Goal: Use online tool/utility: Utilize a website feature to perform a specific function

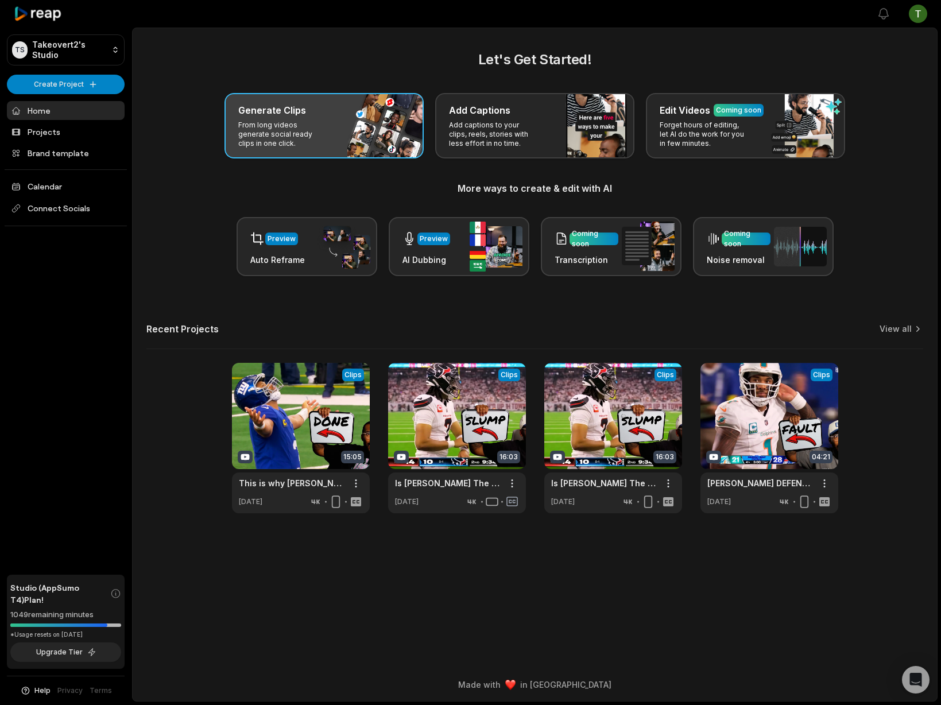
click at [324, 132] on p "From long videos generate social ready clips in one click." at bounding box center [282, 135] width 89 height 28
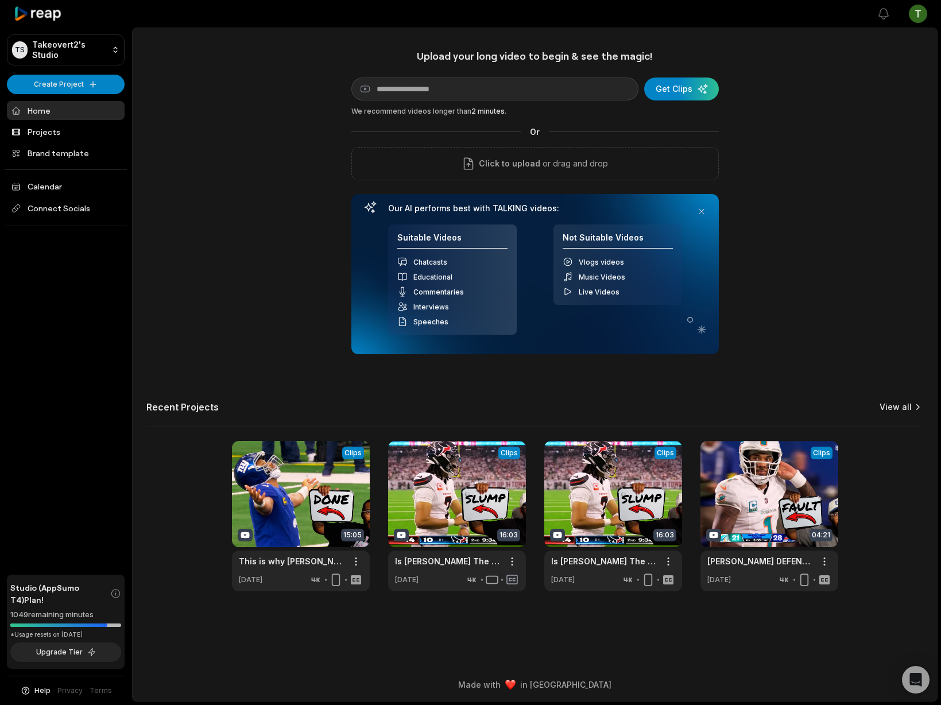
click at [909, 405] on link "View all" at bounding box center [895, 406] width 32 height 11
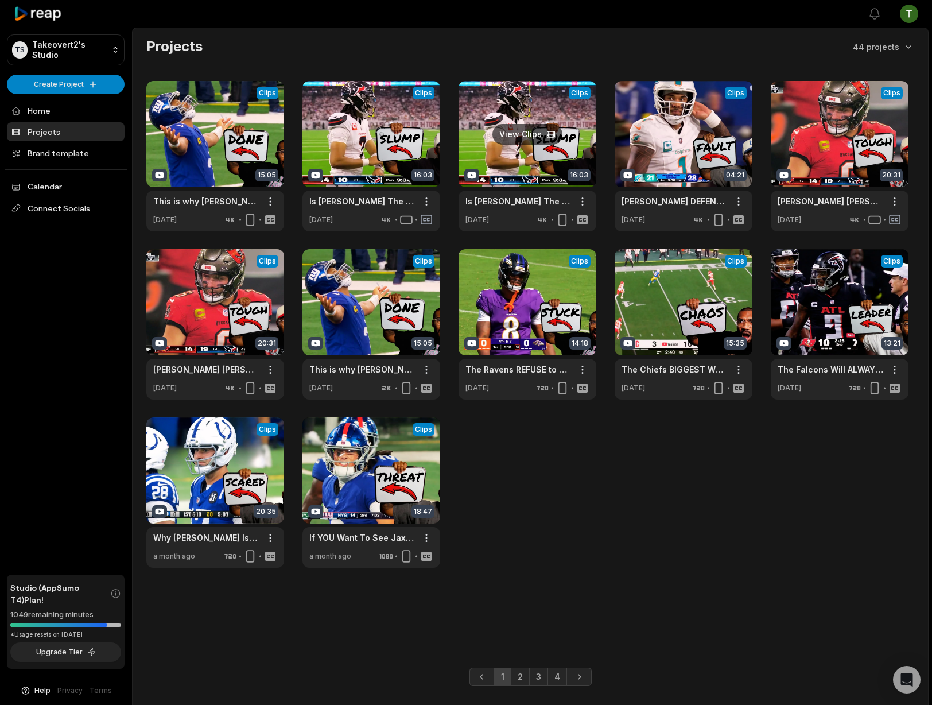
click at [555, 138] on link at bounding box center [528, 156] width 138 height 150
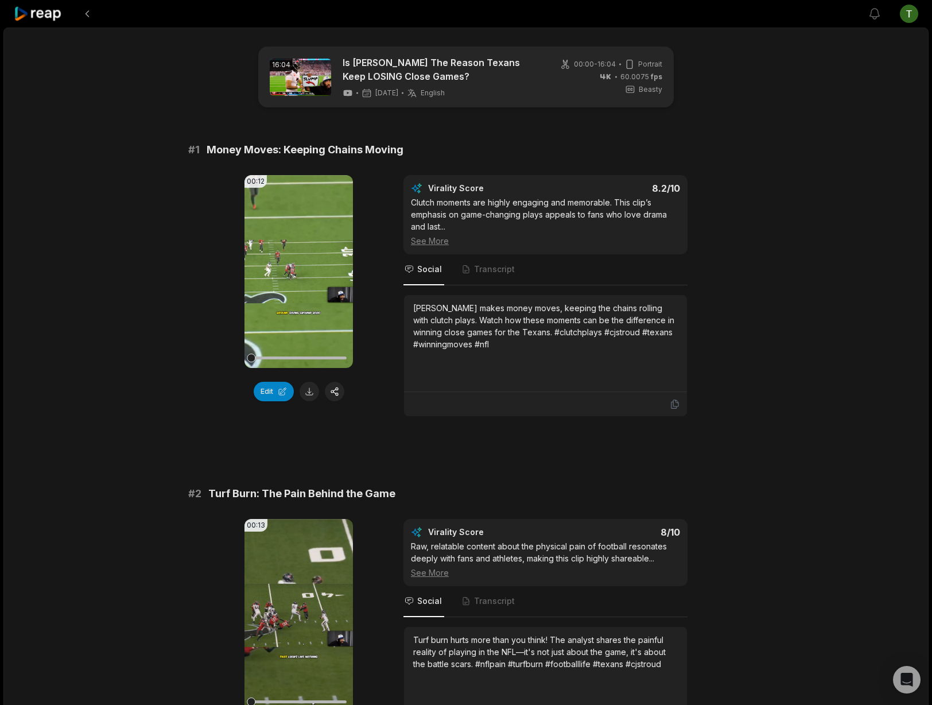
scroll to position [206, 0]
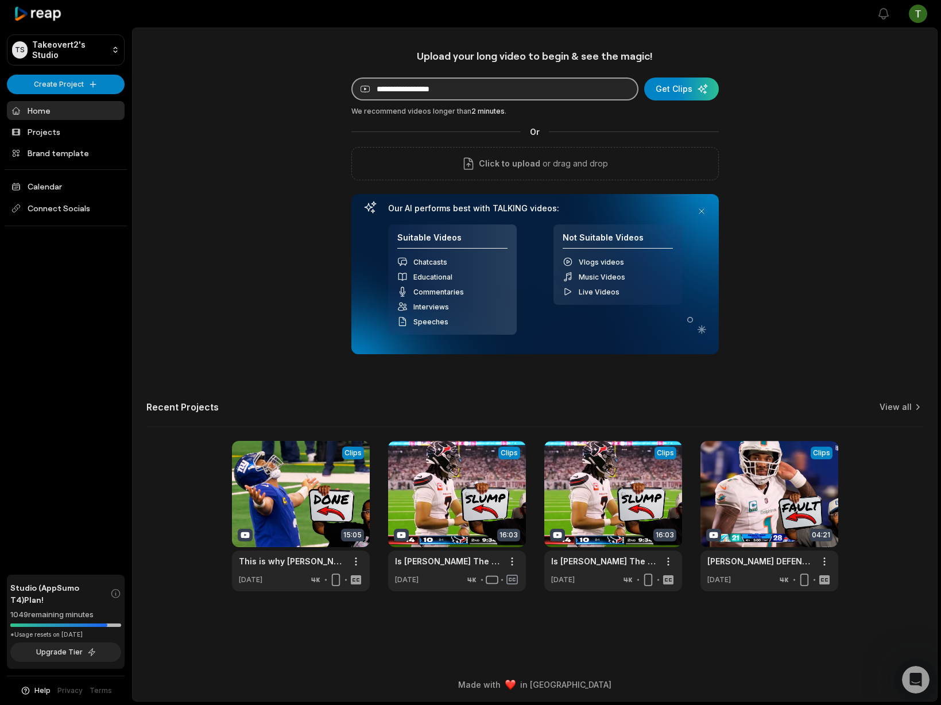
click at [479, 92] on input at bounding box center [494, 88] width 287 height 23
click at [533, 95] on input at bounding box center [494, 88] width 287 height 23
paste input "**********"
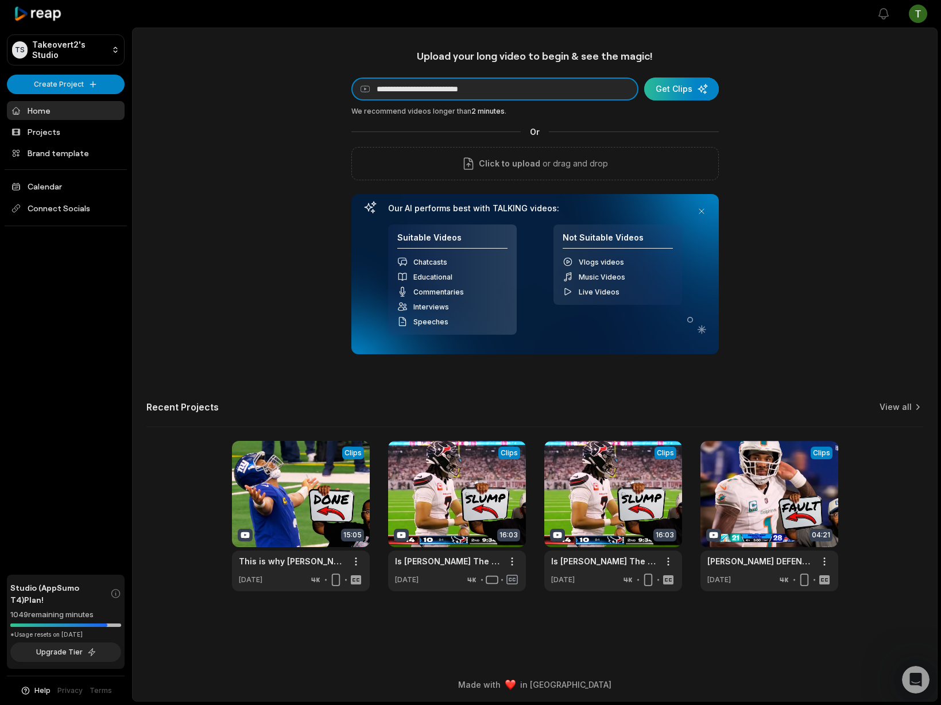
type input "**********"
click at [692, 95] on div "submit" at bounding box center [681, 88] width 75 height 23
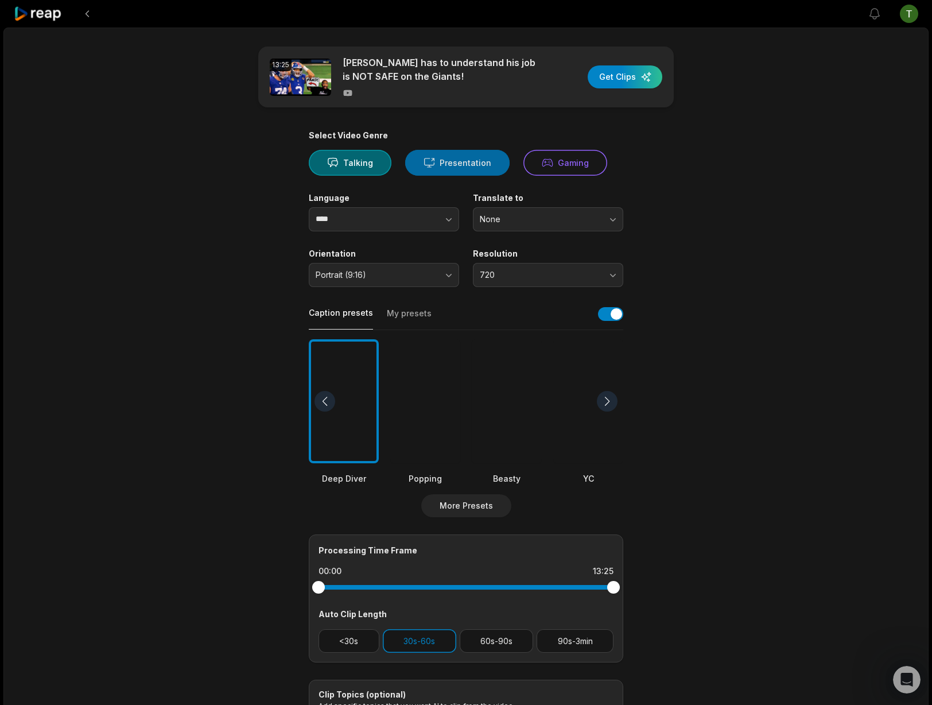
click at [453, 165] on button "Presentation" at bounding box center [457, 163] width 104 height 26
click at [534, 413] on div at bounding box center [507, 401] width 70 height 125
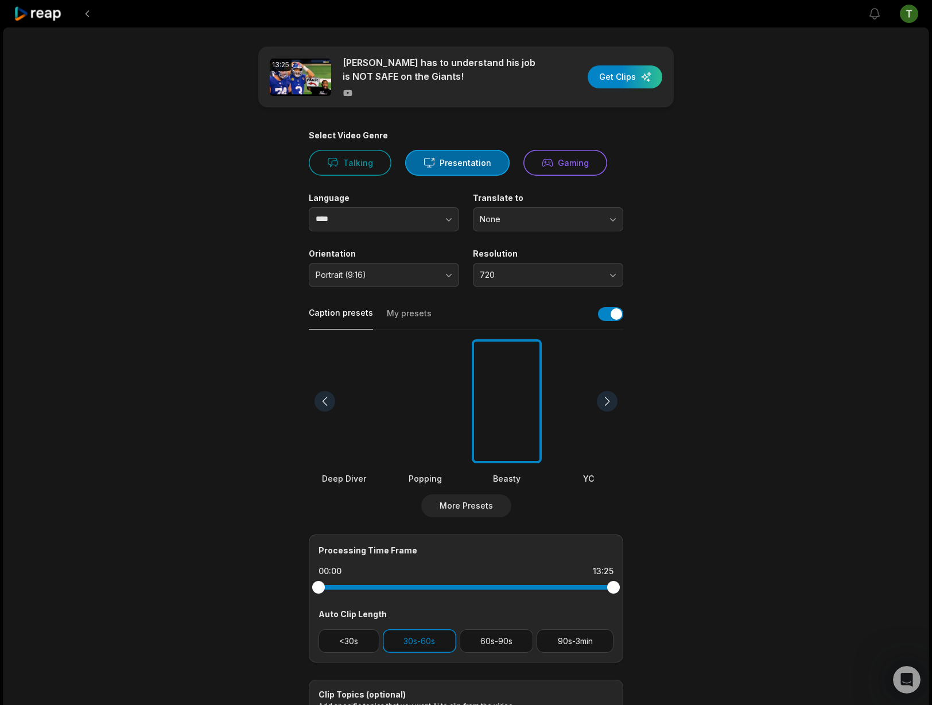
click at [526, 262] on div "Resolution 720" at bounding box center [548, 268] width 150 height 38
click at [528, 269] on button "720" at bounding box center [548, 275] width 150 height 24
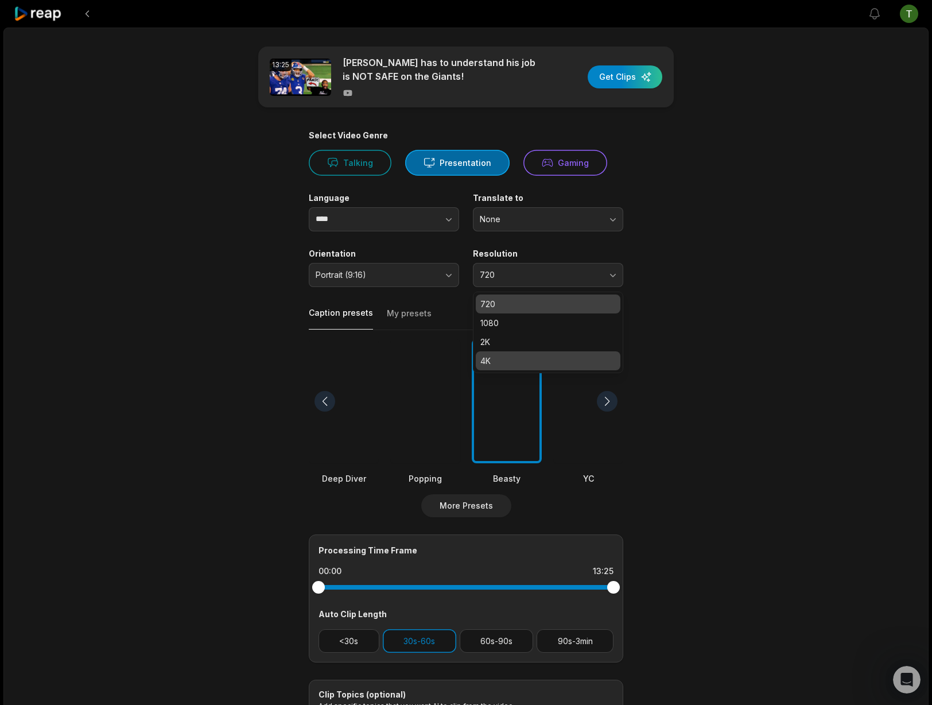
click at [488, 355] on p "4K" at bounding box center [547, 361] width 135 height 12
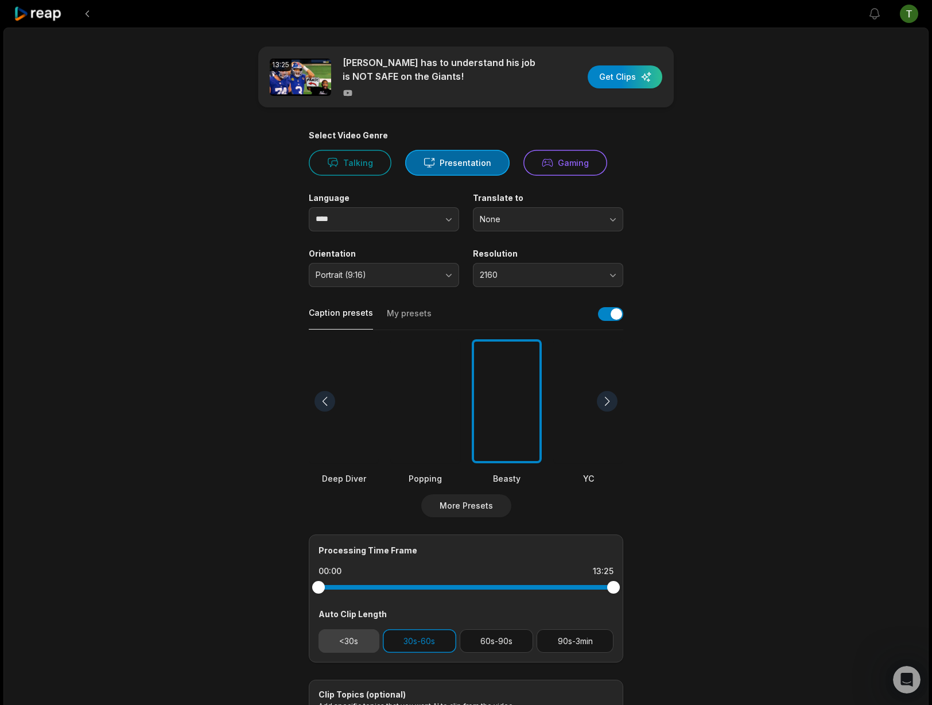
click at [352, 650] on button "<30s" at bounding box center [349, 641] width 61 height 24
click at [811, 495] on div "13:25 Russell Wilson has to understand his job is NOT SAFE on the Giants! Get C…" at bounding box center [465, 428] width 925 height 801
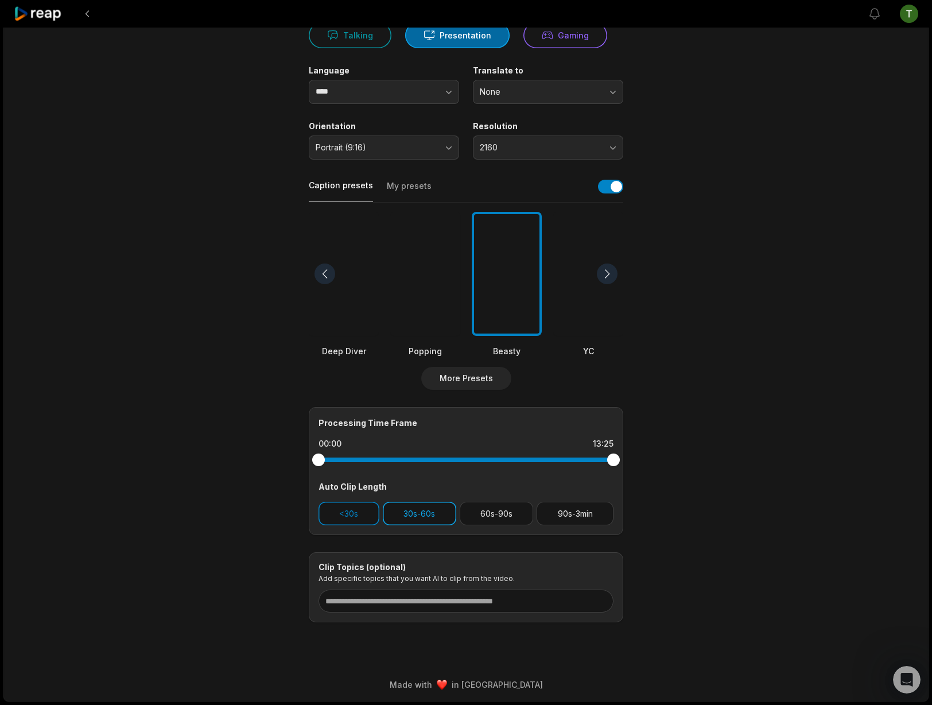
click at [422, 506] on button "30s-60s" at bounding box center [419, 514] width 73 height 24
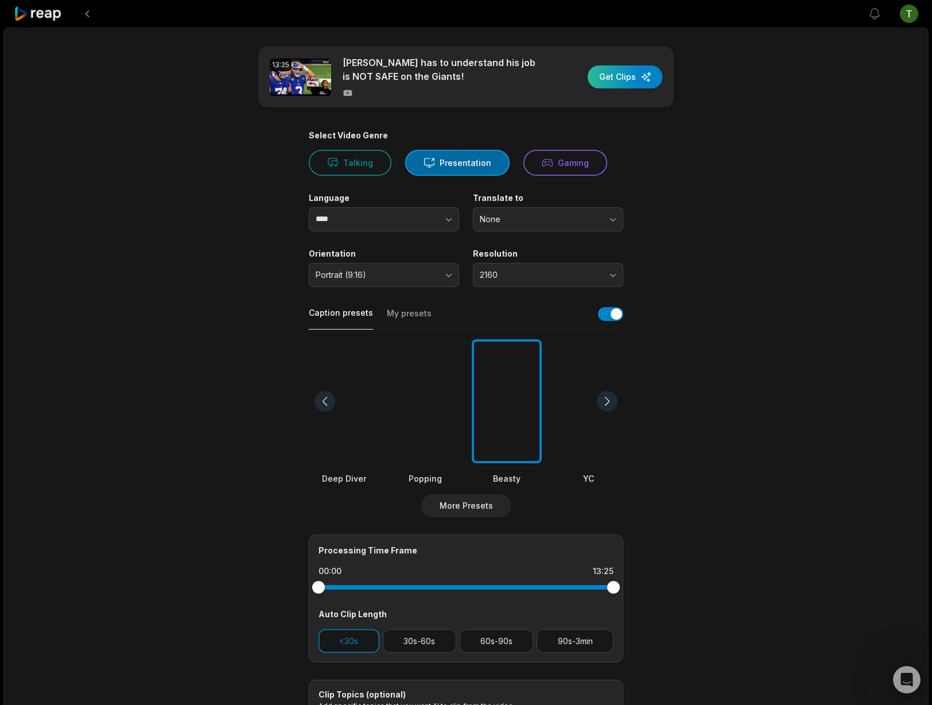
click at [634, 73] on div "button" at bounding box center [625, 76] width 75 height 23
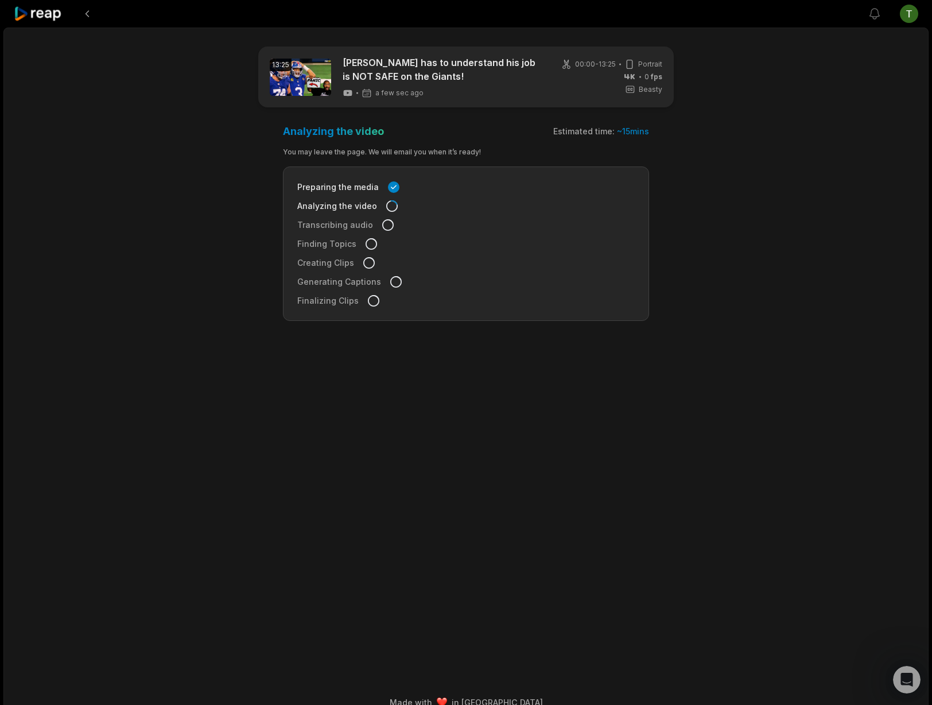
click at [42, 11] on icon at bounding box center [38, 13] width 49 height 15
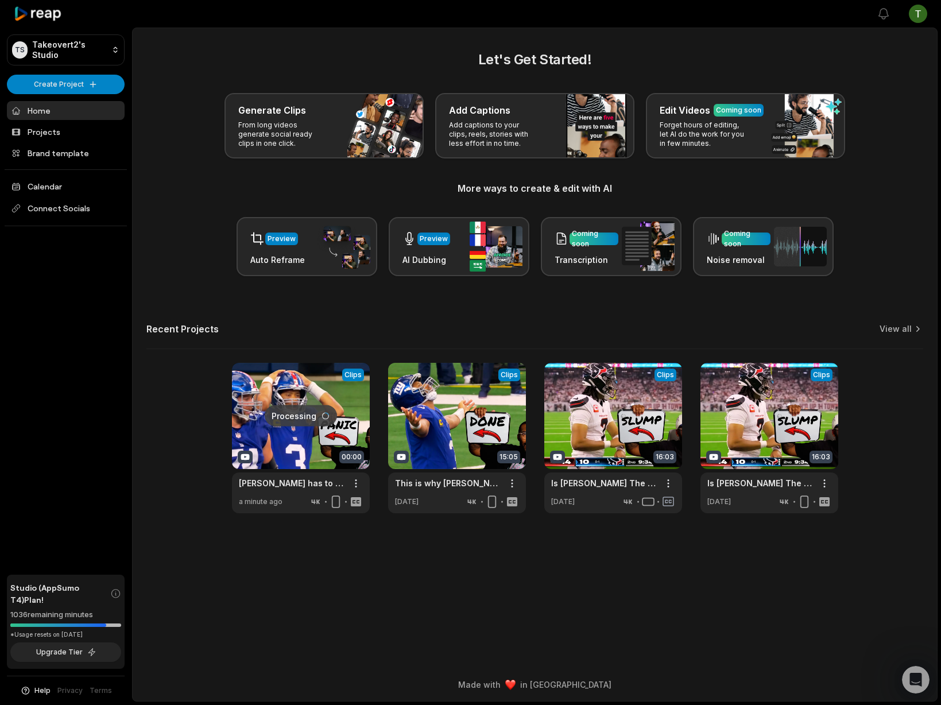
click at [368, 118] on div "Generate Clips From long videos generate social ready clips in one click." at bounding box center [323, 125] width 199 height 65
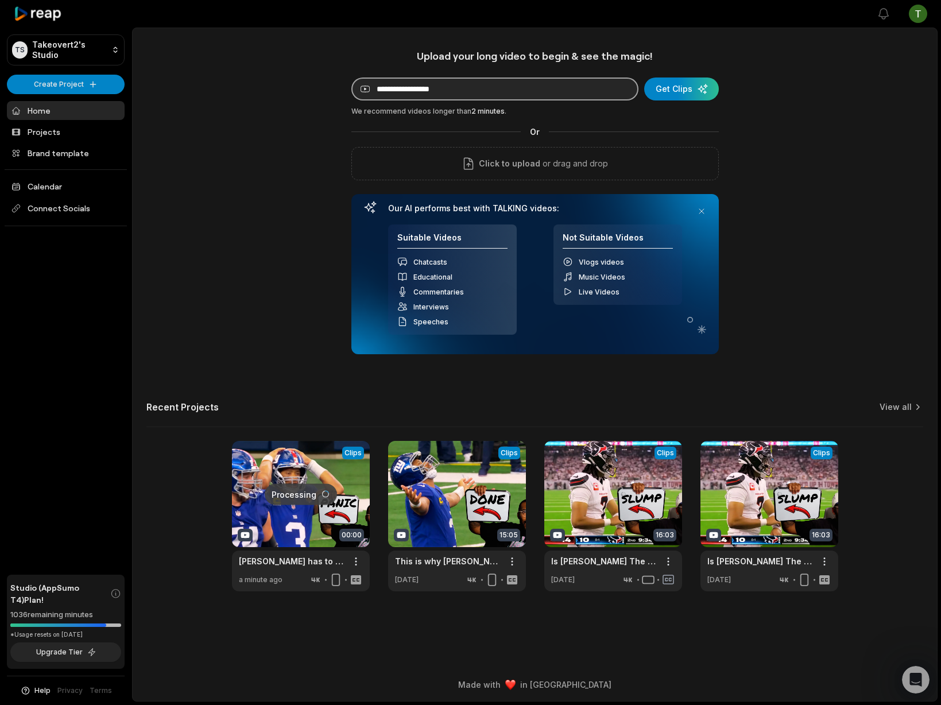
click at [474, 96] on input at bounding box center [494, 88] width 287 height 23
paste input "**********"
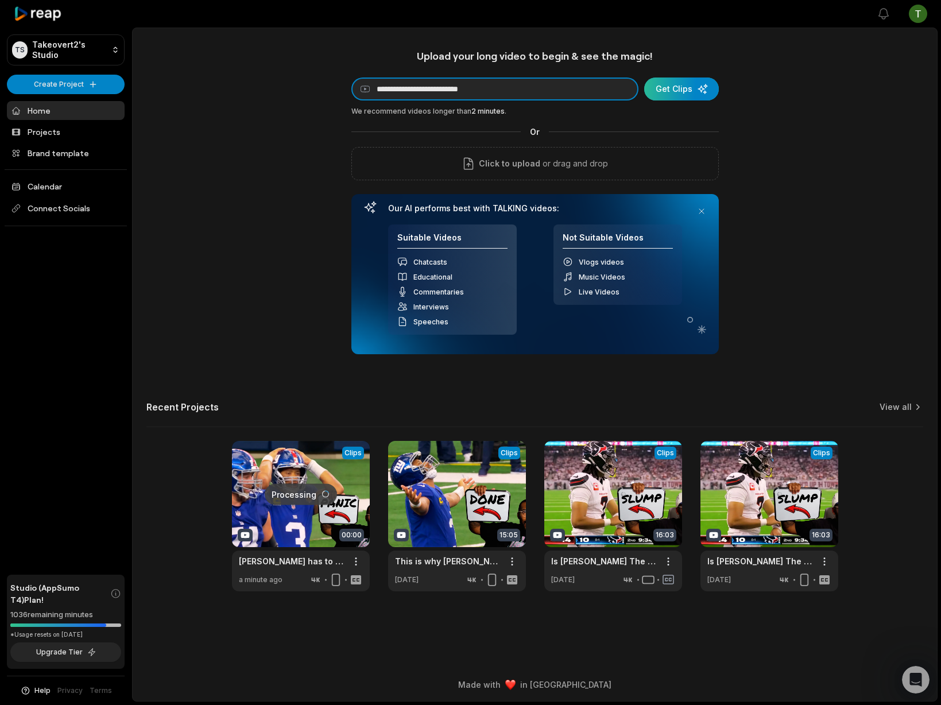
type input "**********"
click at [662, 92] on div "submit" at bounding box center [681, 88] width 75 height 23
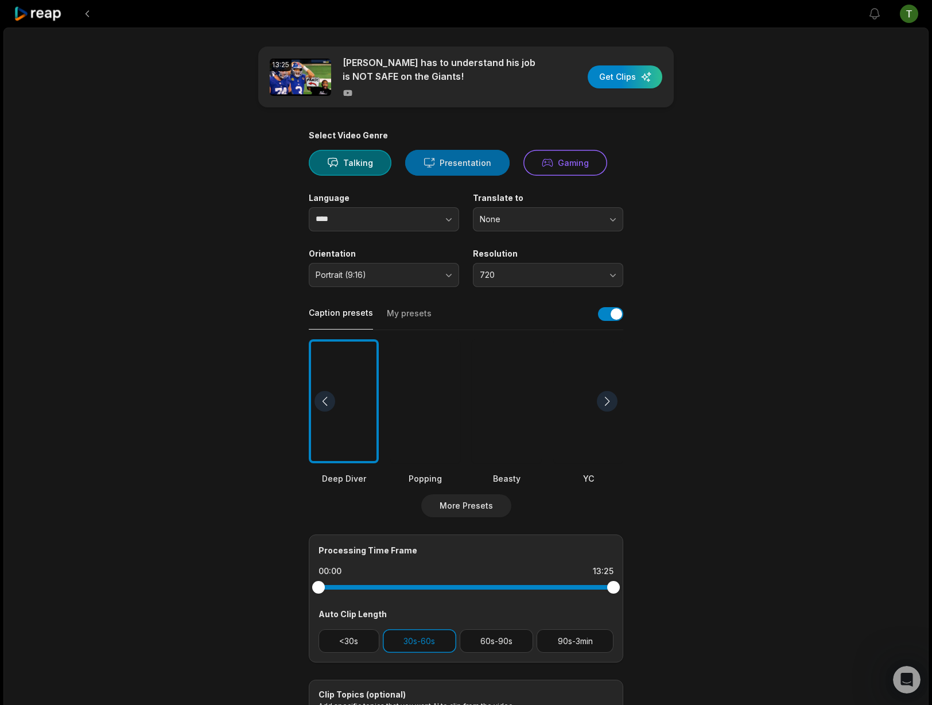
click at [459, 162] on button "Presentation" at bounding box center [457, 163] width 104 height 26
click at [549, 284] on button "720" at bounding box center [548, 275] width 150 height 24
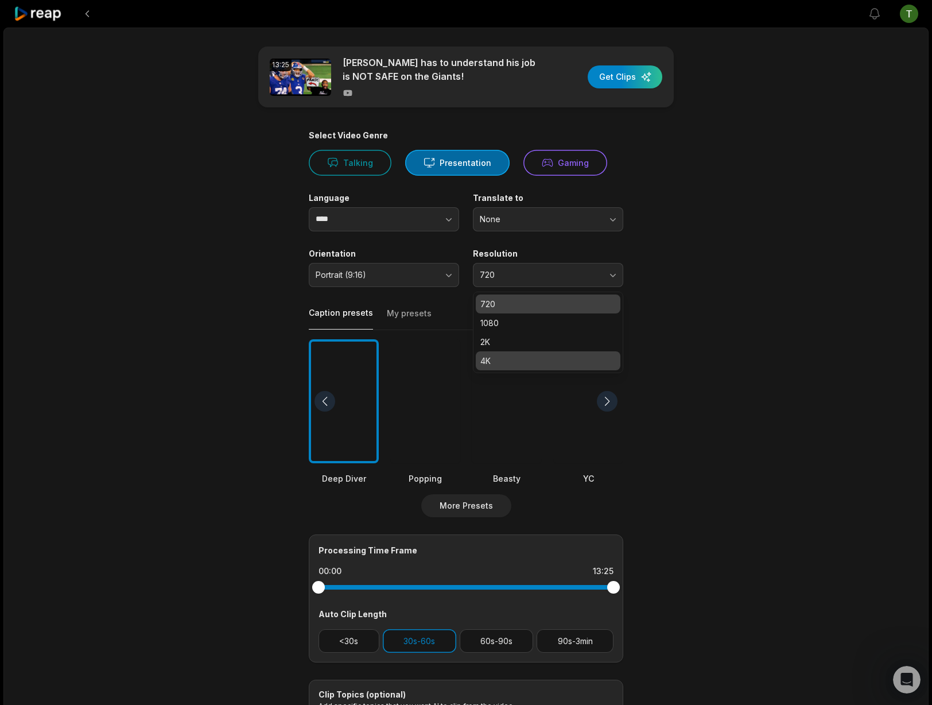
click at [530, 362] on p "4K" at bounding box center [547, 361] width 135 height 12
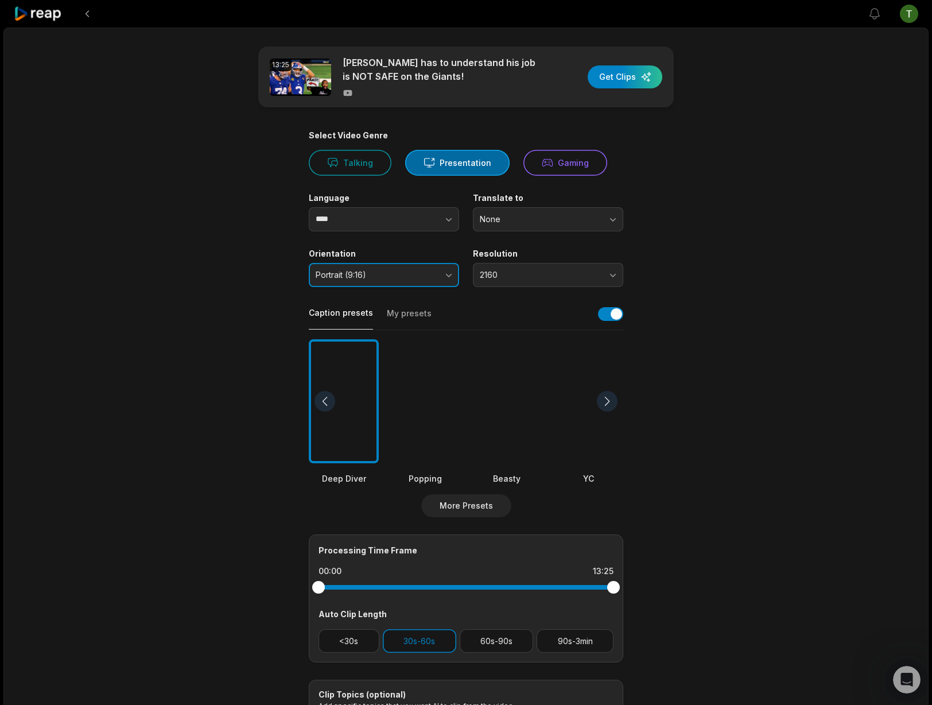
click at [387, 270] on span "Portrait (9:16)" at bounding box center [376, 275] width 121 height 10
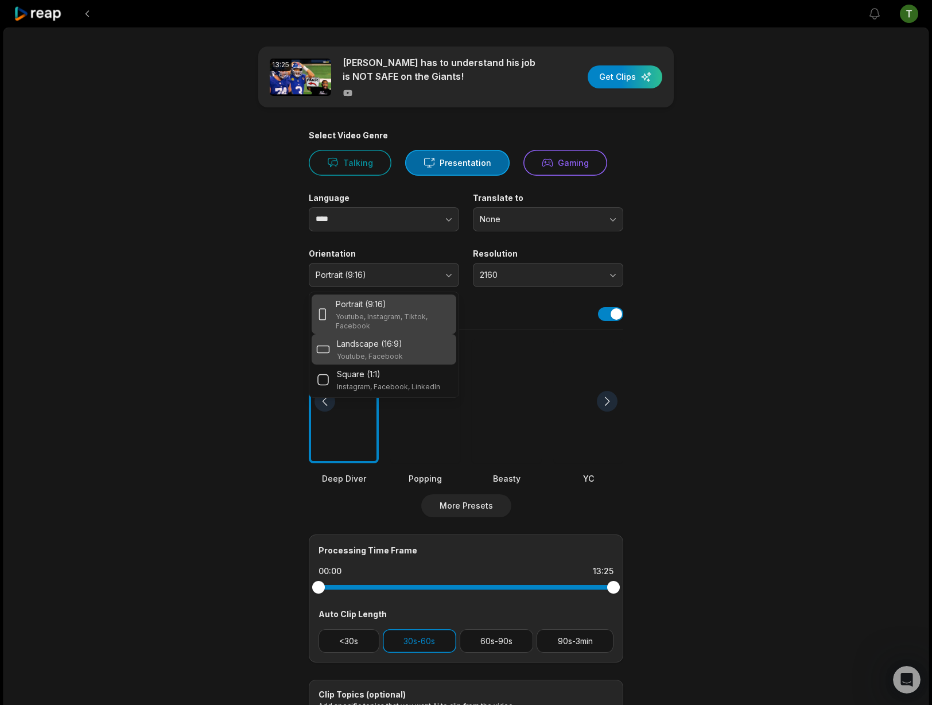
click at [386, 346] on p "Landscape (16:9)" at bounding box center [369, 344] width 65 height 12
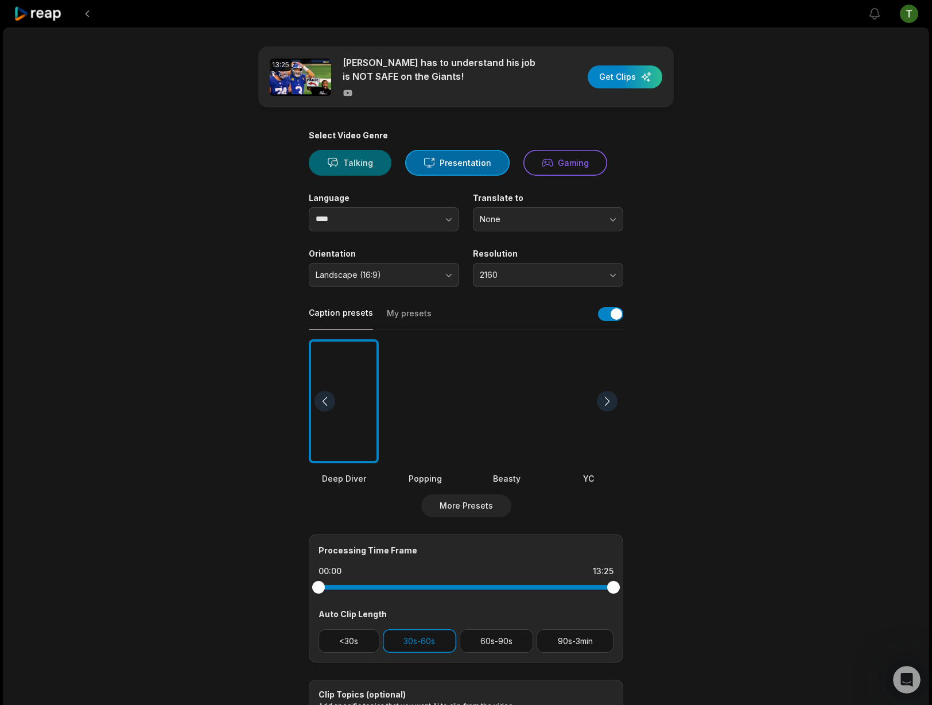
click at [359, 166] on button "Talking" at bounding box center [350, 163] width 83 height 26
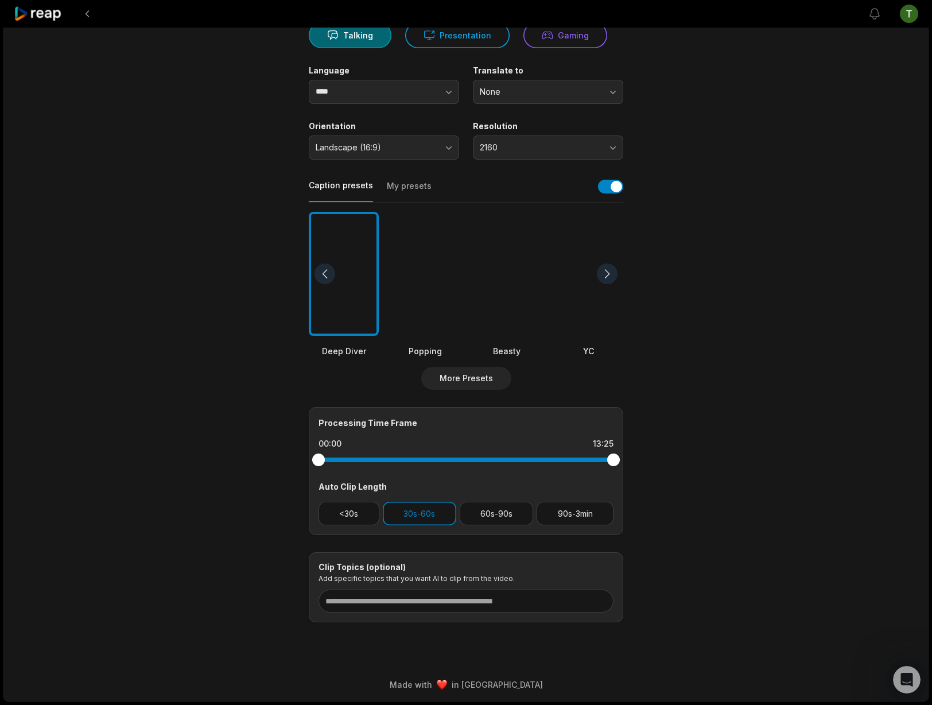
scroll to position [113, 0]
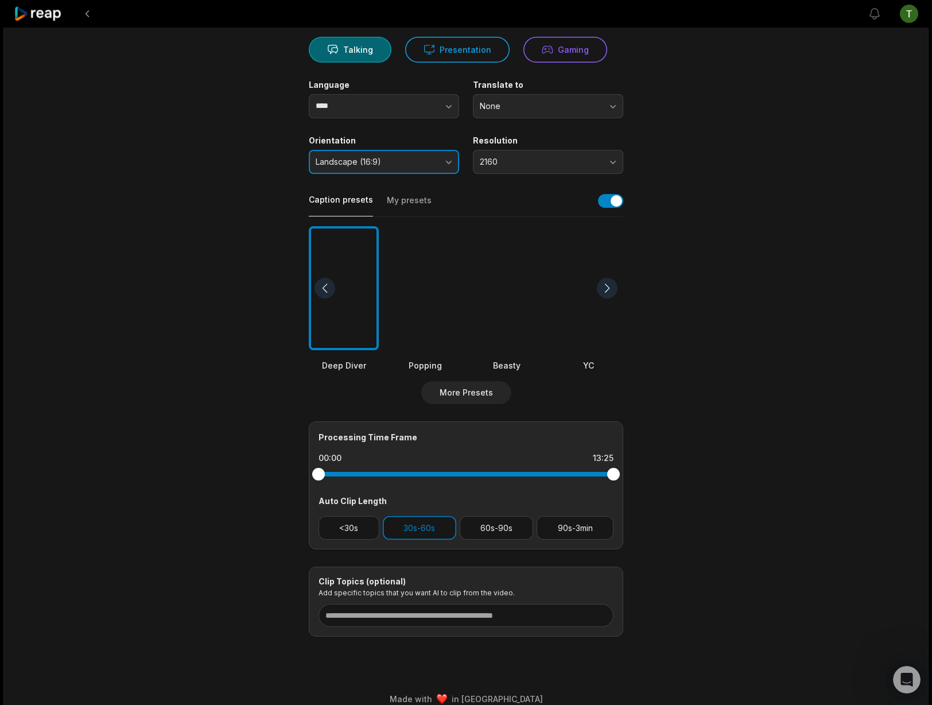
click at [405, 167] on button "Landscape (16:9)" at bounding box center [384, 162] width 150 height 24
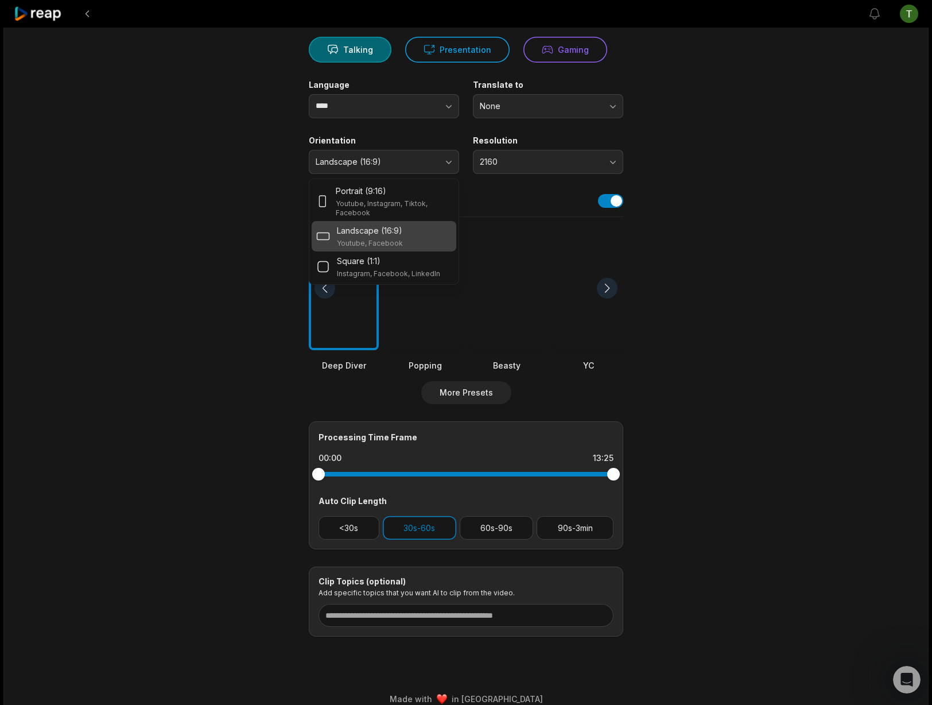
click at [723, 162] on main "13:25 Russell Wilson has to understand his job is NOT SAFE on the Giants! Get C…" at bounding box center [466, 284] width 556 height 703
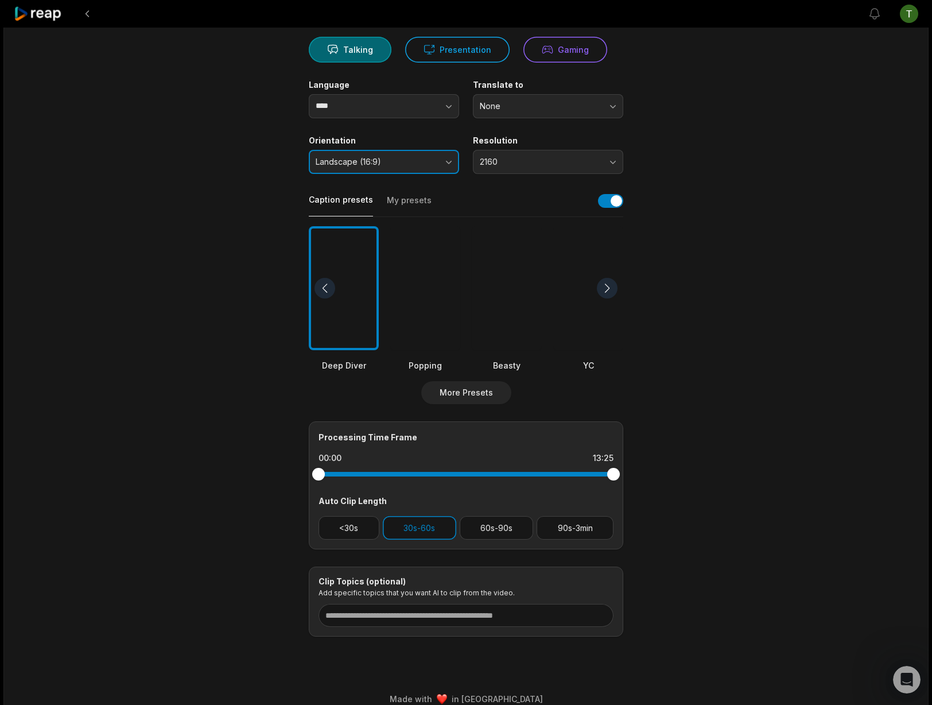
scroll to position [0, 0]
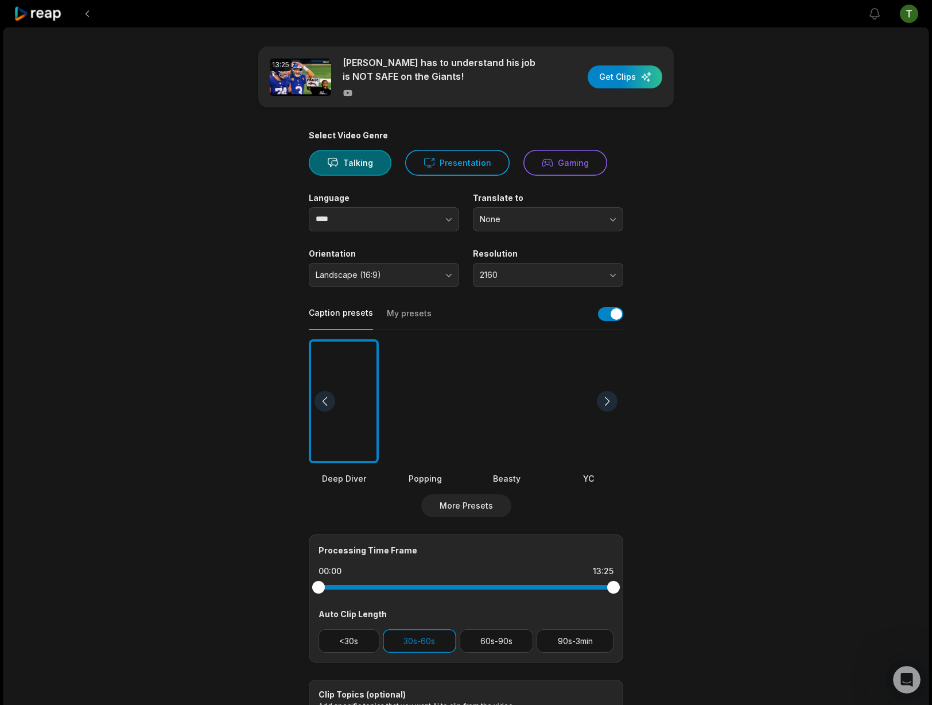
click at [51, 6] on icon at bounding box center [38, 13] width 49 height 15
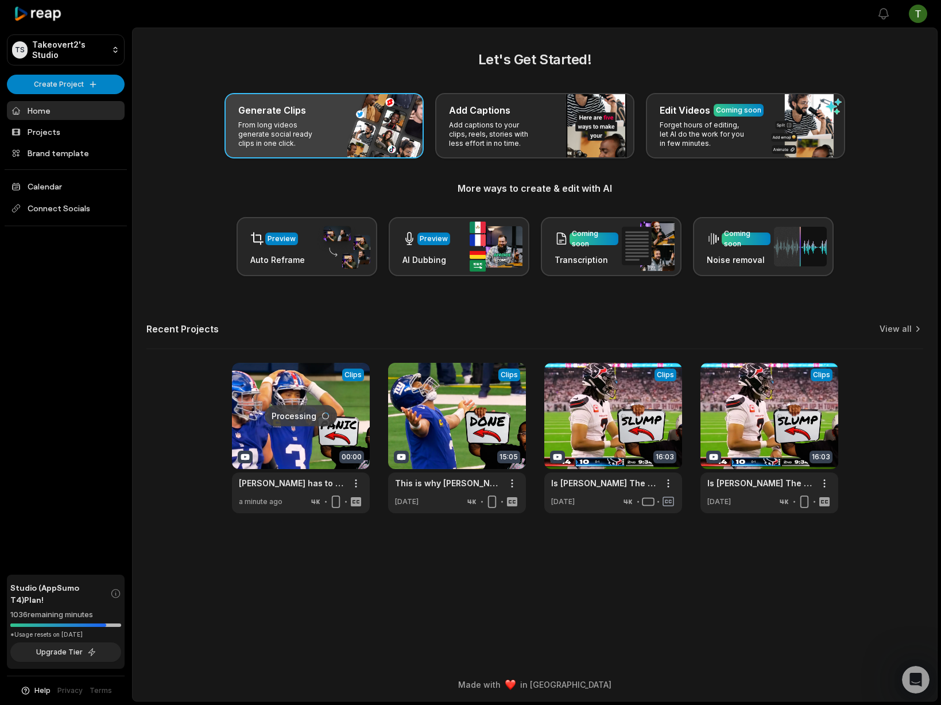
click at [338, 118] on div "Generate Clips From long videos generate social ready clips in one click." at bounding box center [323, 125] width 199 height 65
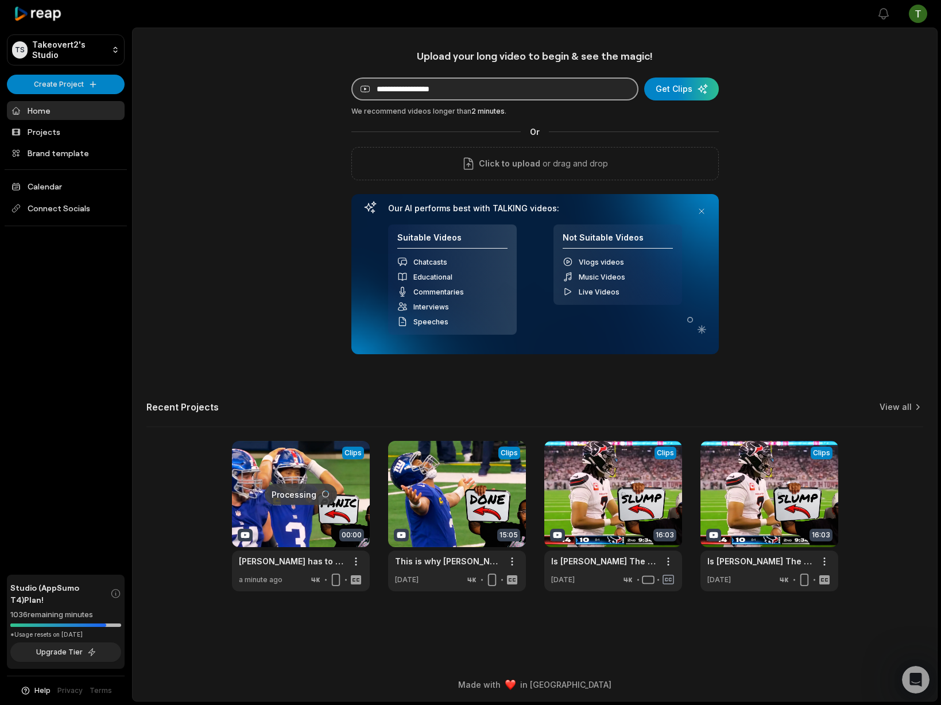
click at [475, 99] on input at bounding box center [494, 88] width 287 height 23
paste input "**********"
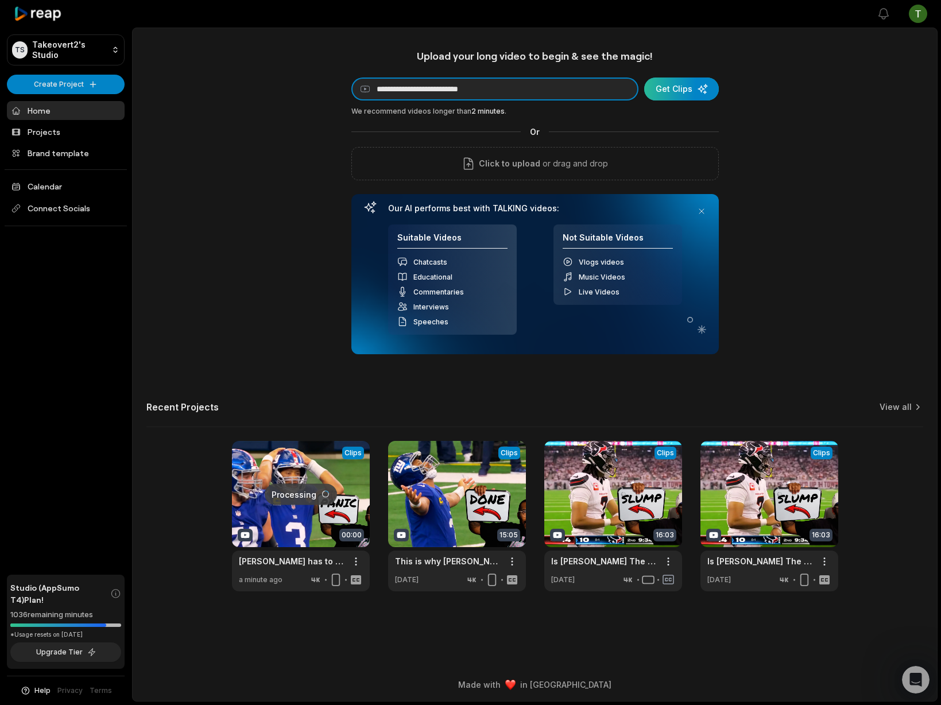
type input "**********"
click at [685, 94] on div "submit" at bounding box center [681, 88] width 75 height 23
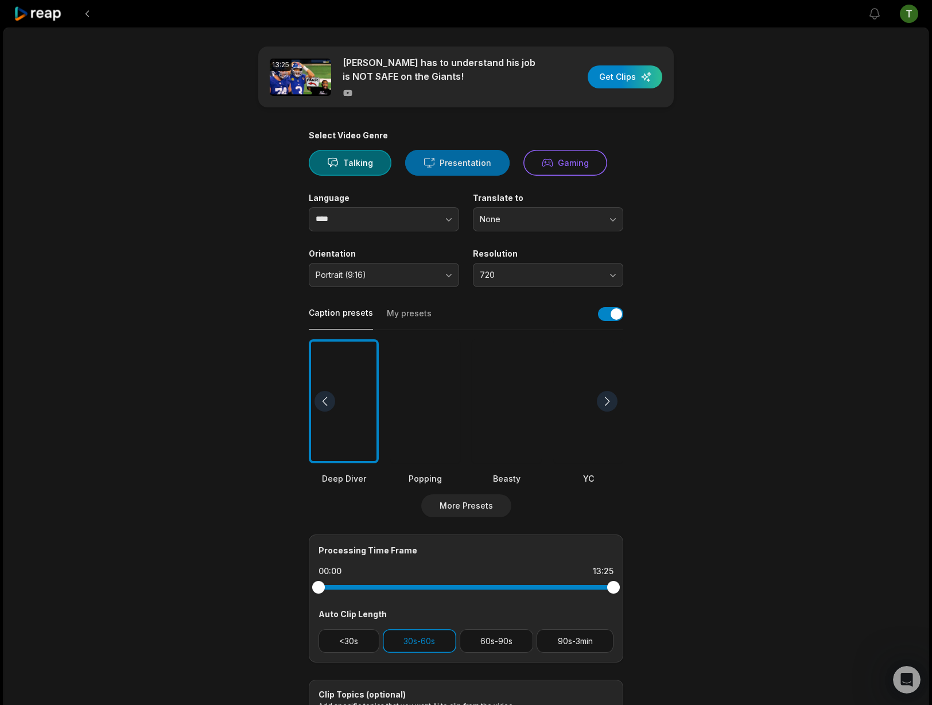
click at [465, 157] on button "Presentation" at bounding box center [457, 163] width 104 height 26
click at [373, 157] on button "Talking" at bounding box center [350, 163] width 83 height 26
click at [419, 273] on span "Portrait (9:16)" at bounding box center [376, 275] width 121 height 10
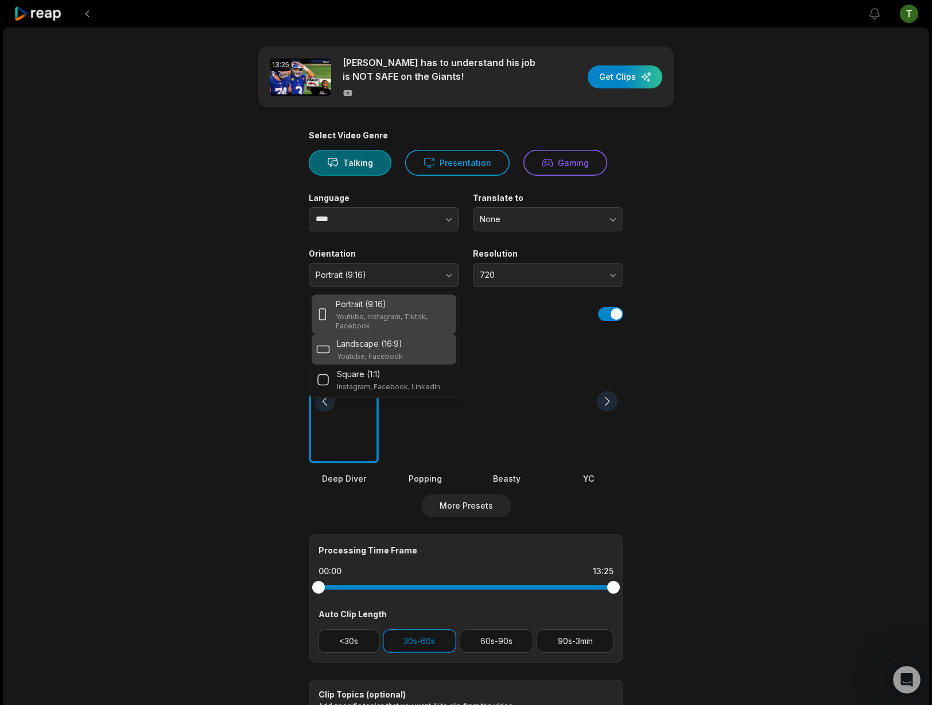
click at [400, 350] on div "Landscape (16:9) Youtube, Facebook" at bounding box center [370, 350] width 66 height 24
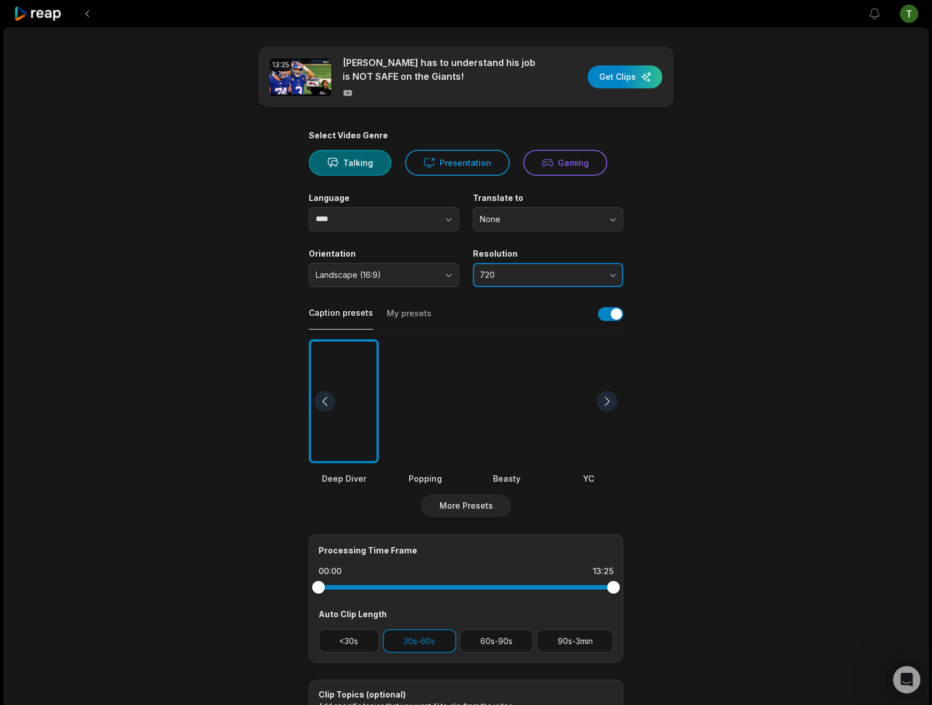
click at [564, 270] on span "720" at bounding box center [540, 275] width 121 height 10
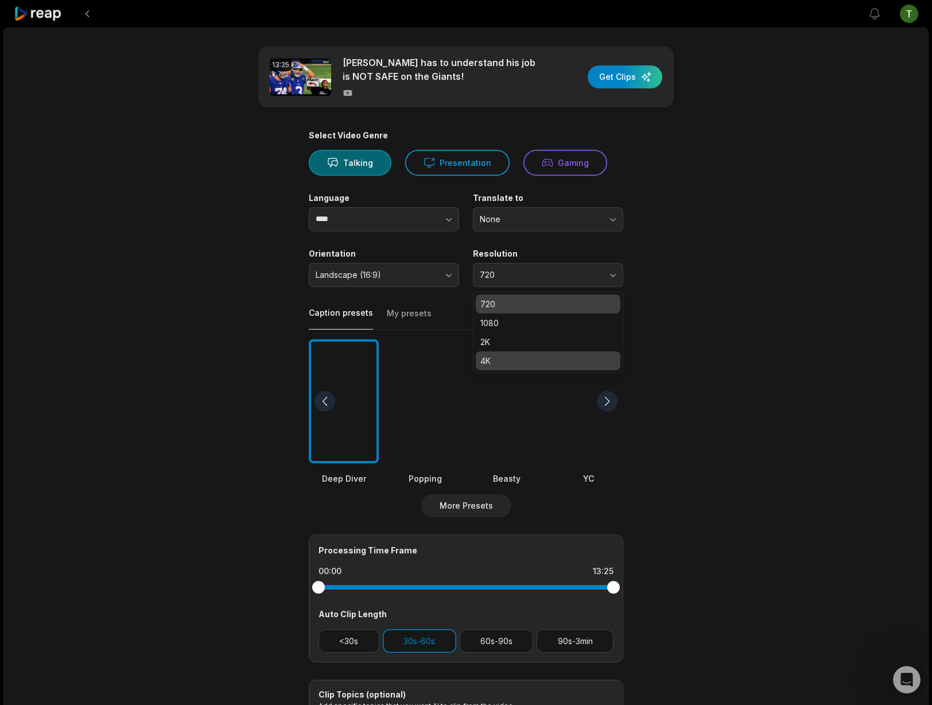
click at [537, 360] on p "4K" at bounding box center [547, 361] width 135 height 12
click at [511, 396] on div at bounding box center [507, 401] width 70 height 125
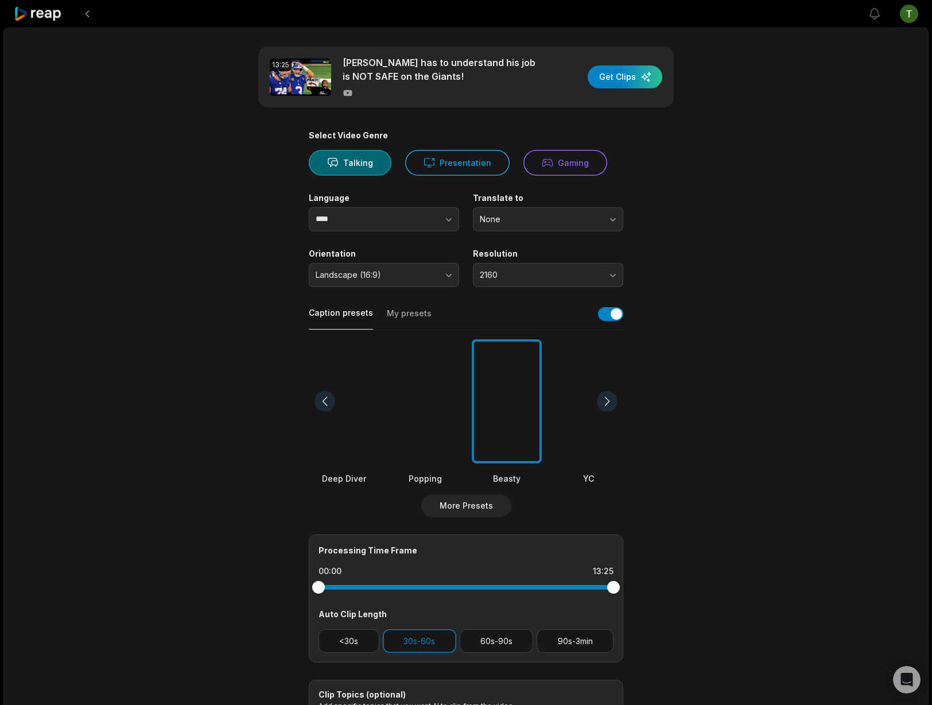
click at [613, 323] on div "Caption presets My presets" at bounding box center [466, 317] width 315 height 26
click at [614, 315] on button "button" at bounding box center [610, 314] width 25 height 14
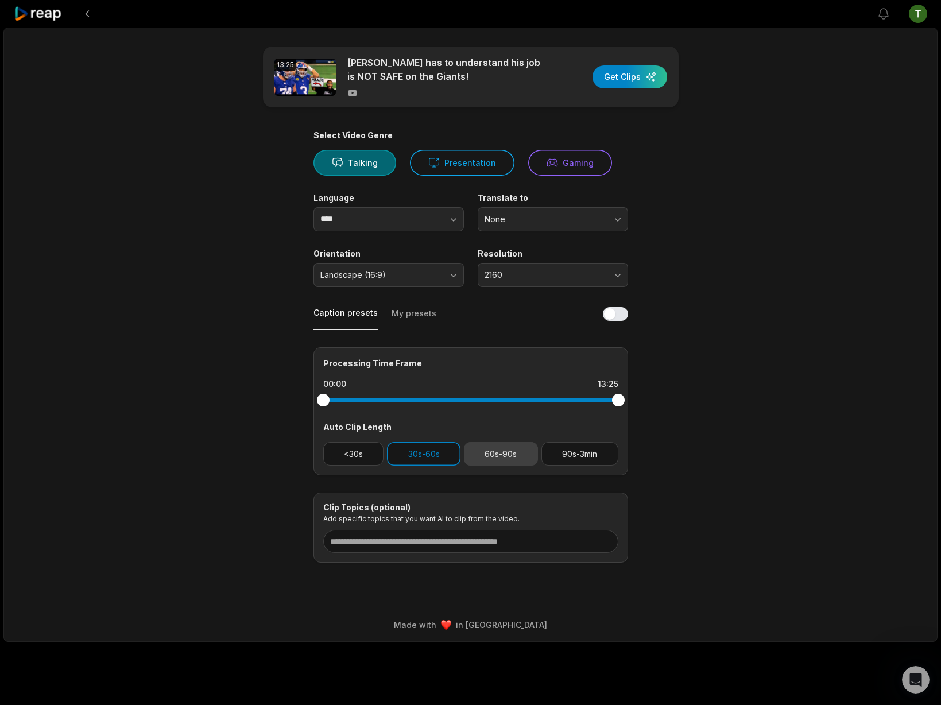
click at [506, 449] on button "60s-90s" at bounding box center [501, 454] width 74 height 24
click at [431, 456] on button "30s-60s" at bounding box center [423, 454] width 73 height 24
click at [836, 328] on div "13:25 Russell Wilson has to understand his job is NOT SAFE on the Giants! Get C…" at bounding box center [470, 335] width 934 height 614
click at [642, 73] on div "button" at bounding box center [629, 76] width 75 height 23
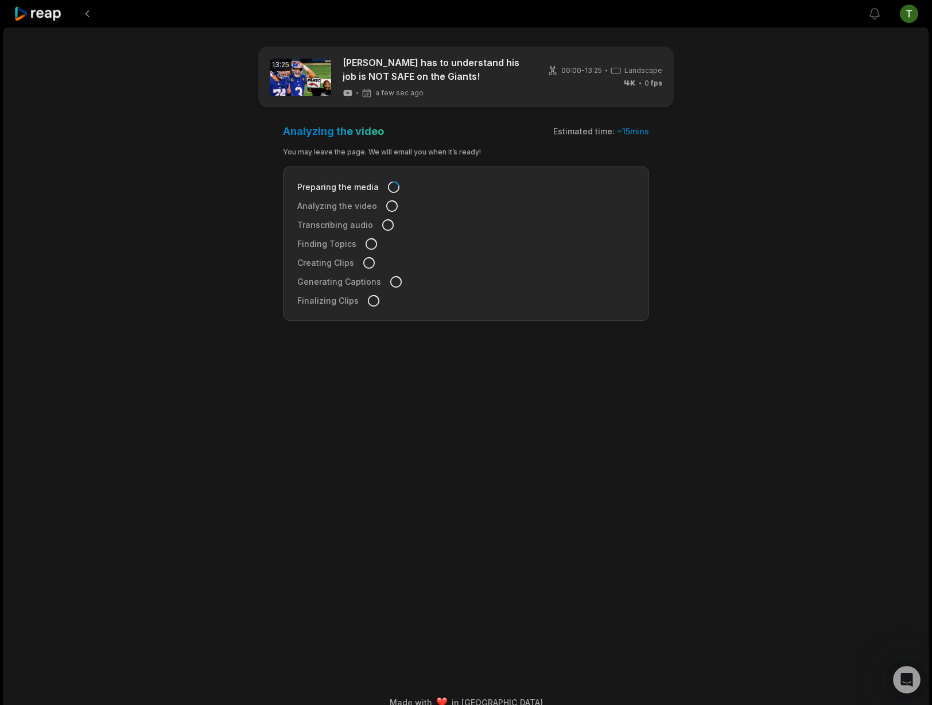
click at [55, 6] on icon at bounding box center [38, 13] width 49 height 15
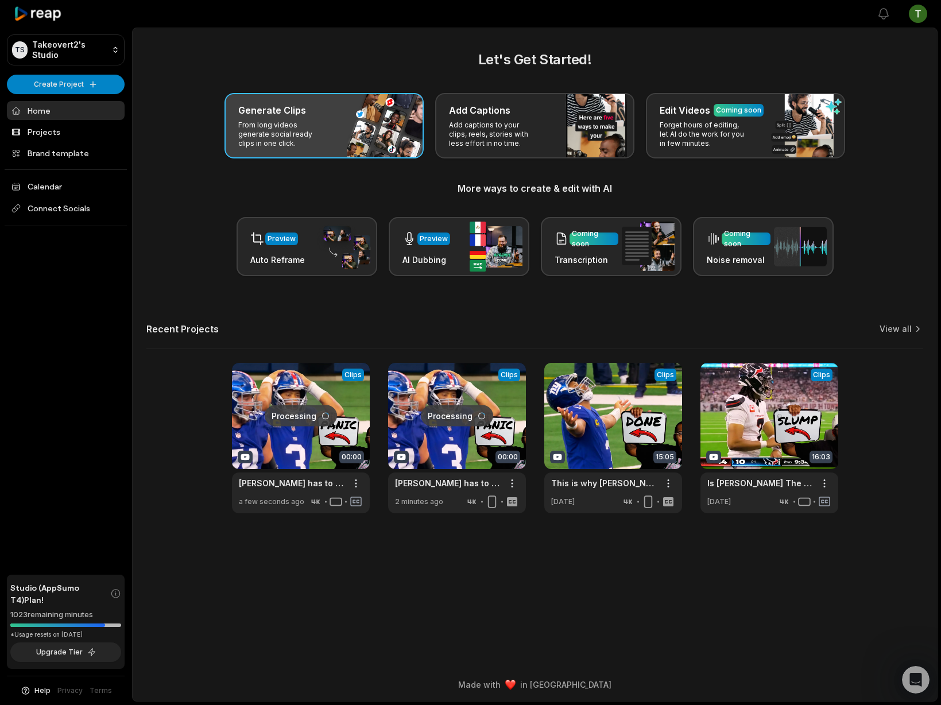
click at [333, 139] on div "Generate Clips From long videos generate social ready clips in one click." at bounding box center [323, 125] width 199 height 65
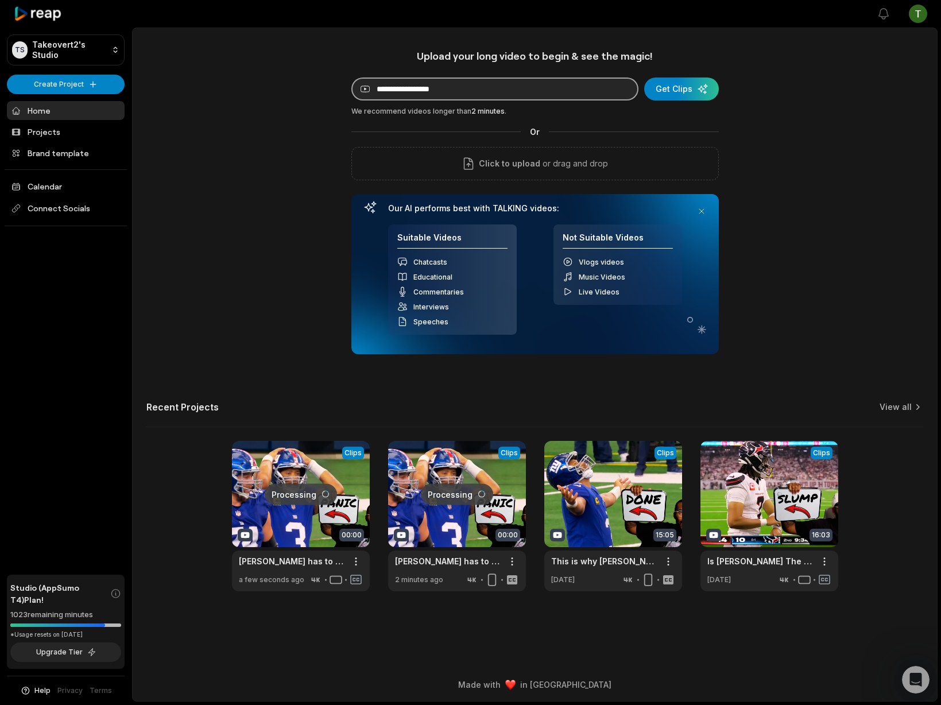
click at [489, 79] on input at bounding box center [494, 88] width 287 height 23
paste input "**********"
type input "**********"
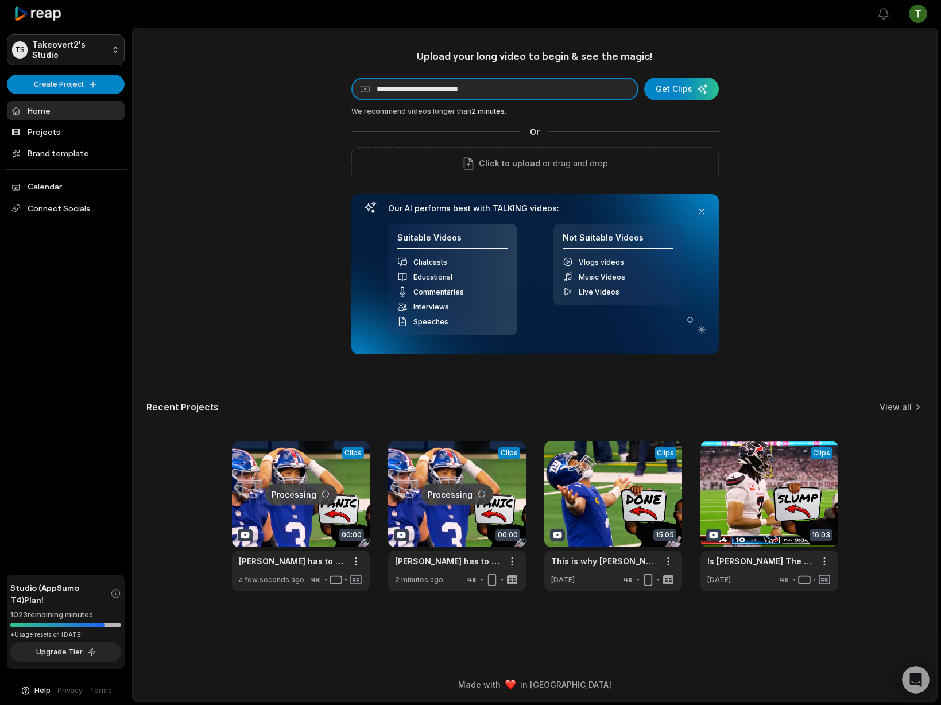
drag, startPoint x: 573, startPoint y: 94, endPoint x: 88, endPoint y: 34, distance: 488.1
click at [151, 53] on div "**********" at bounding box center [535, 320] width 804 height 542
drag, startPoint x: 524, startPoint y: 94, endPoint x: 300, endPoint y: 82, distance: 224.2
click at [311, 87] on div "**********" at bounding box center [535, 320] width 804 height 542
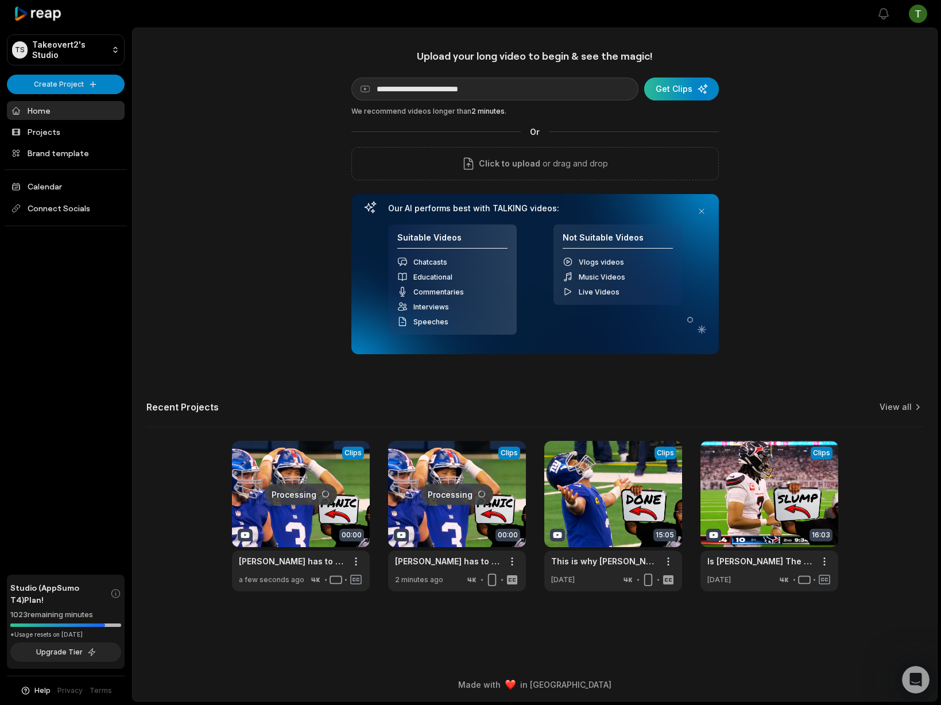
click at [679, 92] on div "submit" at bounding box center [681, 88] width 75 height 23
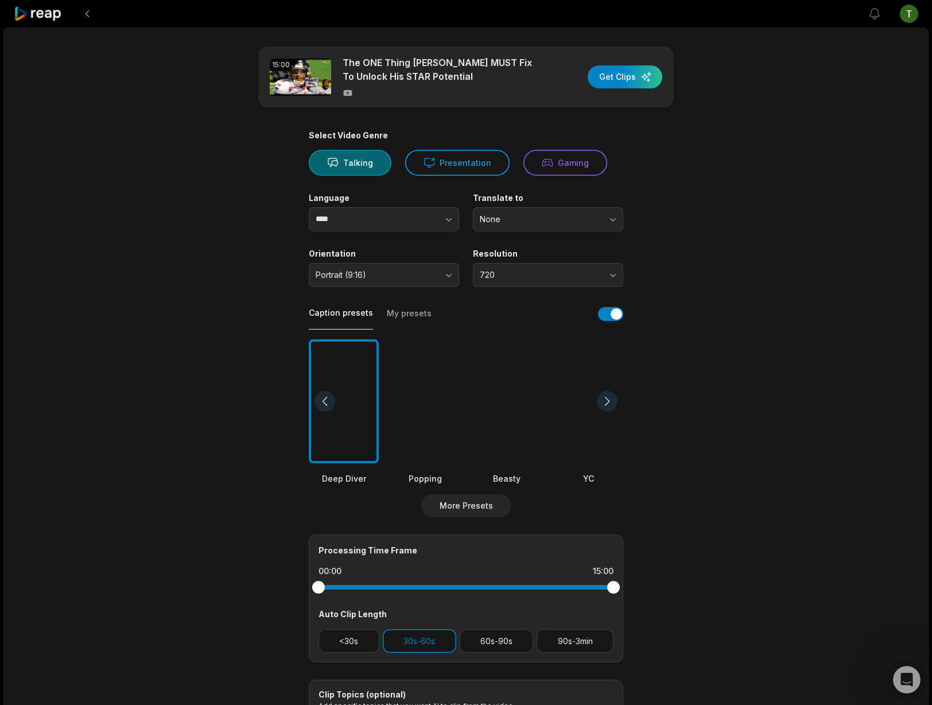
click at [449, 148] on div "Select Video Genre Talking Presentation Gaming" at bounding box center [466, 152] width 315 height 45
click at [460, 169] on button "Presentation" at bounding box center [457, 163] width 104 height 26
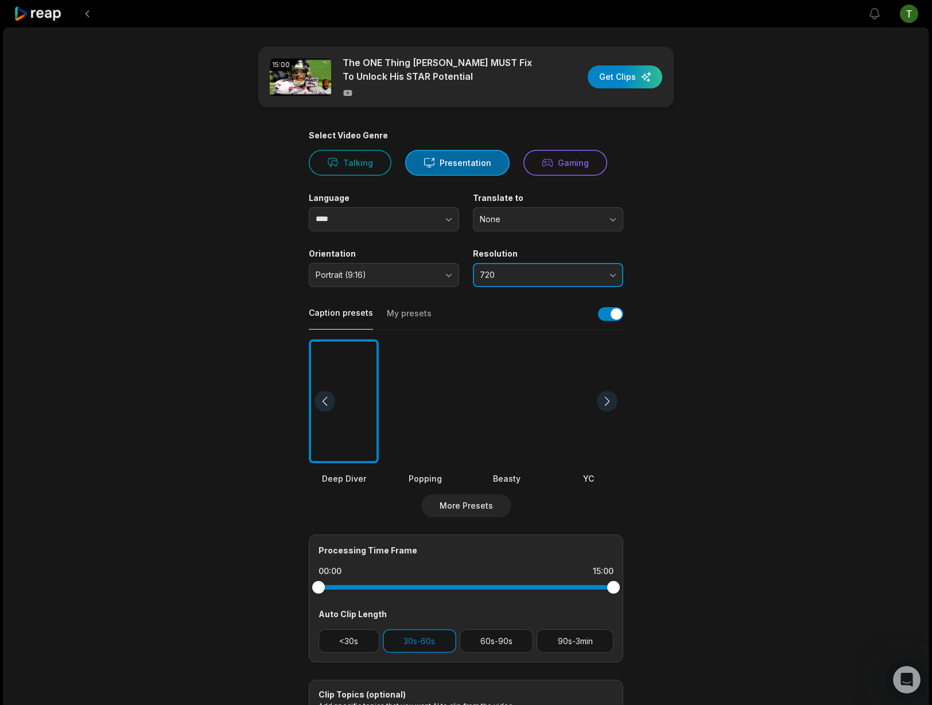
click at [546, 274] on span "720" at bounding box center [540, 275] width 121 height 10
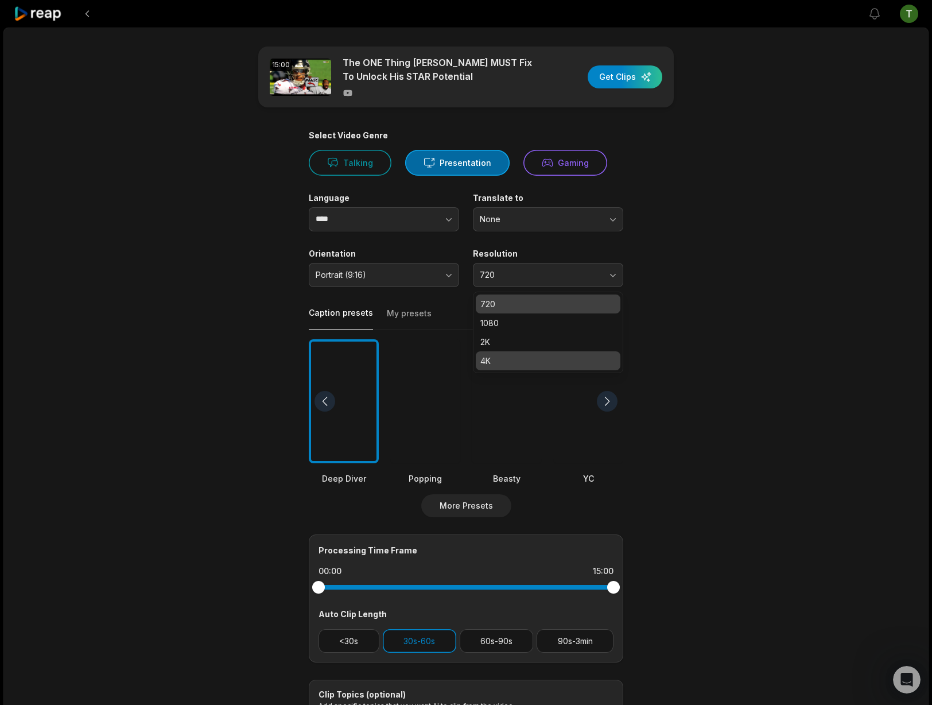
click at [542, 361] on p "4K" at bounding box center [547, 361] width 135 height 12
click at [502, 394] on div at bounding box center [507, 401] width 70 height 125
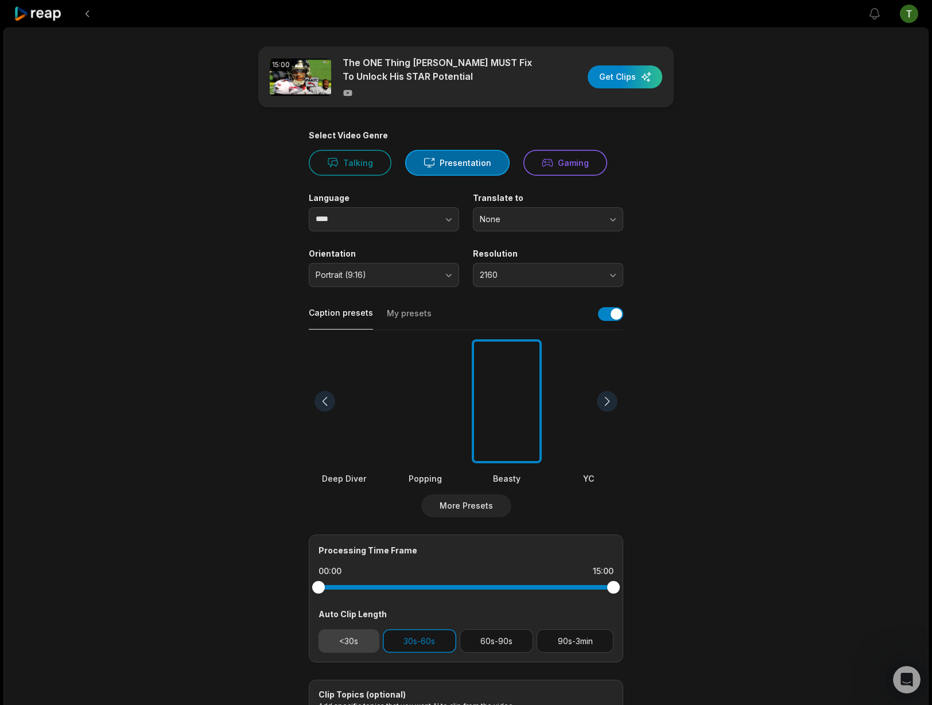
click at [363, 649] on button "<30s" at bounding box center [349, 641] width 61 height 24
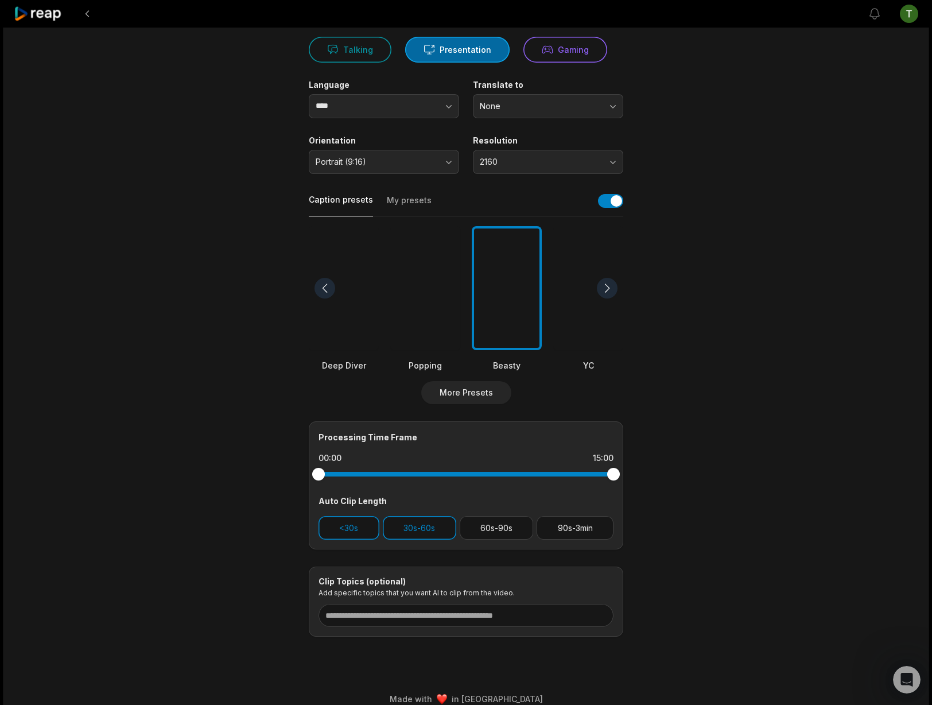
scroll to position [94, 0]
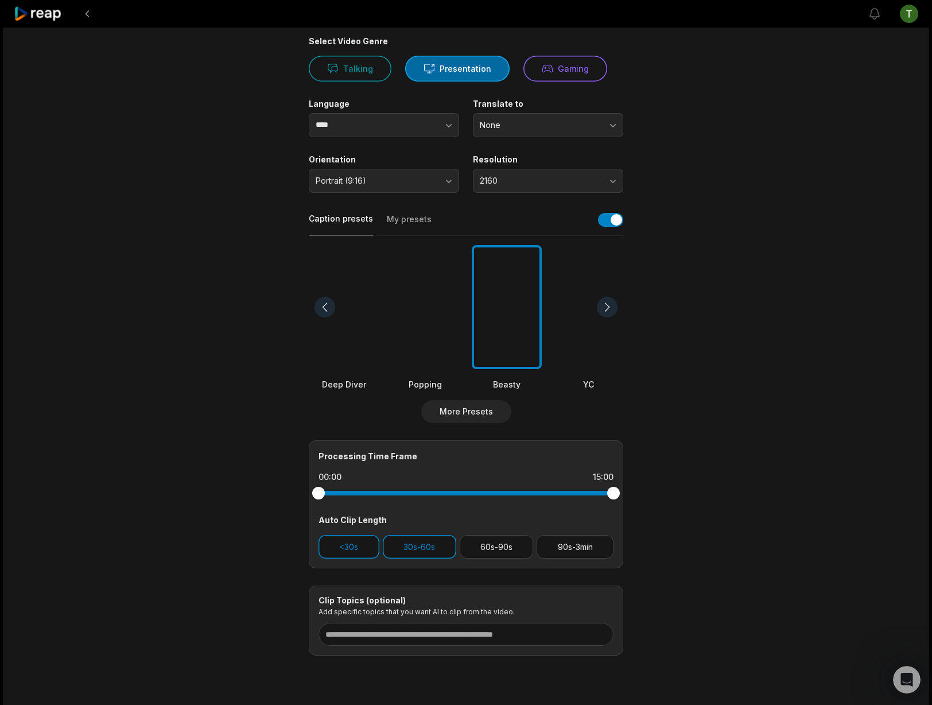
click at [421, 315] on div at bounding box center [425, 307] width 70 height 125
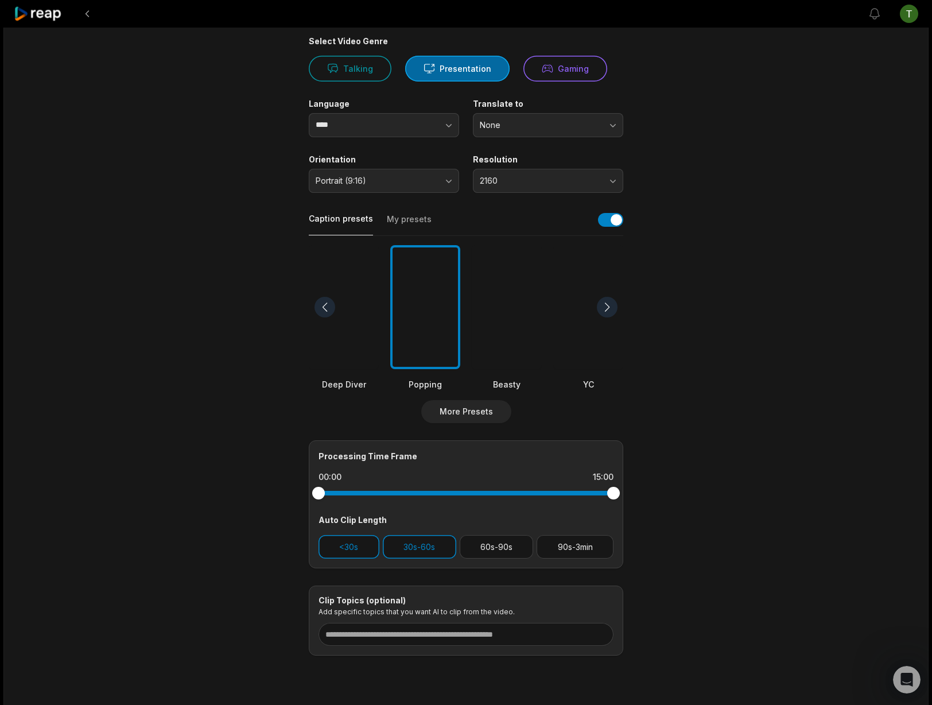
click at [499, 313] on div at bounding box center [507, 307] width 70 height 125
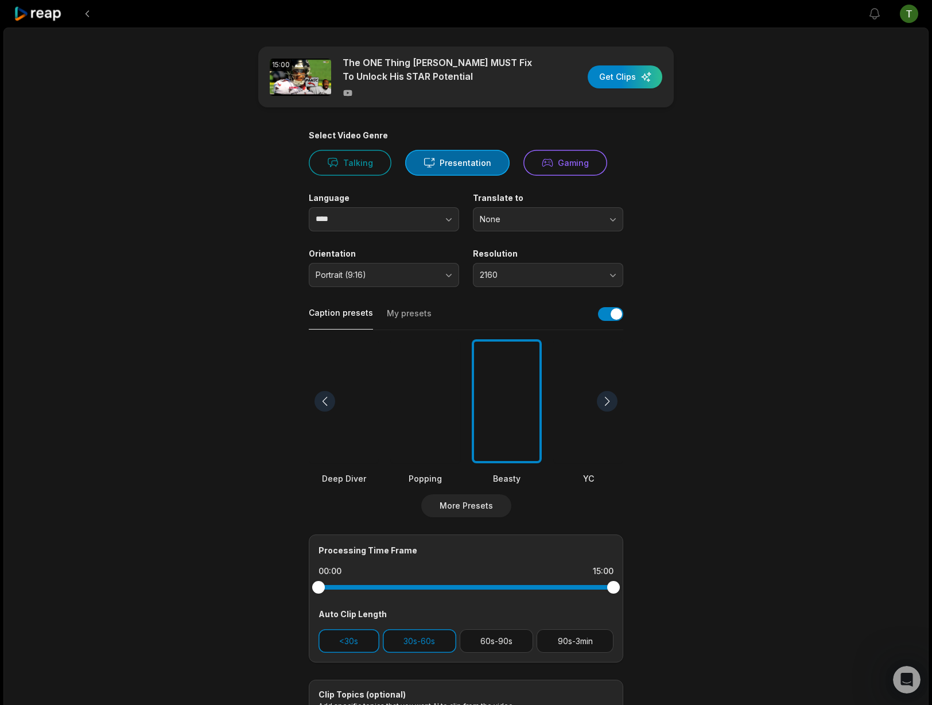
scroll to position [14, 0]
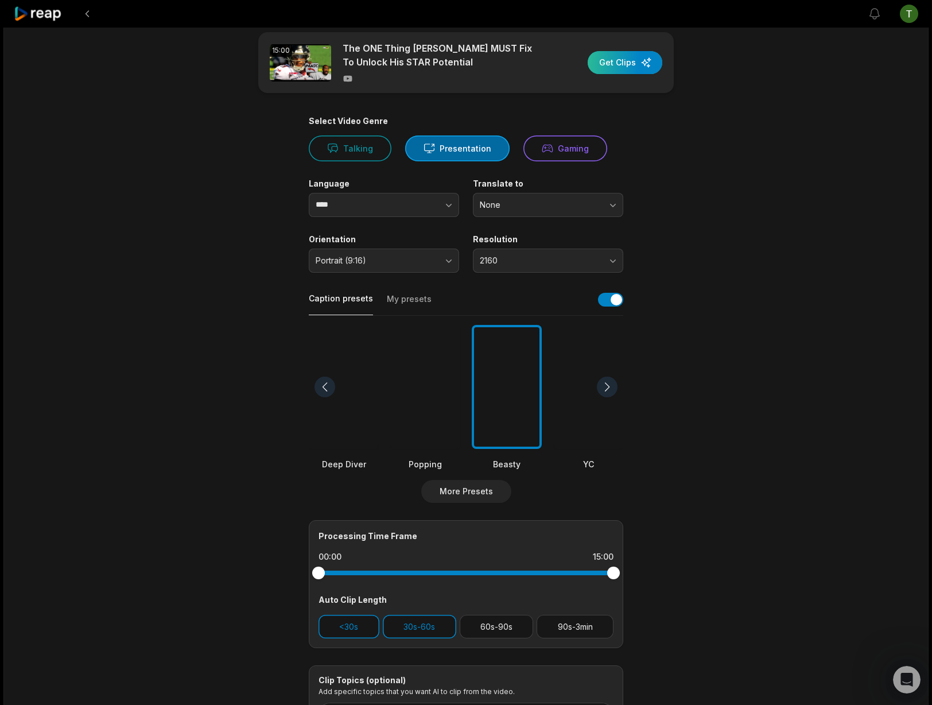
click at [625, 64] on div "button" at bounding box center [625, 62] width 75 height 23
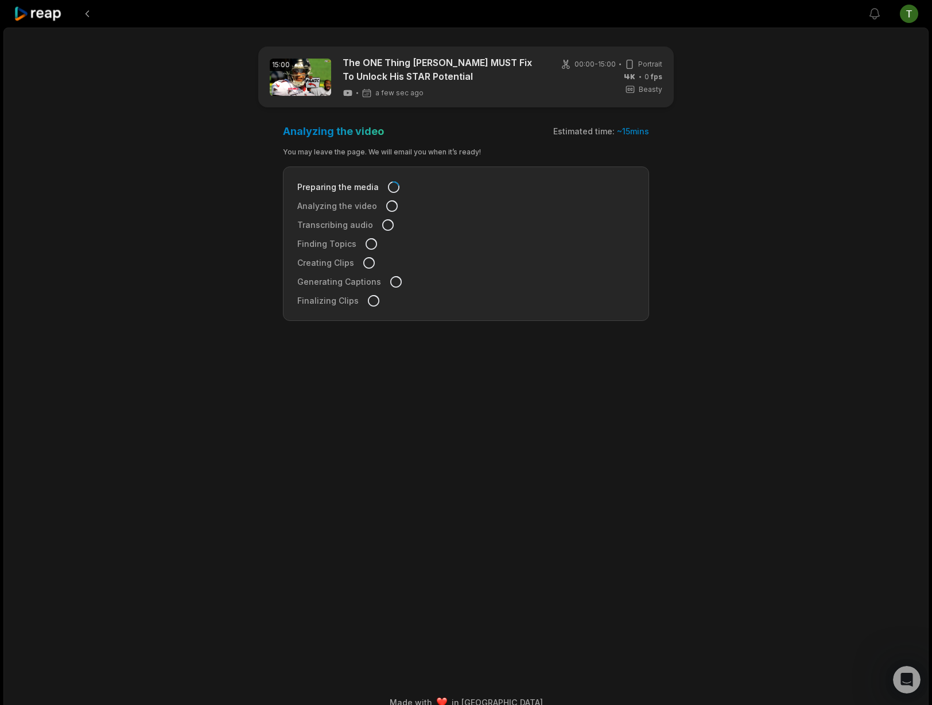
click at [30, 19] on icon at bounding box center [38, 13] width 49 height 15
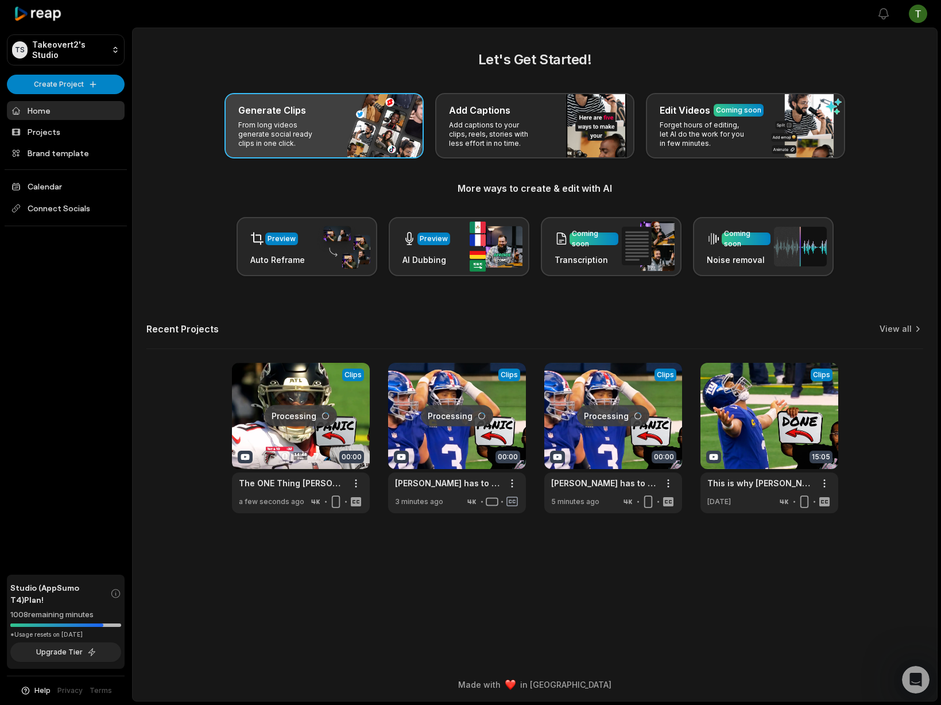
click at [309, 122] on p "From long videos generate social ready clips in one click." at bounding box center [282, 135] width 89 height 28
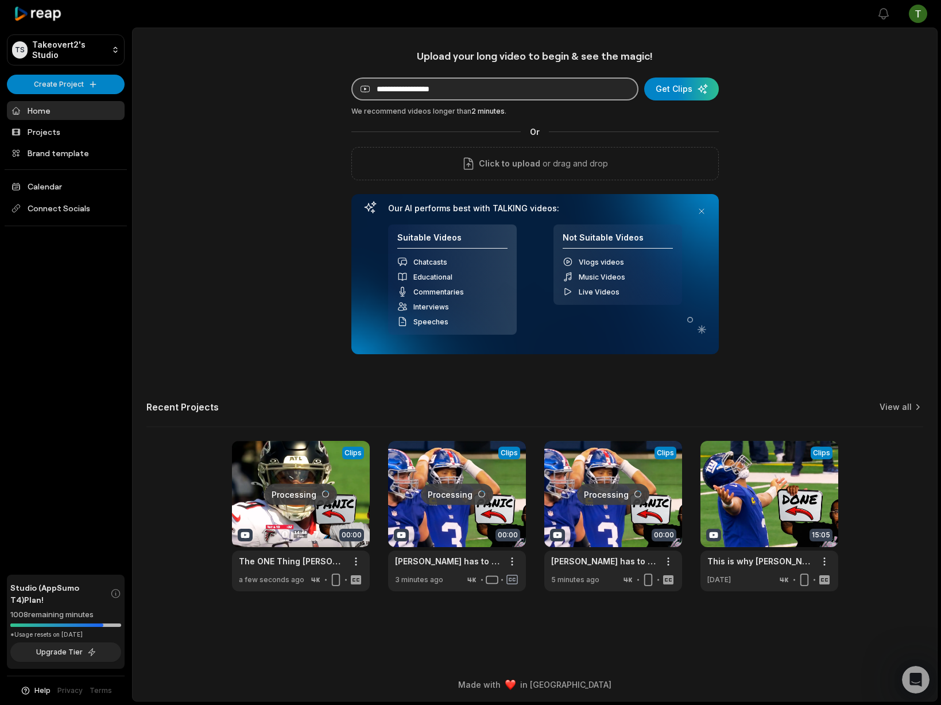
click at [475, 93] on input at bounding box center [494, 88] width 287 height 23
paste input "**********"
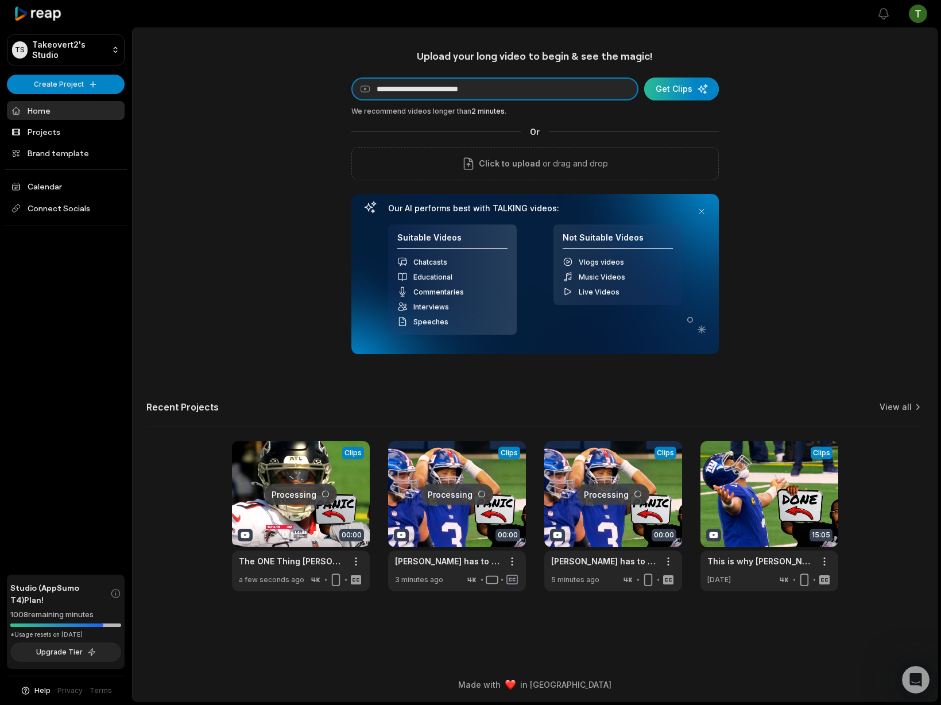
type input "**********"
click at [681, 82] on div "submit" at bounding box center [681, 88] width 75 height 23
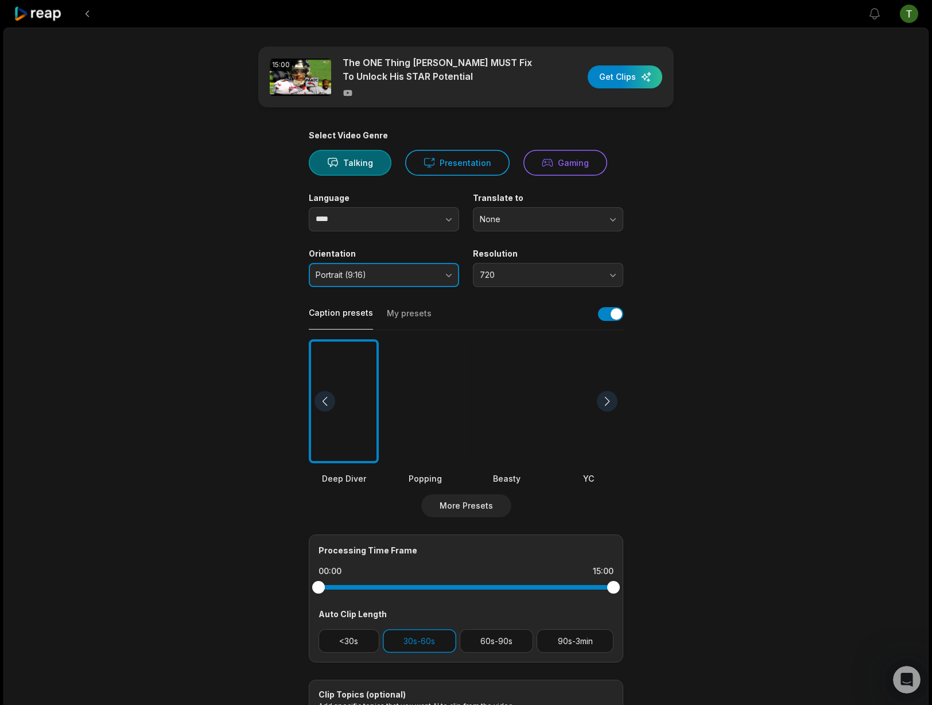
click at [398, 272] on span "Portrait (9:16)" at bounding box center [376, 275] width 121 height 10
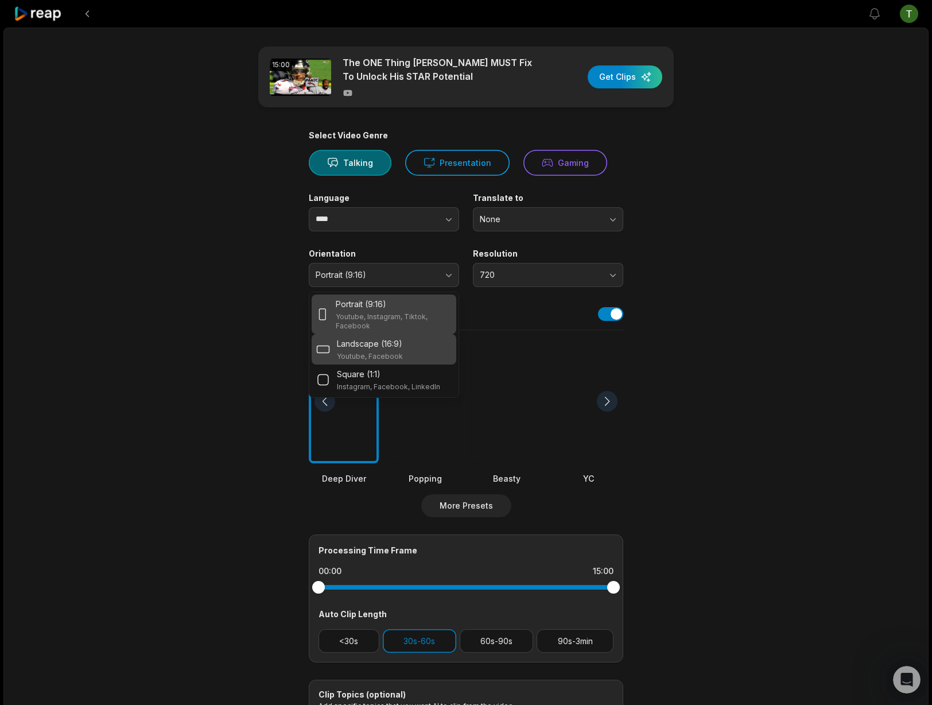
click at [396, 352] on p "Youtube, Facebook" at bounding box center [370, 356] width 66 height 9
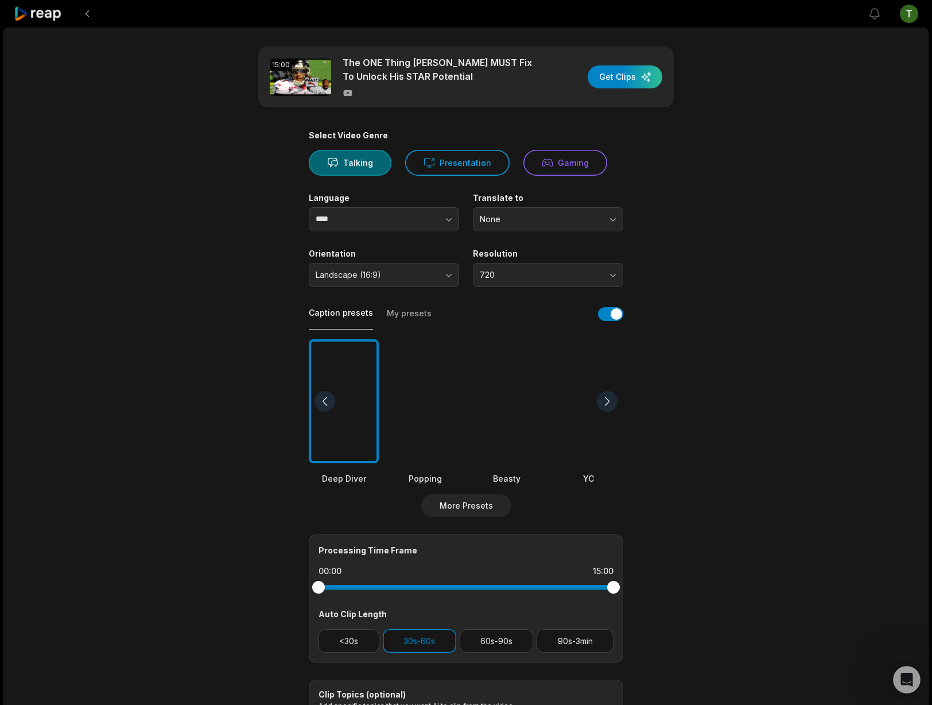
click at [620, 327] on div "Caption presets My presets" at bounding box center [466, 317] width 315 height 26
click at [621, 319] on div "Caption presets My presets" at bounding box center [466, 317] width 315 height 26
click at [618, 315] on button "button" at bounding box center [610, 314] width 25 height 14
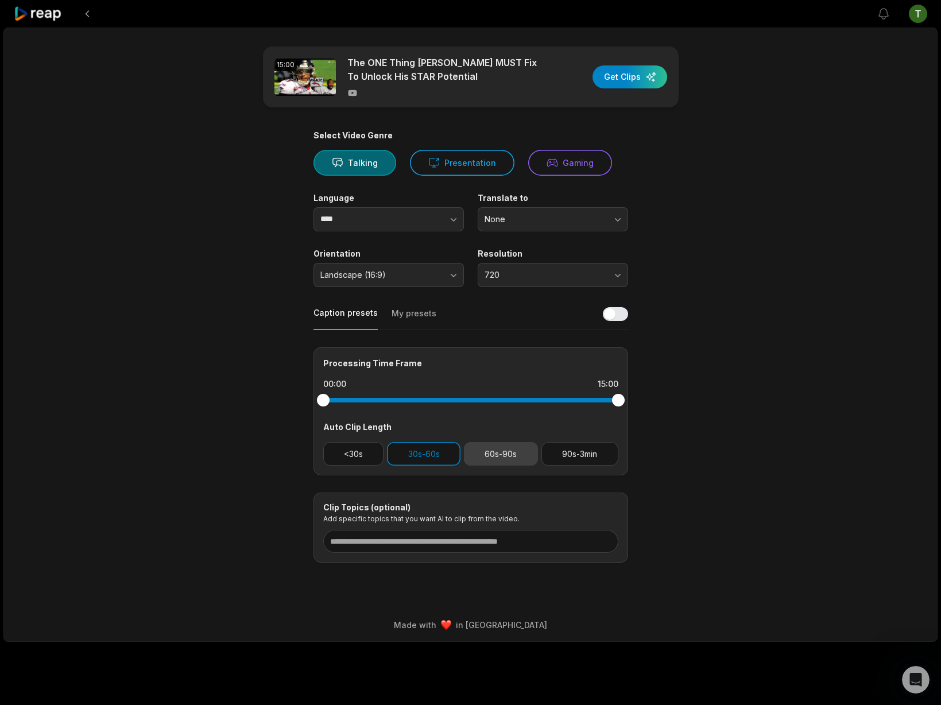
click at [505, 454] on button "60s-90s" at bounding box center [501, 454] width 74 height 24
click at [419, 457] on button "30s-60s" at bounding box center [423, 454] width 73 height 24
click at [493, 457] on button "60s-90s" at bounding box center [501, 454] width 74 height 24
click at [509, 454] on button "60s-90s" at bounding box center [501, 454] width 74 height 24
click at [323, 157] on button "Talking" at bounding box center [354, 163] width 83 height 26
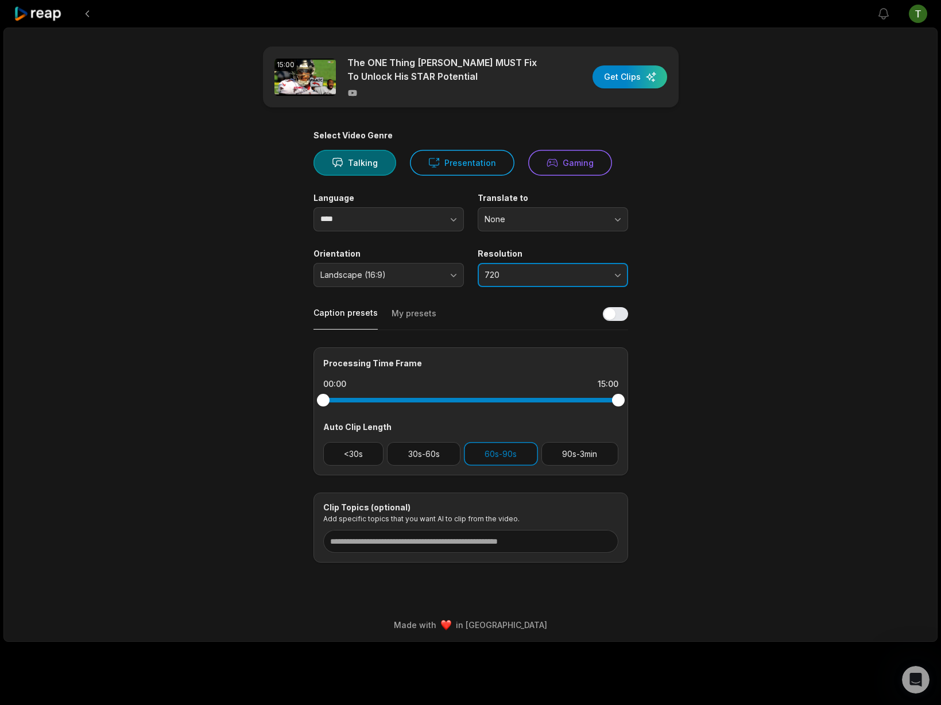
click at [513, 275] on span "720" at bounding box center [544, 275] width 121 height 10
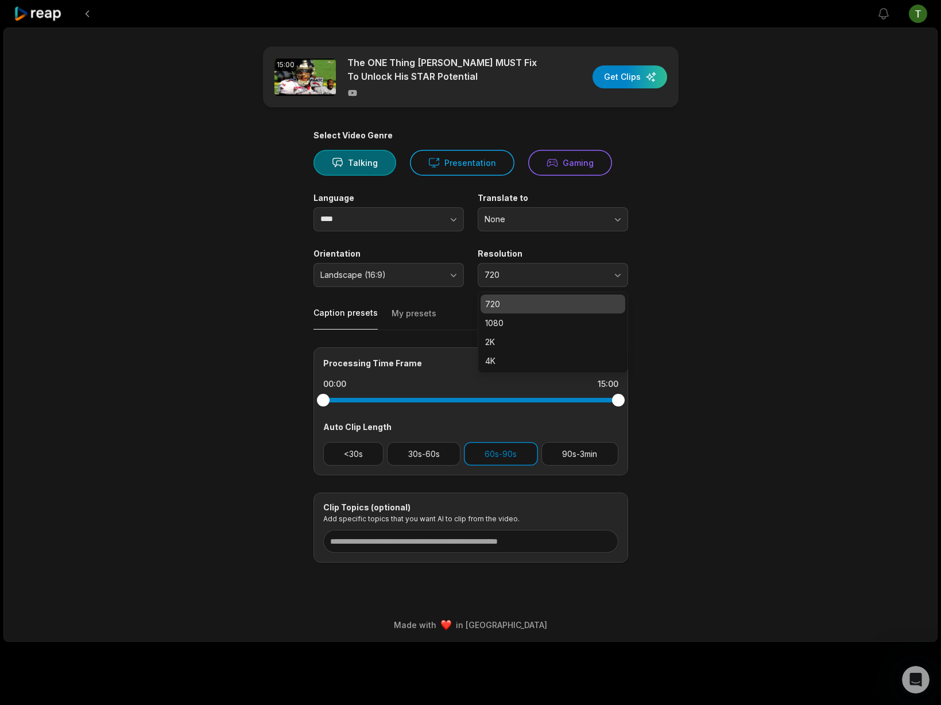
click at [523, 367] on div "4K" at bounding box center [552, 360] width 145 height 19
click at [693, 334] on main "15:00 The ONE Thing Michael Penix Jr. MUST Fix To Unlock His STAR Potential Get…" at bounding box center [471, 304] width 556 height 516
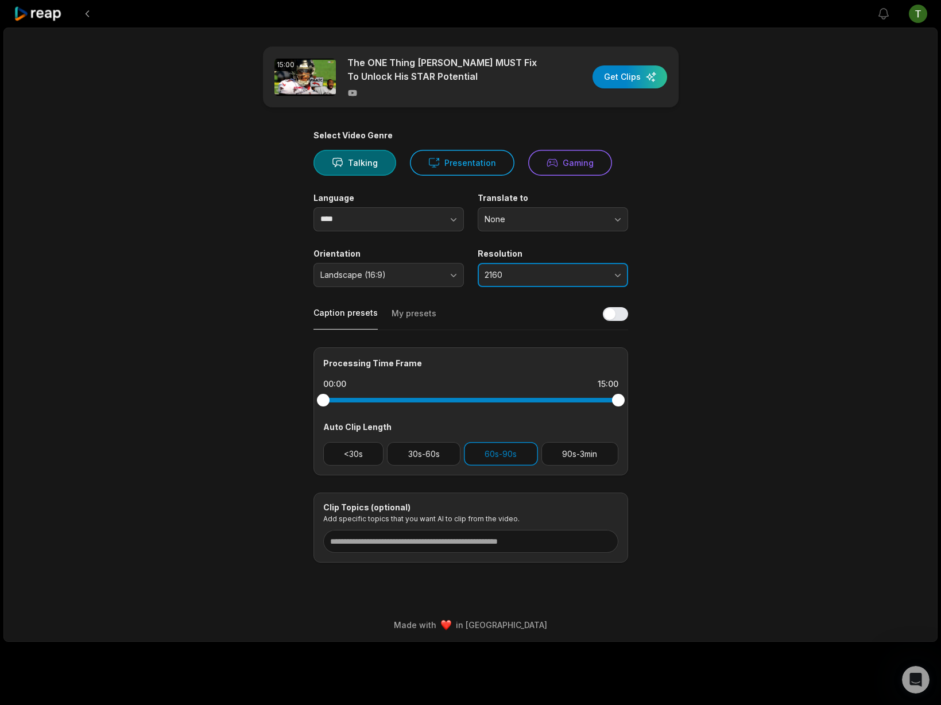
click at [570, 266] on button "2160" at bounding box center [553, 275] width 150 height 24
click at [735, 277] on main "15:00 The ONE Thing Michael Penix Jr. MUST Fix To Unlock His STAR Potential Get…" at bounding box center [471, 304] width 556 height 516
click at [630, 76] on div "button" at bounding box center [629, 76] width 75 height 23
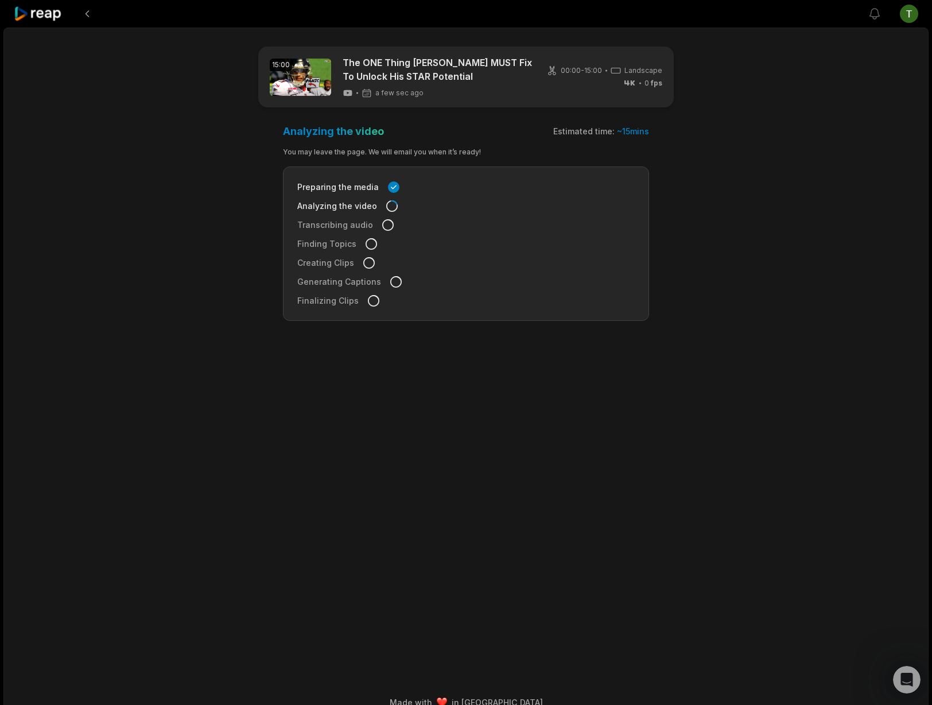
click at [55, 15] on icon at bounding box center [38, 13] width 49 height 15
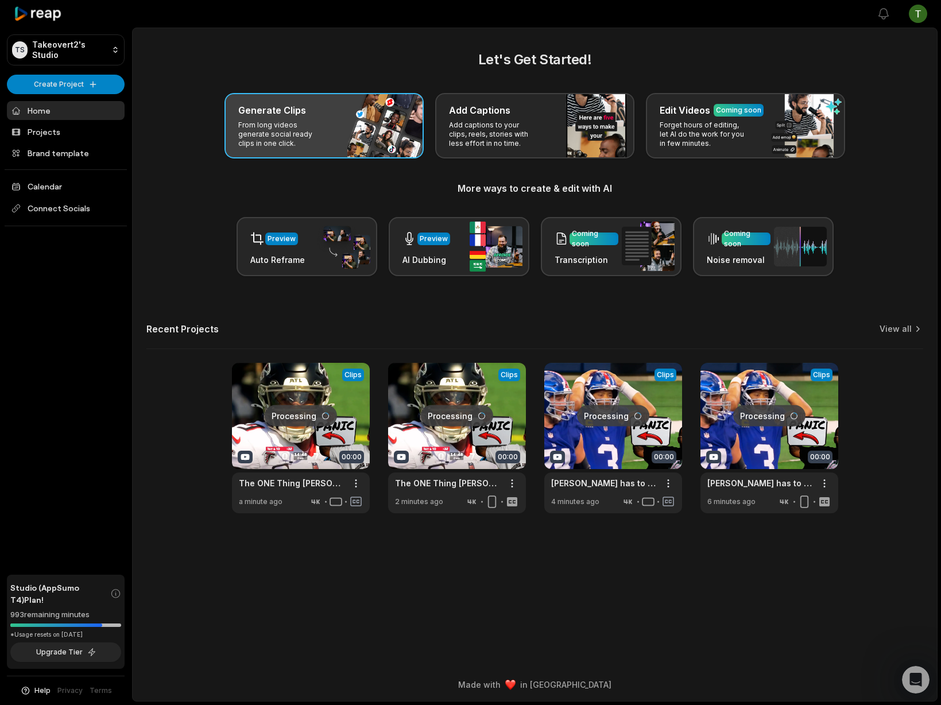
click at [367, 106] on div "Generate Clips" at bounding box center [324, 110] width 172 height 14
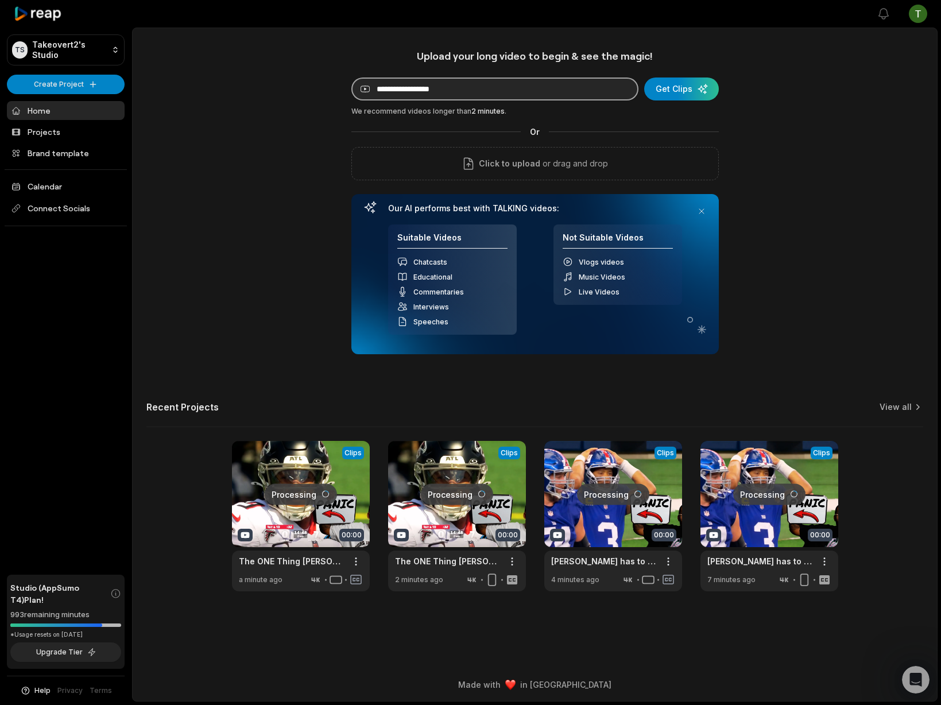
click at [489, 92] on input at bounding box center [494, 88] width 287 height 23
paste input "**********"
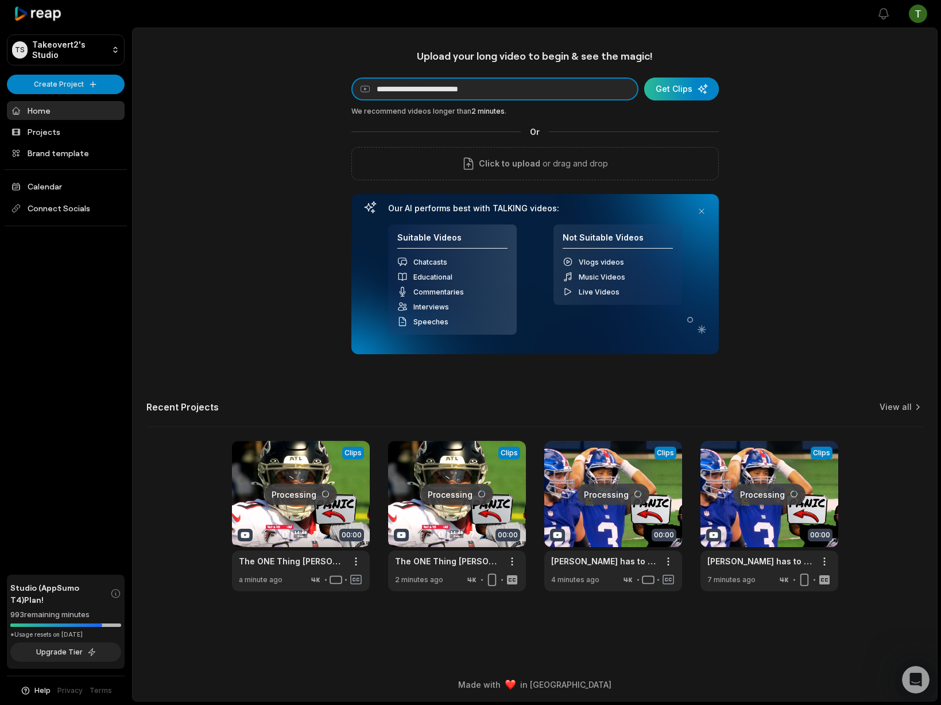
type input "**********"
click at [685, 93] on div "submit" at bounding box center [681, 88] width 75 height 23
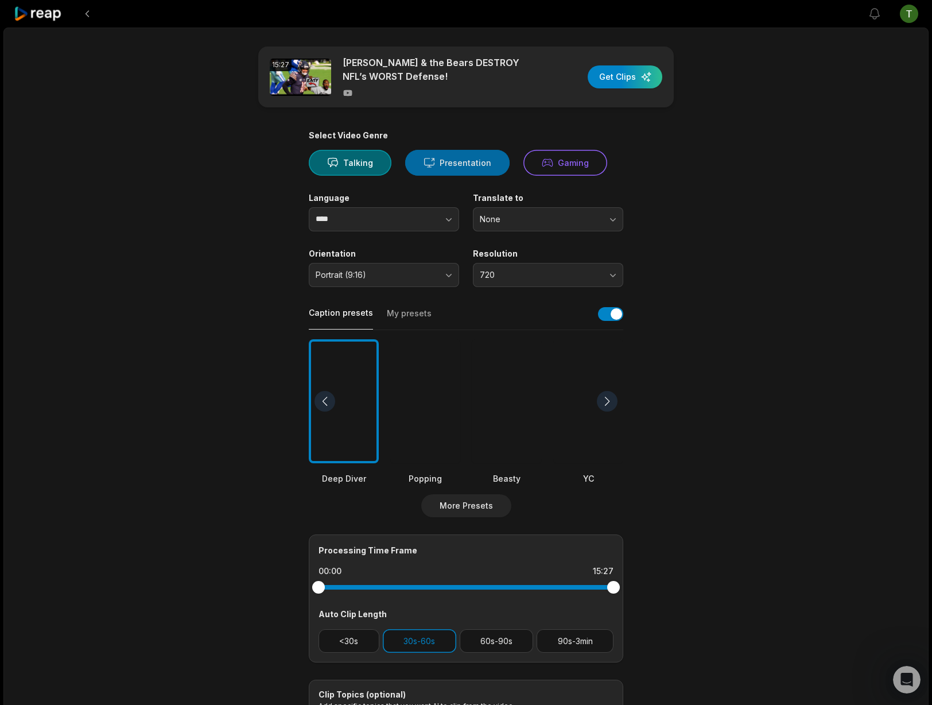
click at [451, 156] on button "Presentation" at bounding box center [457, 163] width 104 height 26
click at [520, 261] on div "Resolution 720" at bounding box center [548, 268] width 150 height 38
click at [521, 268] on button "720" at bounding box center [548, 275] width 150 height 24
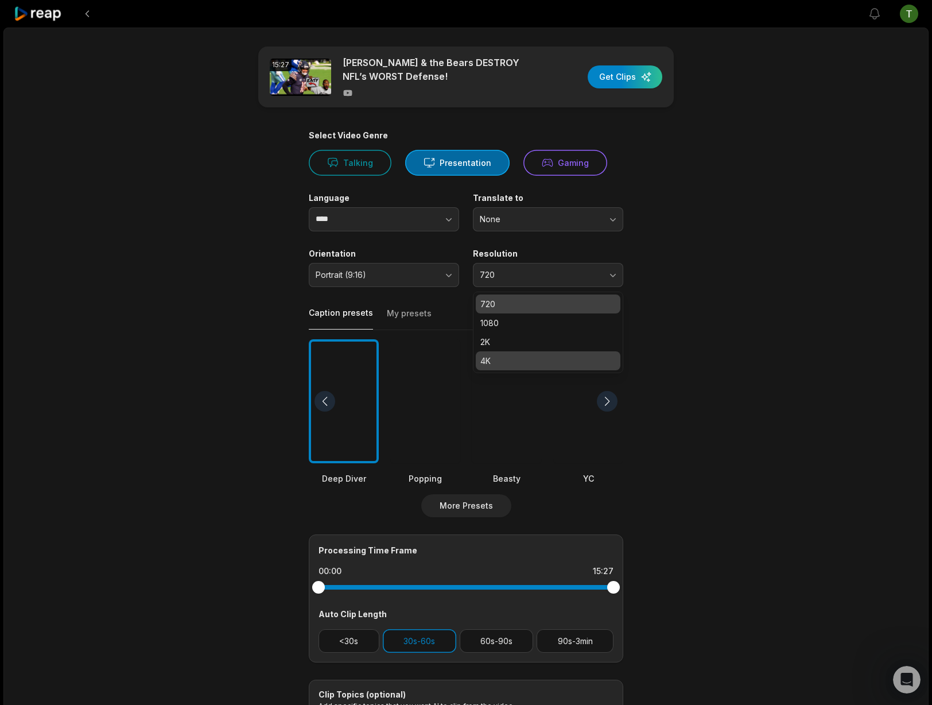
click at [526, 359] on p "4K" at bounding box center [547, 361] width 135 height 12
click at [504, 393] on div at bounding box center [507, 401] width 70 height 125
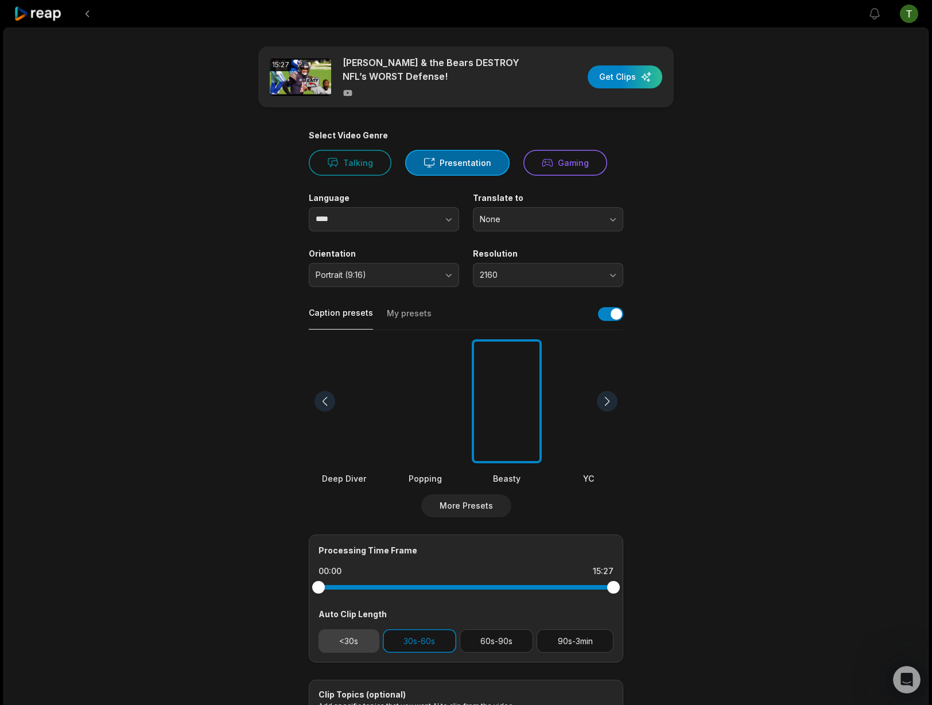
click at [327, 646] on button "<30s" at bounding box center [349, 641] width 61 height 24
click at [383, 273] on span "Portrait (9:16)" at bounding box center [376, 275] width 121 height 10
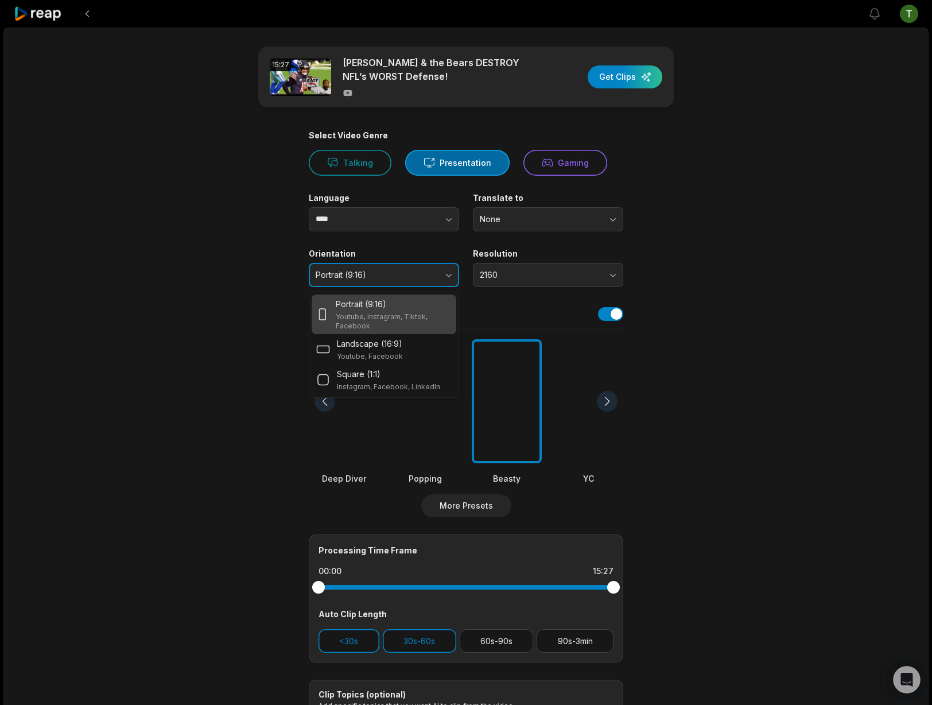
click at [383, 273] on span "Portrait (9:16)" at bounding box center [376, 275] width 121 height 10
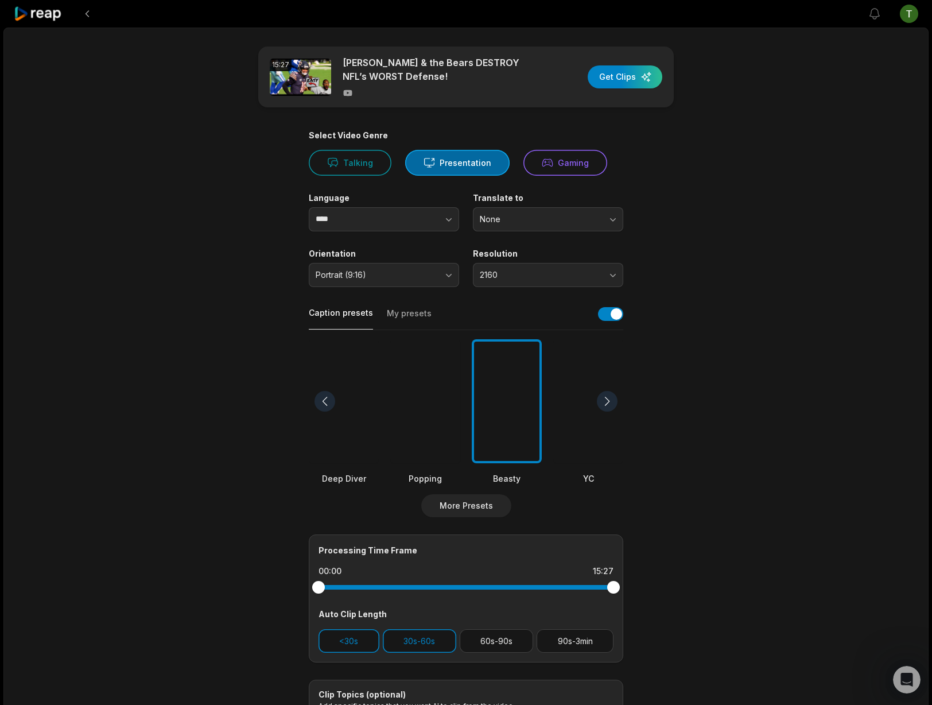
click at [741, 269] on main "15:27 Caleb Williams & the Bears DESTROY NFL’s WORST Defense! Get Clips Select …" at bounding box center [466, 397] width 556 height 703
click at [644, 76] on div "button" at bounding box center [625, 76] width 75 height 23
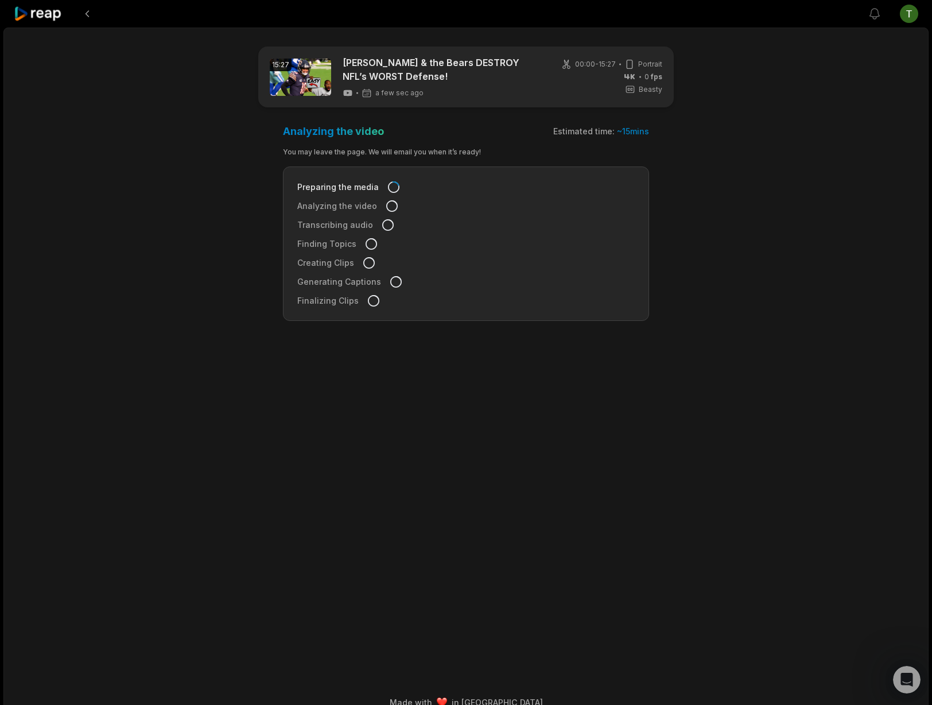
click at [55, 13] on icon at bounding box center [38, 13] width 49 height 15
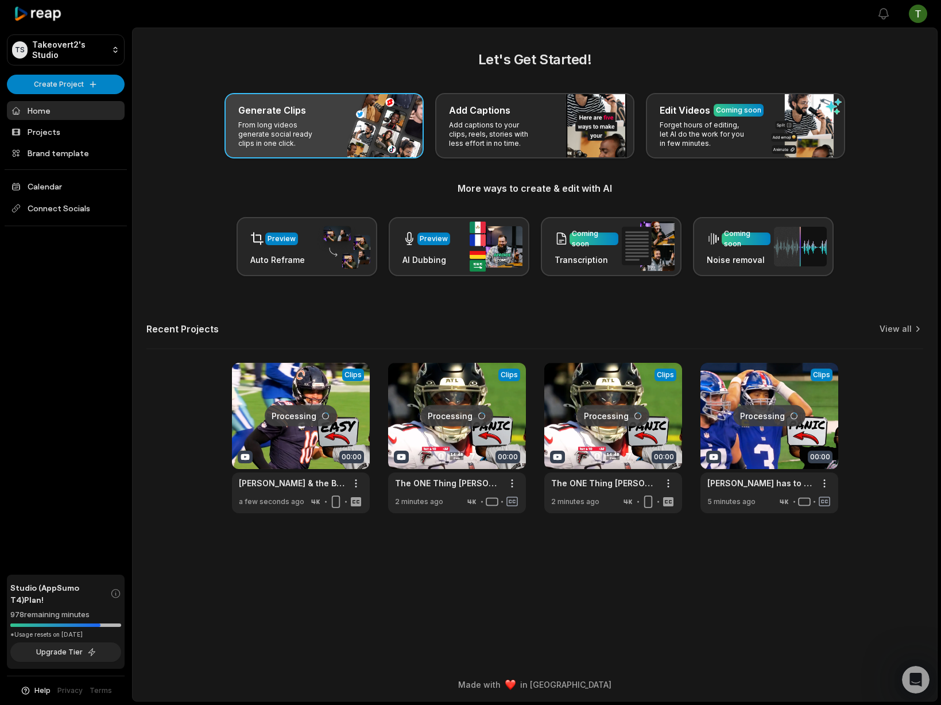
click at [312, 134] on p "From long videos generate social ready clips in one click." at bounding box center [282, 135] width 89 height 28
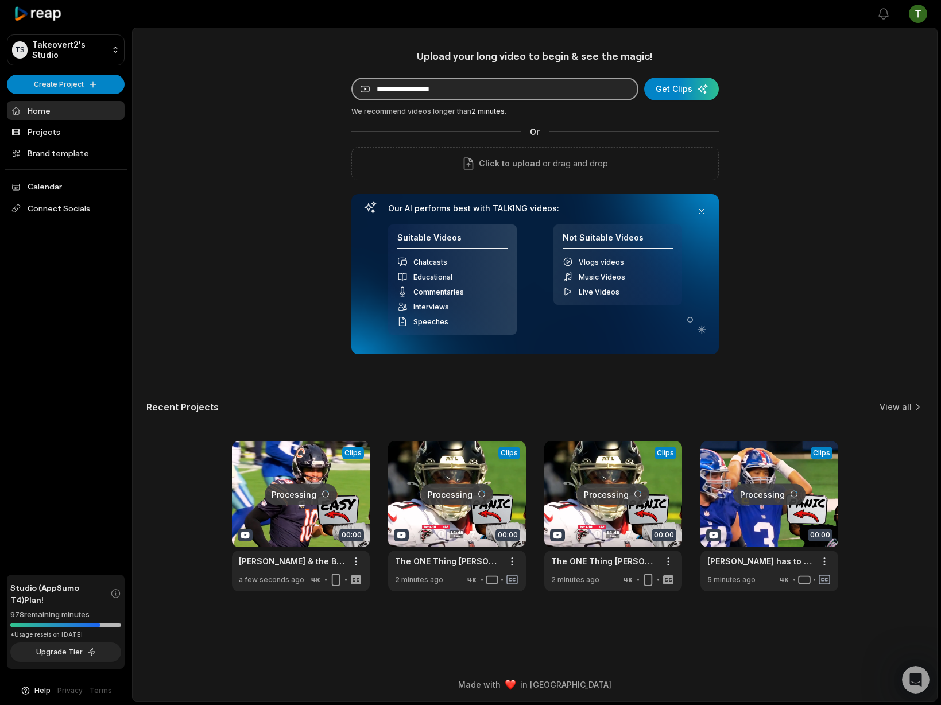
click at [474, 84] on input at bounding box center [494, 88] width 287 height 23
paste input "**********"
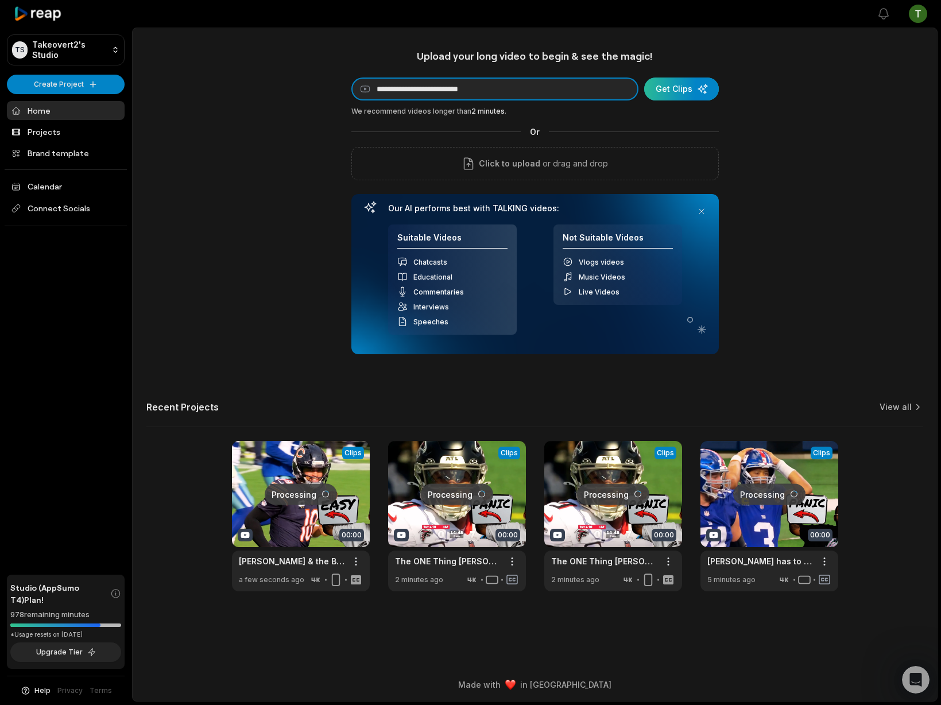
type input "**********"
click at [713, 95] on div "submit" at bounding box center [681, 88] width 75 height 23
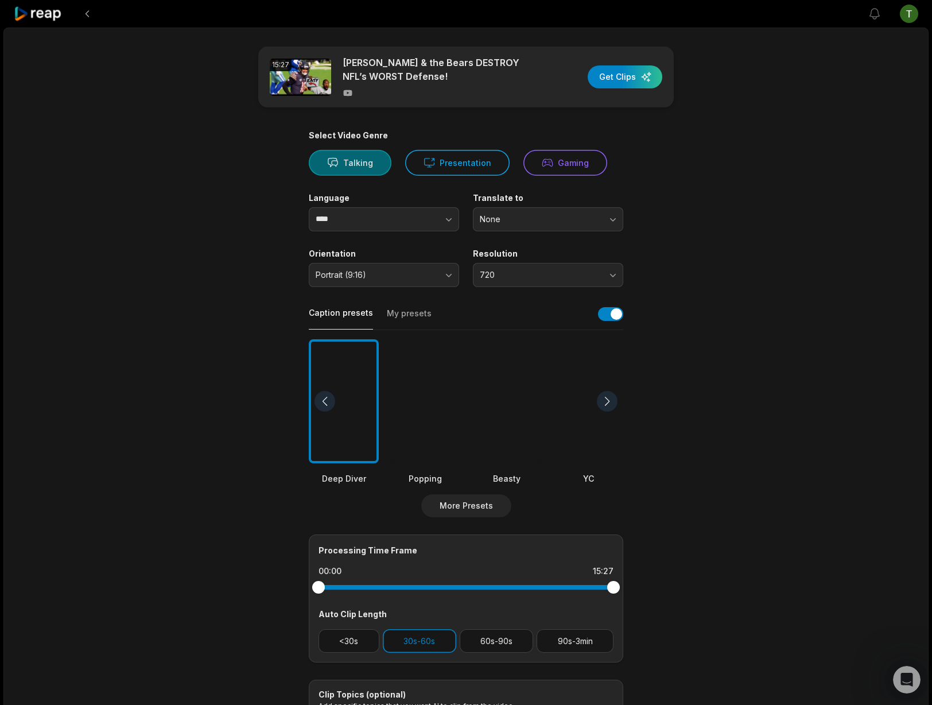
click at [352, 160] on button "Talking" at bounding box center [350, 163] width 83 height 26
click at [524, 270] on span "720" at bounding box center [540, 275] width 121 height 10
click at [513, 365] on p "4K" at bounding box center [547, 361] width 135 height 12
click at [427, 280] on button "Portrait (9:16)" at bounding box center [384, 275] width 150 height 24
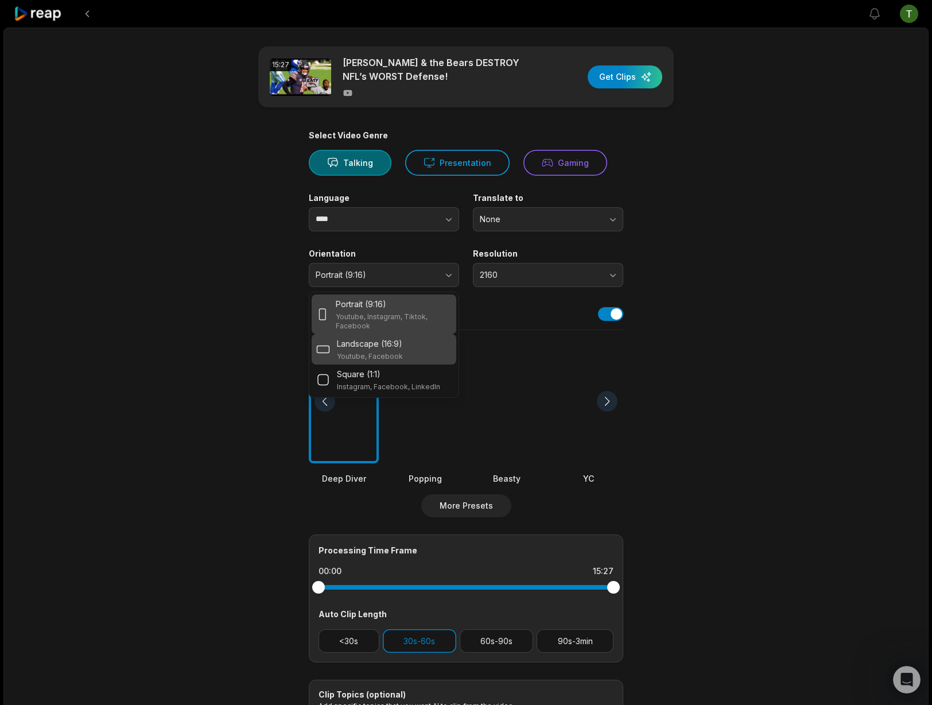
click at [408, 334] on div "Landscape (16:9) Youtube, Facebook" at bounding box center [384, 349] width 145 height 30
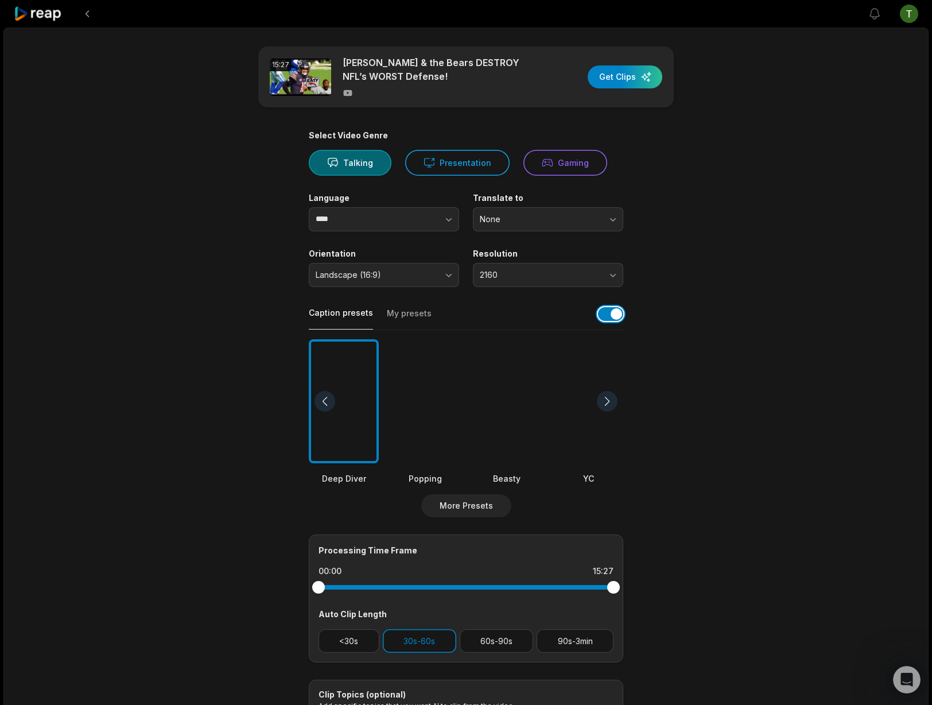
click at [611, 315] on button "button" at bounding box center [610, 314] width 25 height 14
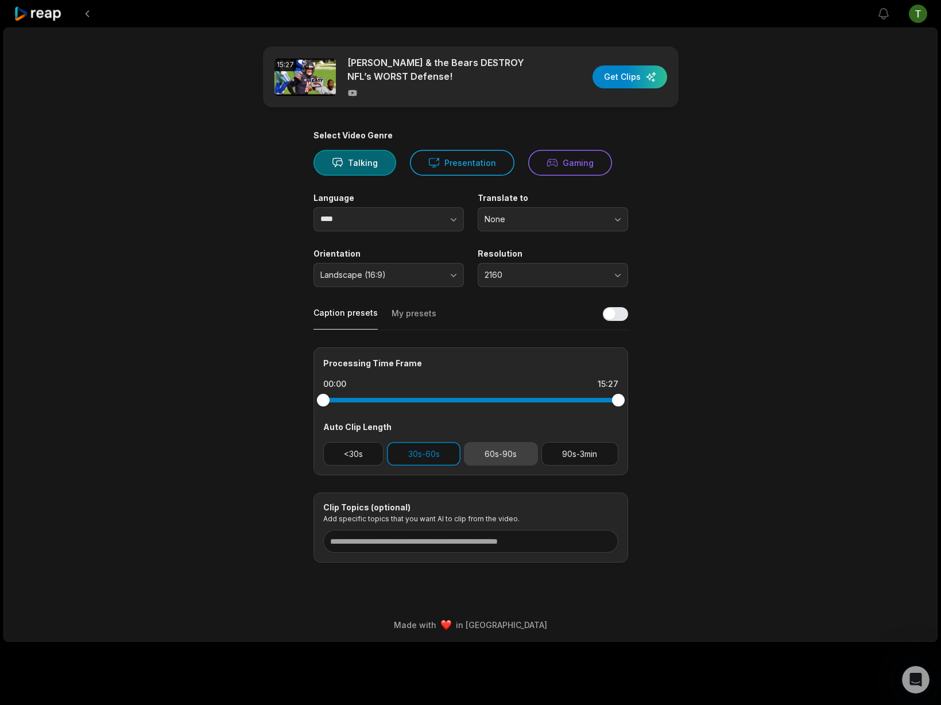
click at [501, 462] on button "60s-90s" at bounding box center [501, 454] width 74 height 24
click at [429, 456] on button "30s-60s" at bounding box center [423, 454] width 73 height 24
click at [703, 437] on main "15:27 Caleb Williams & the Bears DESTROY NFL’s WORST Defense! Get Clips Select …" at bounding box center [471, 304] width 556 height 516
click at [633, 82] on div "button" at bounding box center [629, 76] width 75 height 23
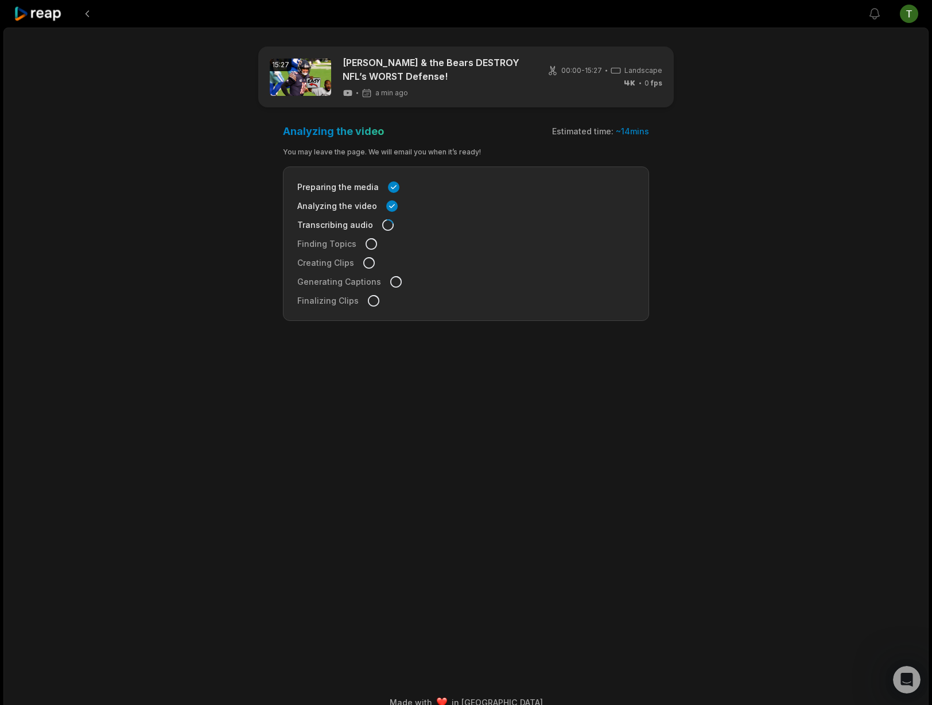
click at [45, 13] on icon at bounding box center [38, 13] width 49 height 15
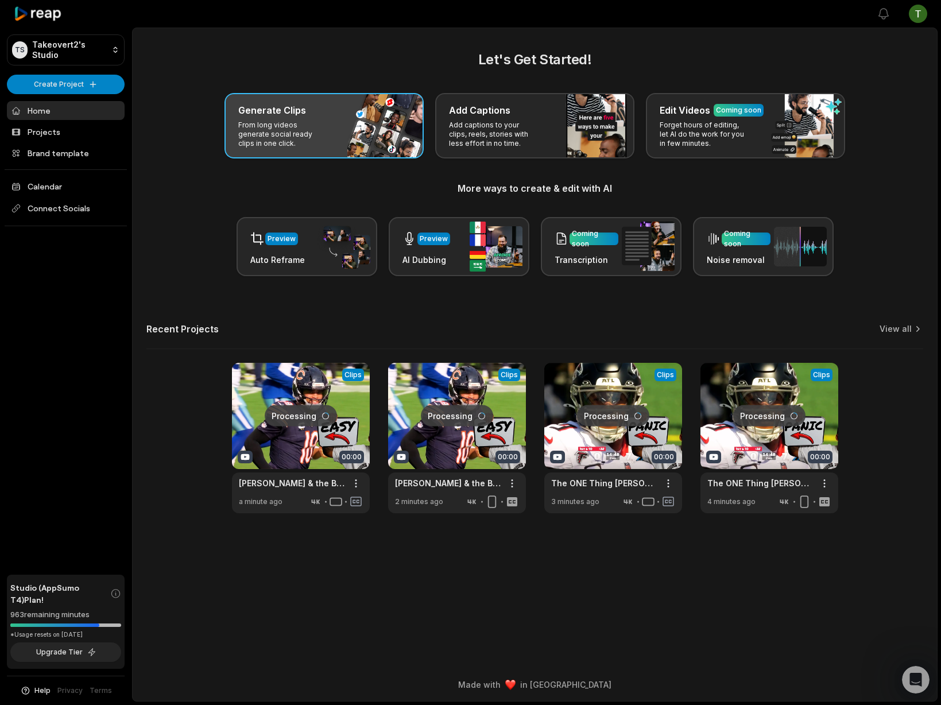
click at [299, 140] on p "From long videos generate social ready clips in one click." at bounding box center [282, 135] width 89 height 28
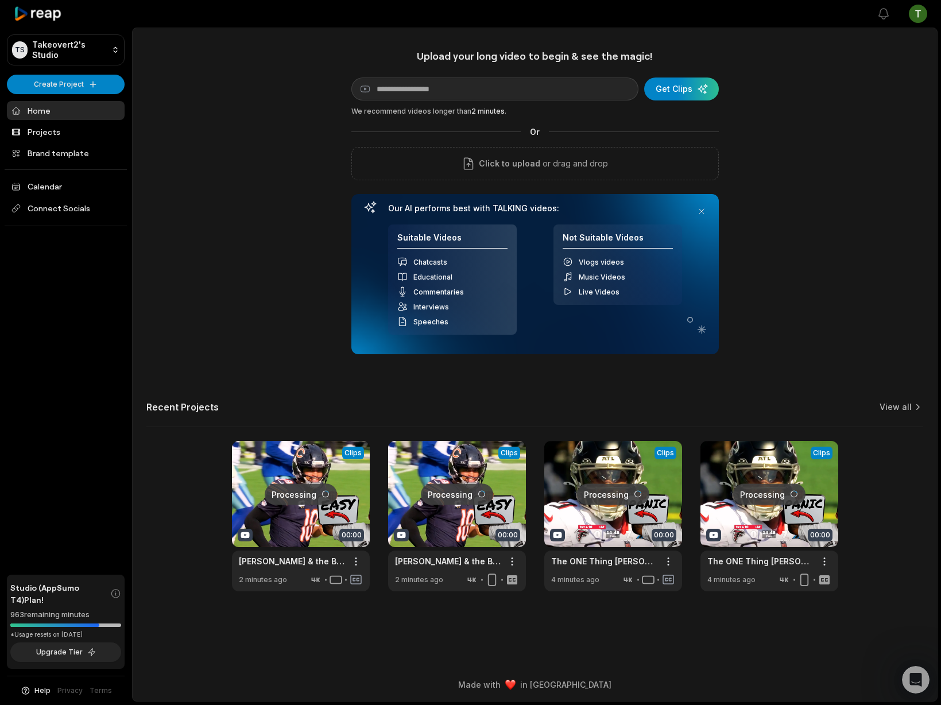
click at [551, 72] on div "Upload your long video to begin & see the magic! YouTube link Get Clips We reco…" at bounding box center [534, 201] width 367 height 305
click at [547, 89] on input at bounding box center [494, 88] width 287 height 23
paste input "**********"
type input "**********"
click at [645, 80] on form "**********" at bounding box center [534, 88] width 367 height 23
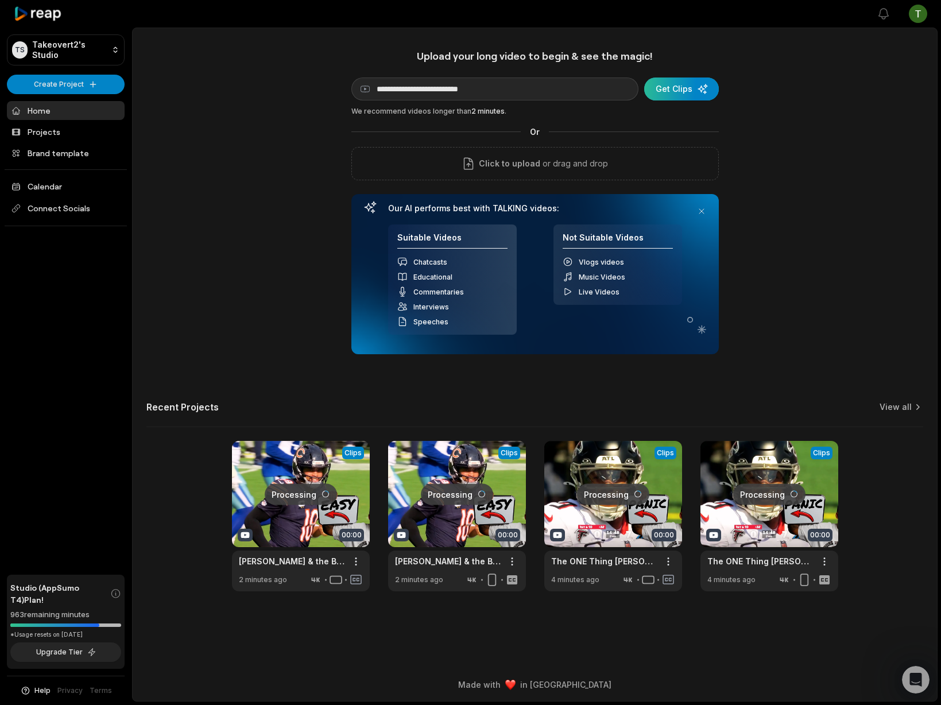
click at [661, 87] on div "submit" at bounding box center [681, 88] width 75 height 23
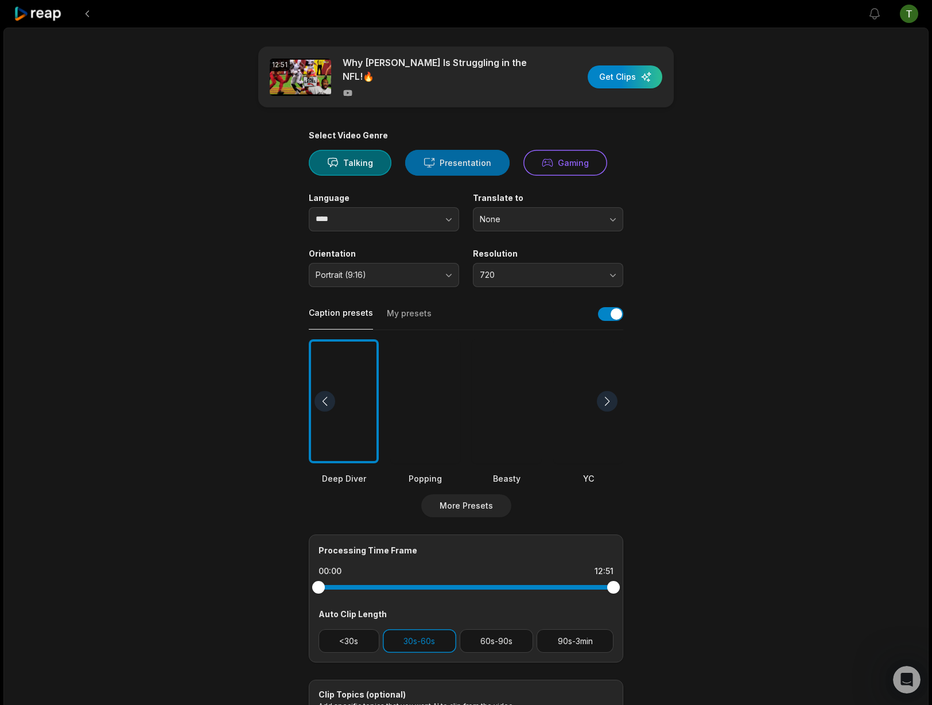
click at [467, 168] on button "Presentation" at bounding box center [457, 163] width 104 height 26
click at [534, 286] on button "720" at bounding box center [548, 275] width 150 height 24
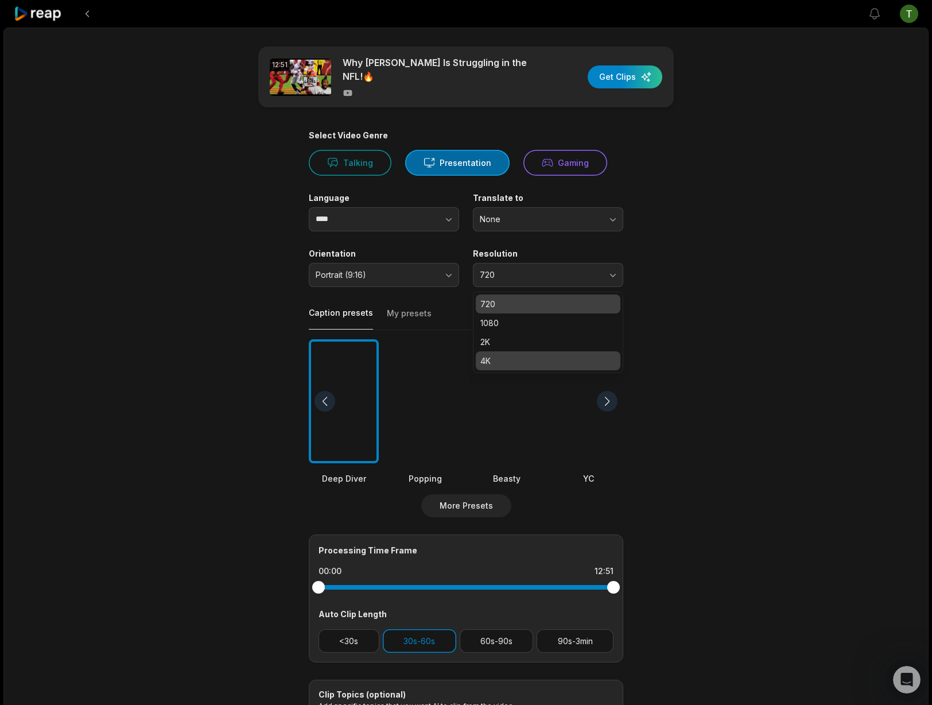
click at [544, 361] on p "4K" at bounding box center [547, 361] width 135 height 12
click at [499, 431] on div at bounding box center [507, 401] width 70 height 125
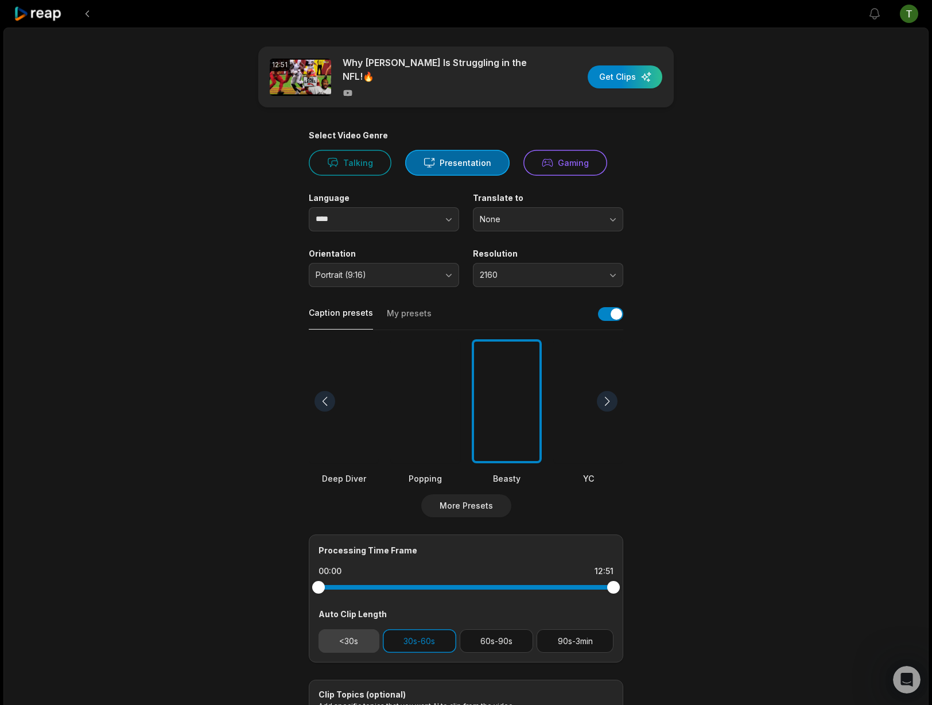
click at [363, 645] on button "<30s" at bounding box center [349, 641] width 61 height 24
click at [634, 77] on div "button" at bounding box center [625, 76] width 75 height 23
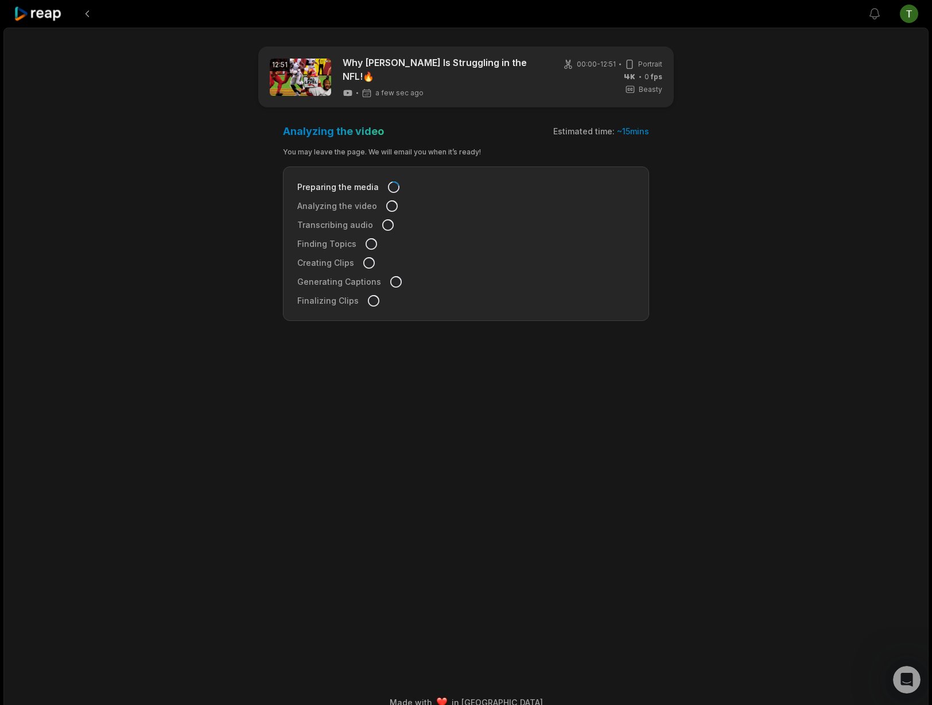
click at [43, 12] on icon at bounding box center [38, 13] width 49 height 15
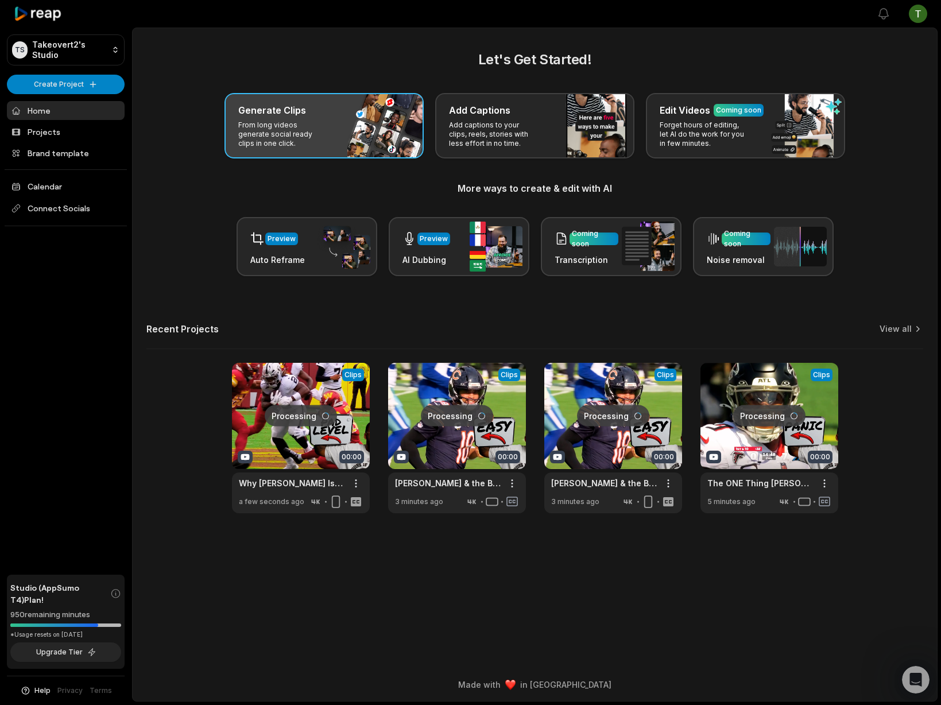
click at [297, 124] on p "From long videos generate social ready clips in one click." at bounding box center [282, 135] width 89 height 28
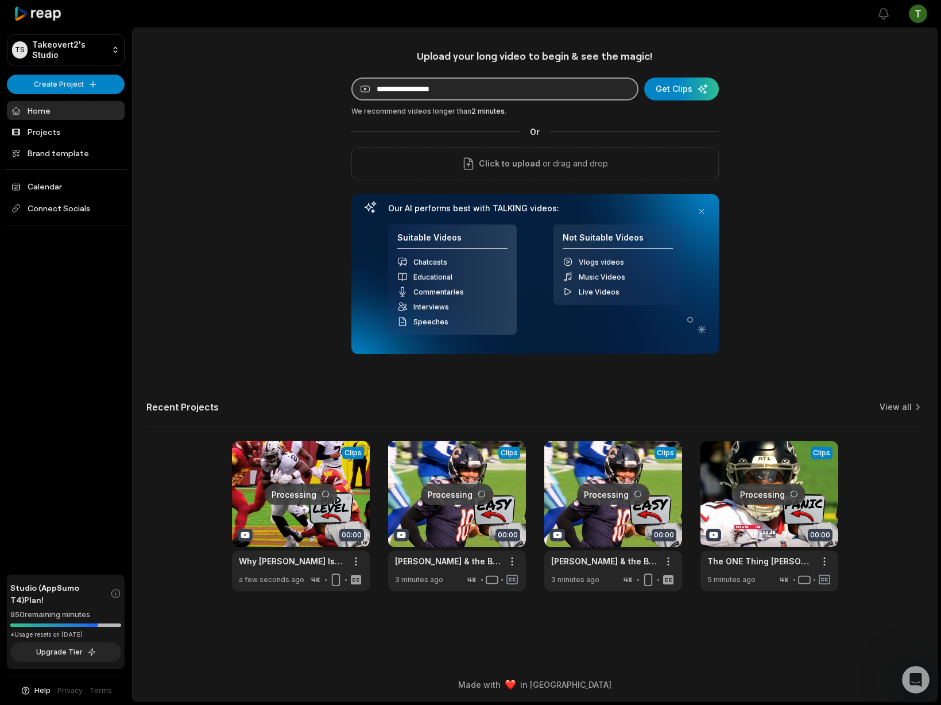
click at [492, 94] on input at bounding box center [494, 88] width 287 height 23
paste input "**********"
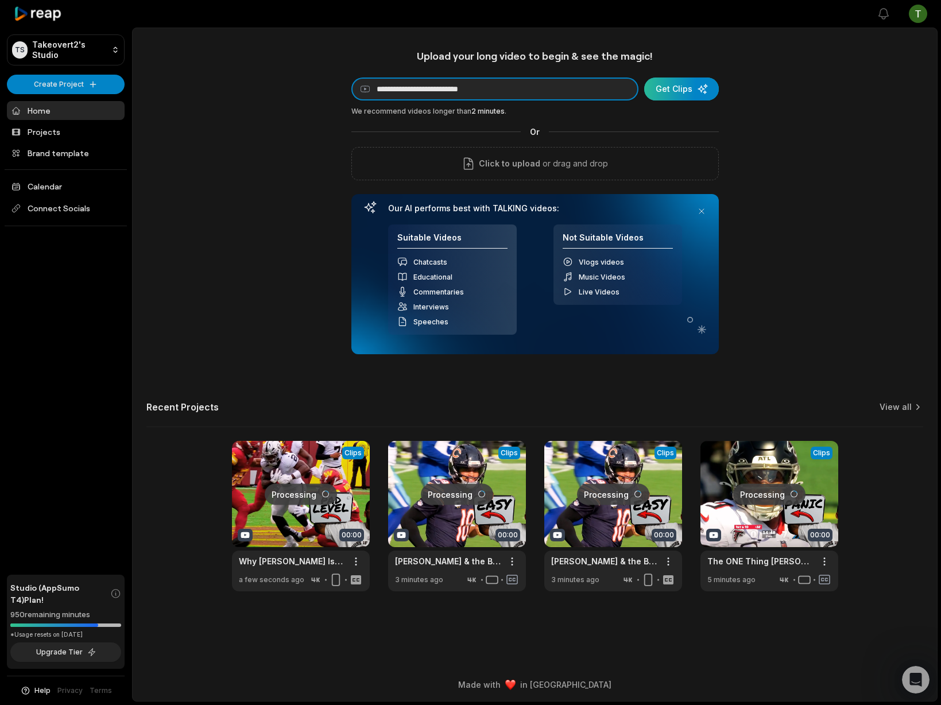
type input "**********"
click at [689, 83] on div "submit" at bounding box center [681, 88] width 75 height 23
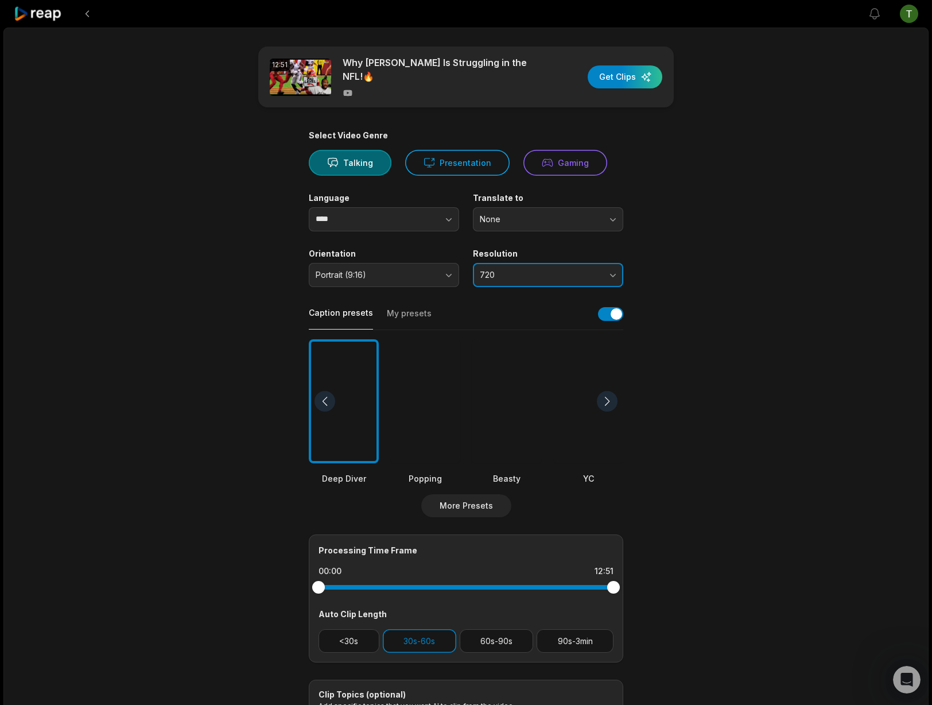
click at [567, 272] on span "720" at bounding box center [540, 275] width 121 height 10
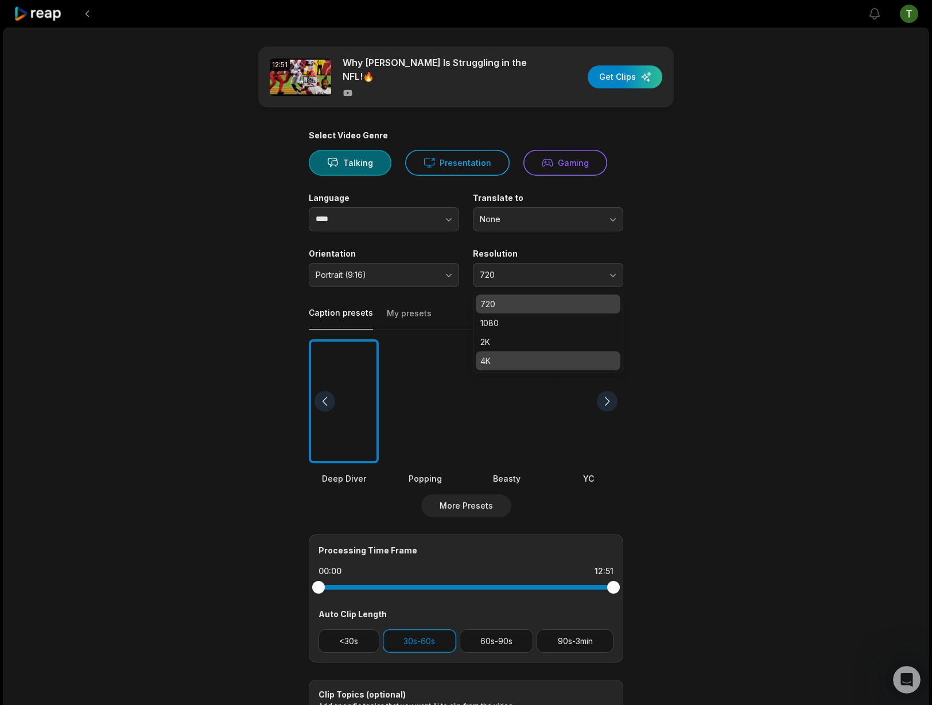
click at [526, 356] on p "4K" at bounding box center [547, 361] width 135 height 12
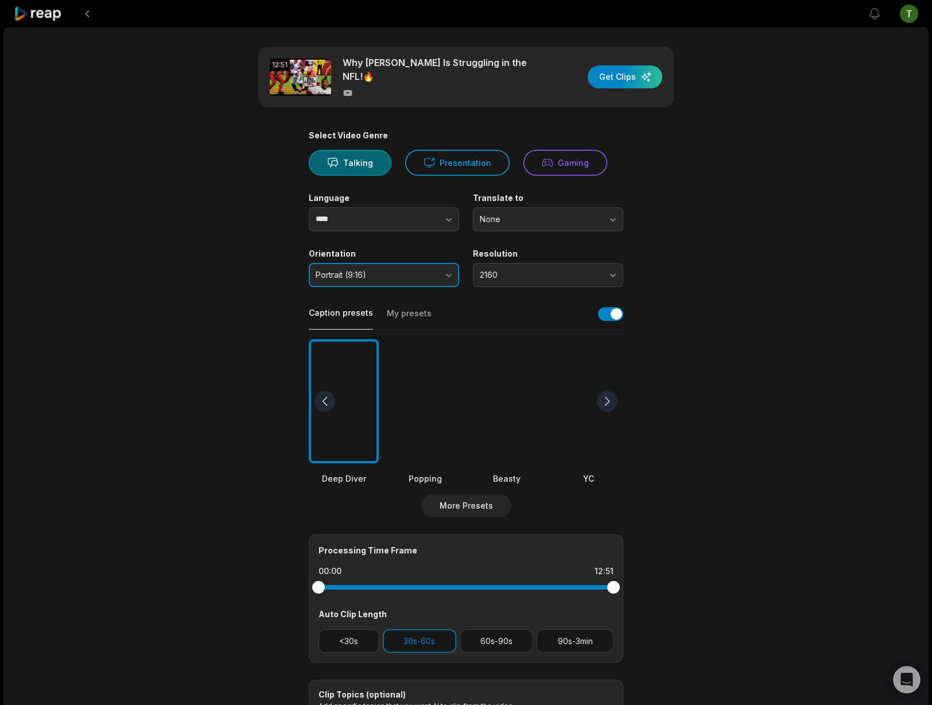
click at [414, 283] on button "Portrait (9:16)" at bounding box center [384, 275] width 150 height 24
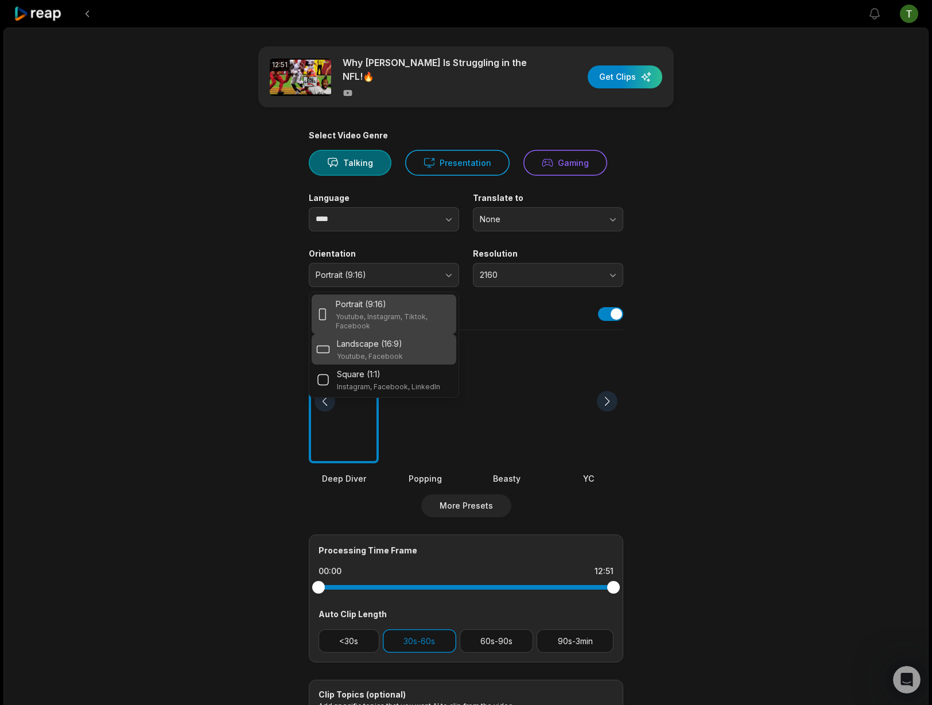
click at [371, 344] on p "Landscape (16:9)" at bounding box center [369, 344] width 65 height 12
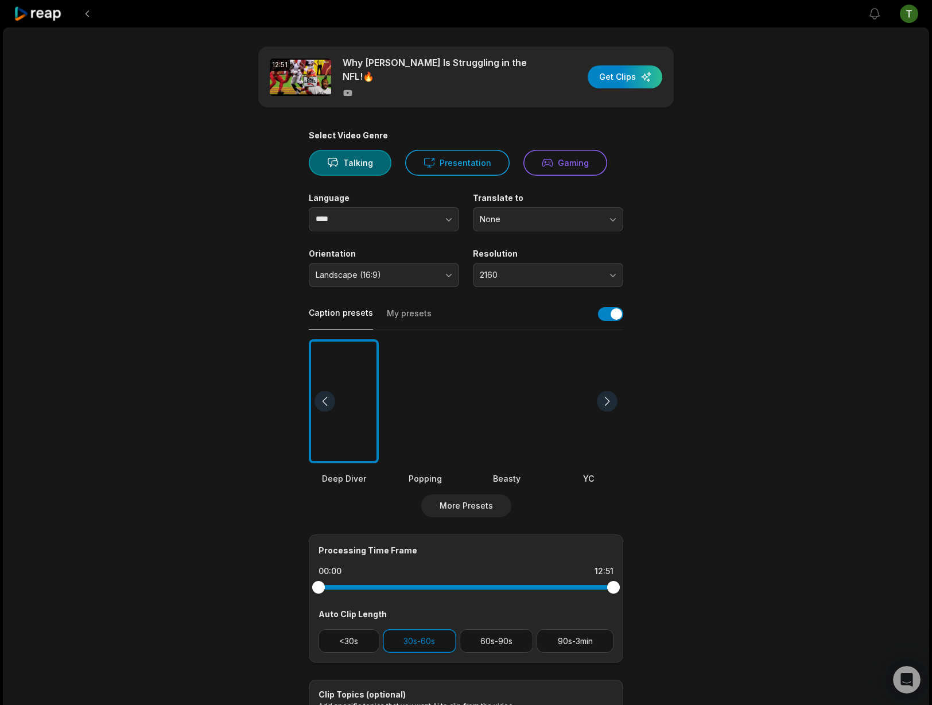
click at [613, 323] on div "Caption presets My presets" at bounding box center [466, 317] width 315 height 26
click at [611, 320] on button "button" at bounding box center [610, 314] width 25 height 14
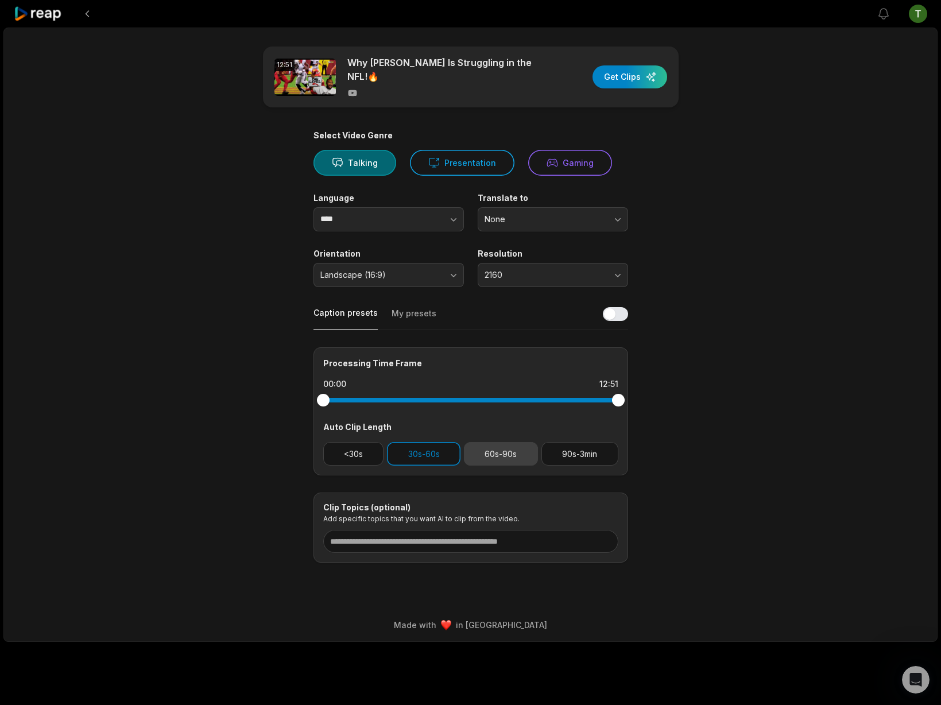
click at [517, 456] on button "60s-90s" at bounding box center [501, 454] width 74 height 24
click at [401, 455] on button "30s-60s" at bounding box center [423, 454] width 73 height 24
click at [846, 456] on div "12:51 Why Ashton Jeanty Is Struggling in the NFL!🔥 Get Clips Select Video Genre…" at bounding box center [470, 335] width 934 height 614
click at [642, 84] on div "button" at bounding box center [629, 76] width 75 height 23
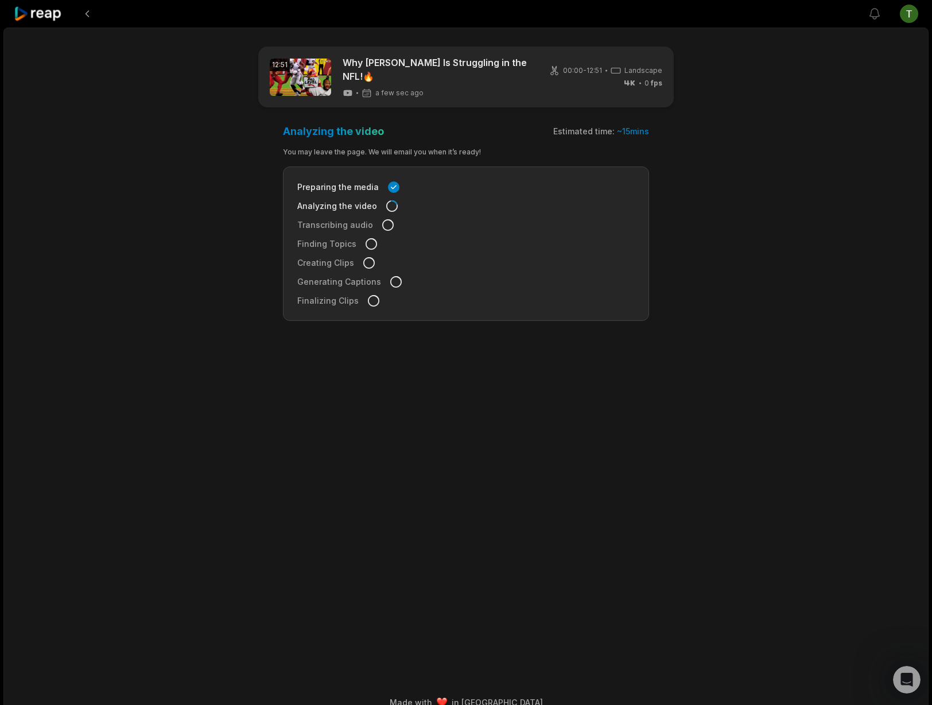
click at [60, 23] on div at bounding box center [38, 14] width 49 height 28
click at [43, 15] on icon at bounding box center [38, 13] width 49 height 15
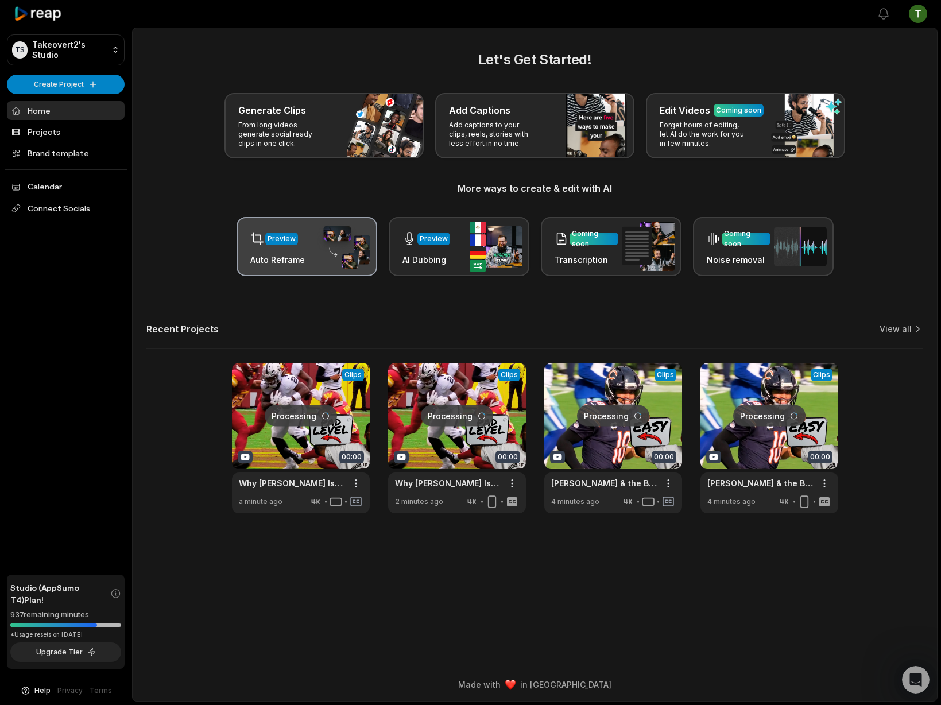
click at [307, 242] on div "Preview Auto Reframe" at bounding box center [307, 246] width 141 height 59
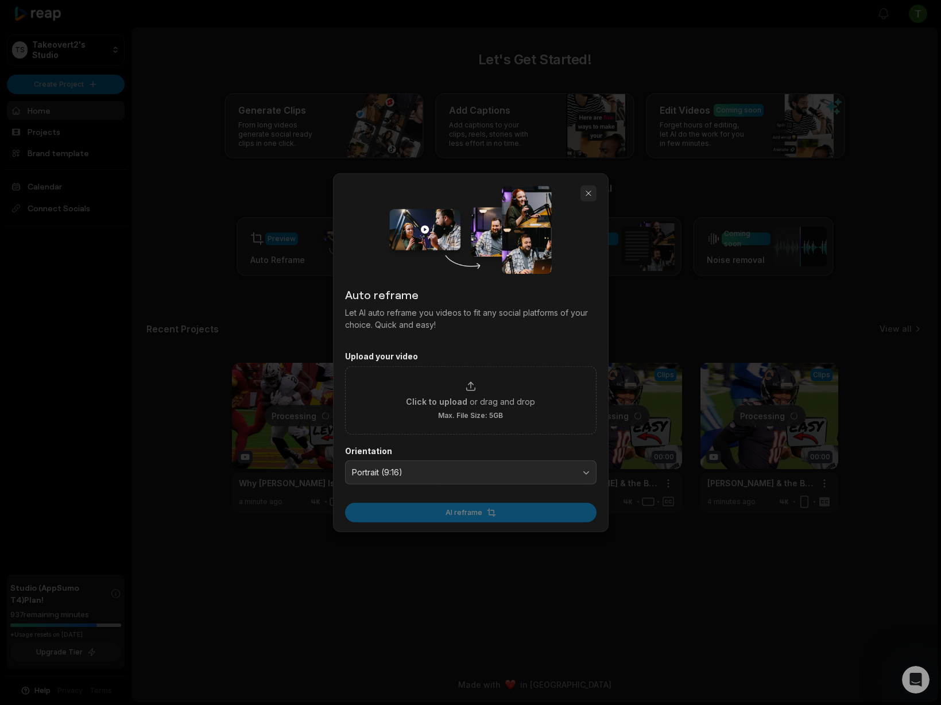
click at [588, 193] on button "button" at bounding box center [588, 193] width 16 height 16
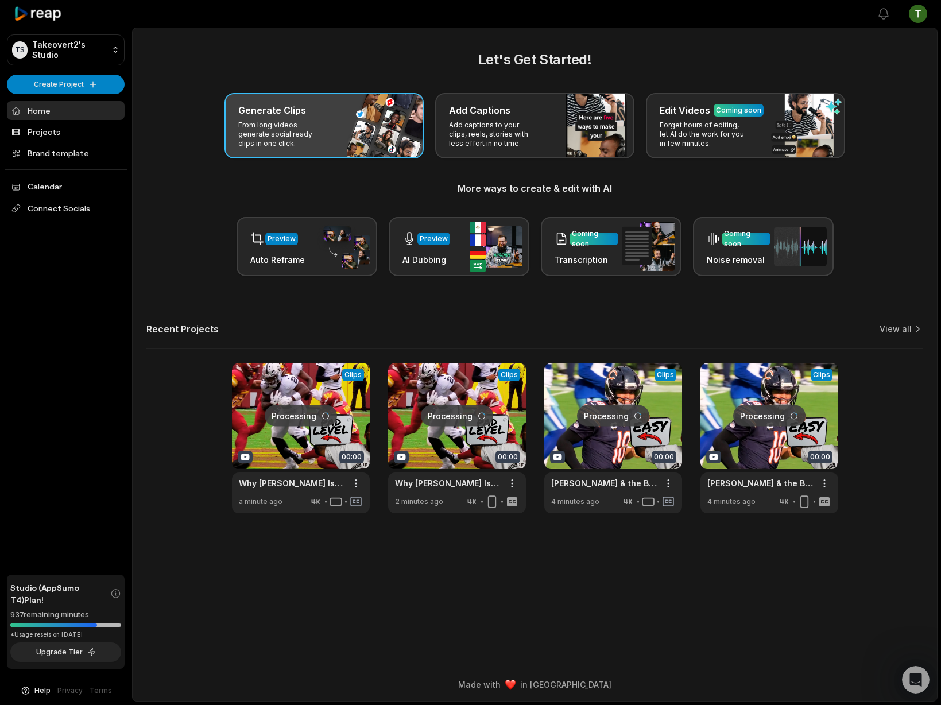
click at [280, 146] on p "From long videos generate social ready clips in one click." at bounding box center [282, 135] width 89 height 28
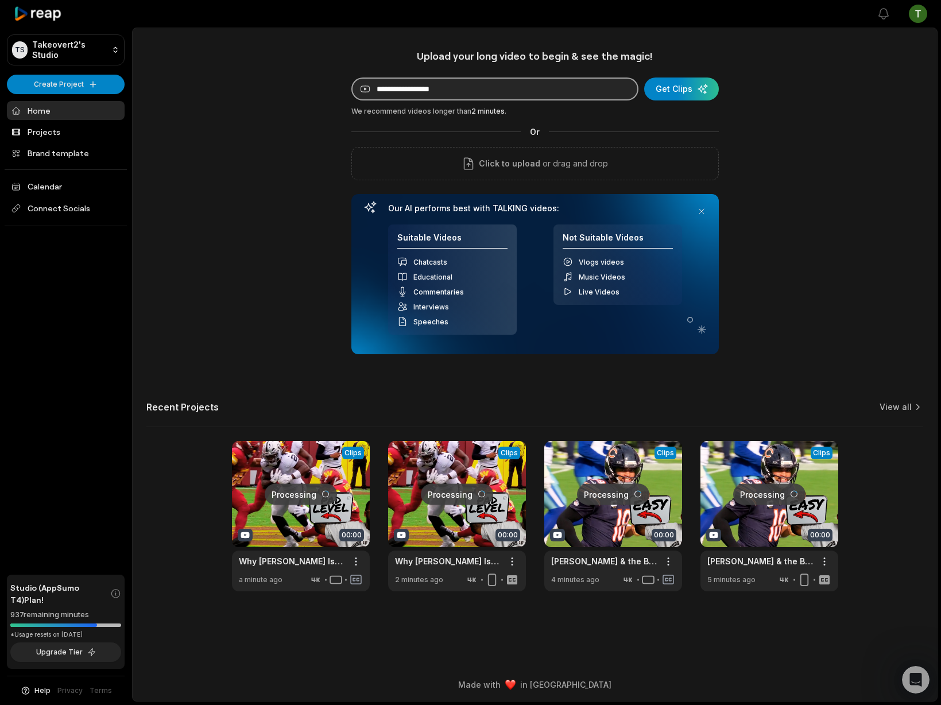
click at [482, 86] on input at bounding box center [494, 88] width 287 height 23
paste input "**********"
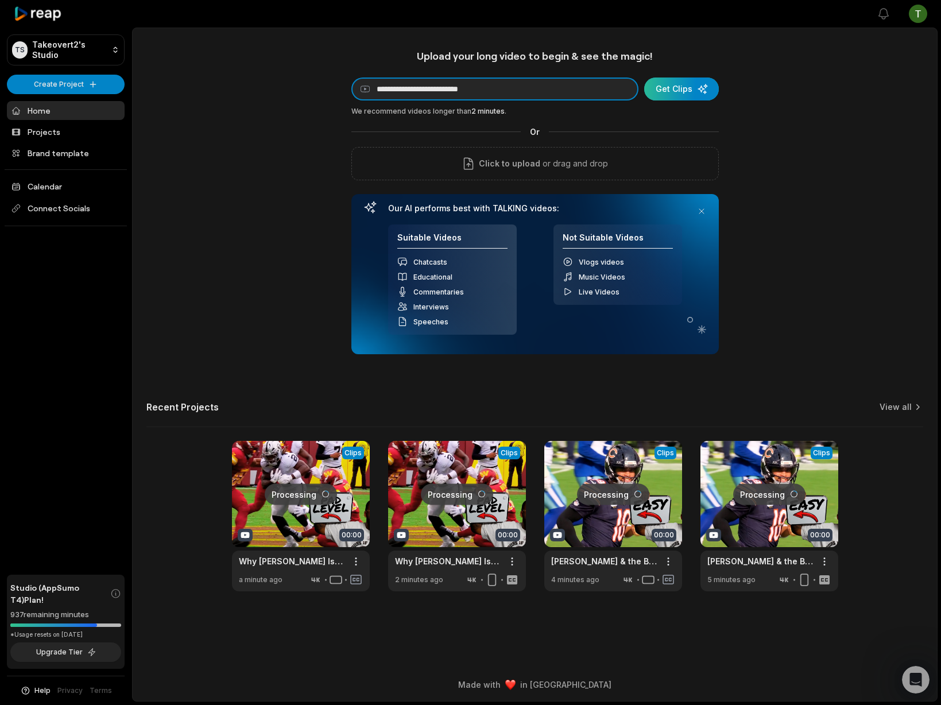
type input "**********"
click at [685, 99] on div "submit" at bounding box center [681, 88] width 75 height 23
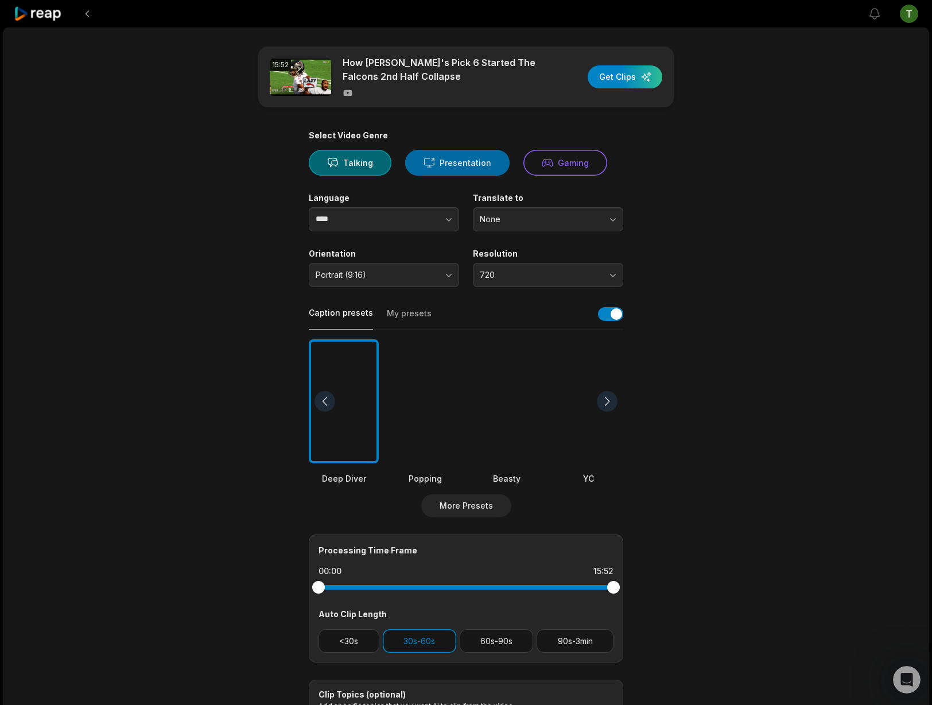
click at [472, 152] on button "Presentation" at bounding box center [457, 163] width 104 height 26
click at [507, 397] on div at bounding box center [507, 401] width 70 height 125
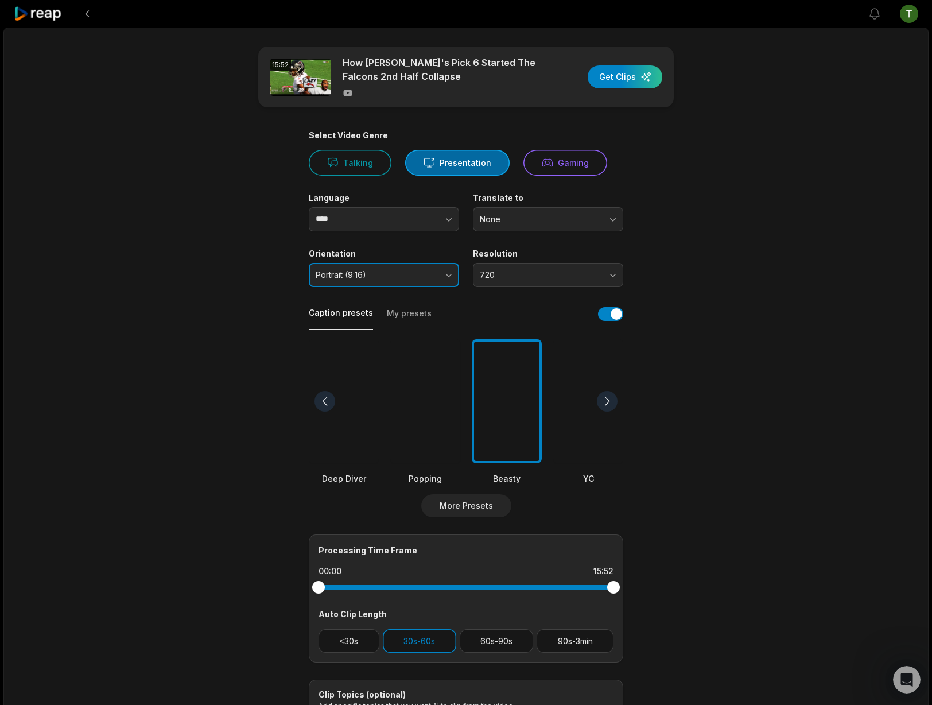
click at [412, 278] on span "Portrait (9:16)" at bounding box center [376, 275] width 121 height 10
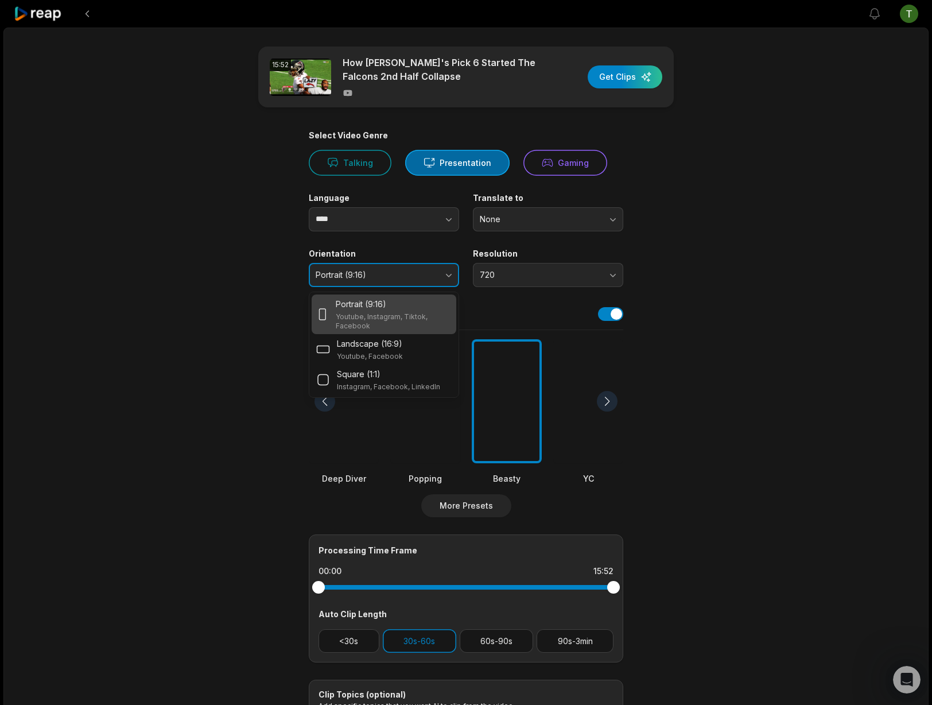
click at [412, 276] on span "Portrait (9:16)" at bounding box center [376, 275] width 121 height 10
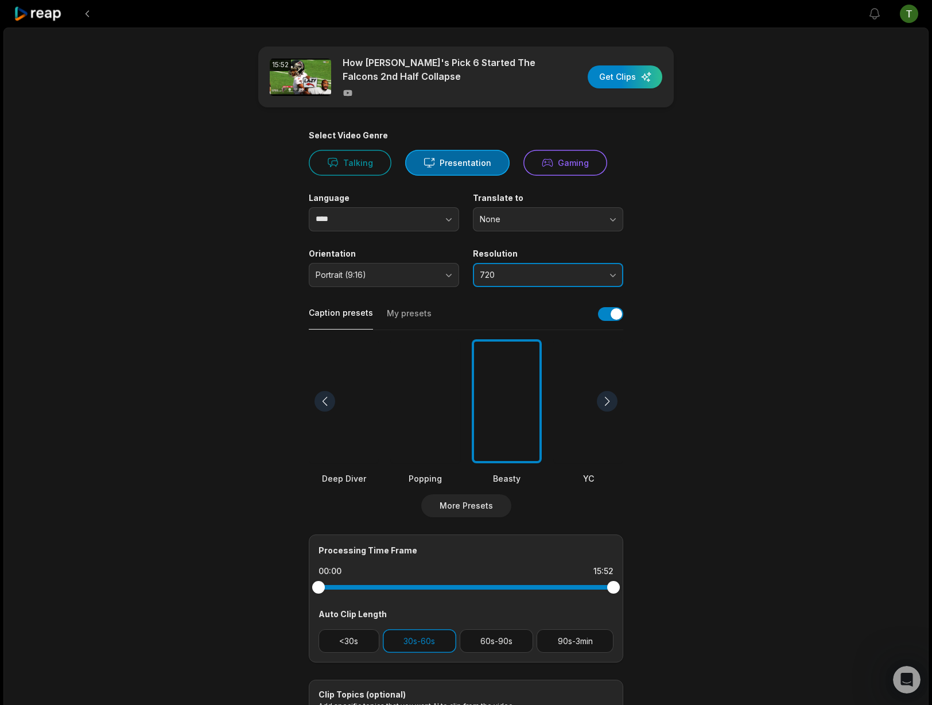
click at [528, 270] on span "720" at bounding box center [540, 275] width 121 height 10
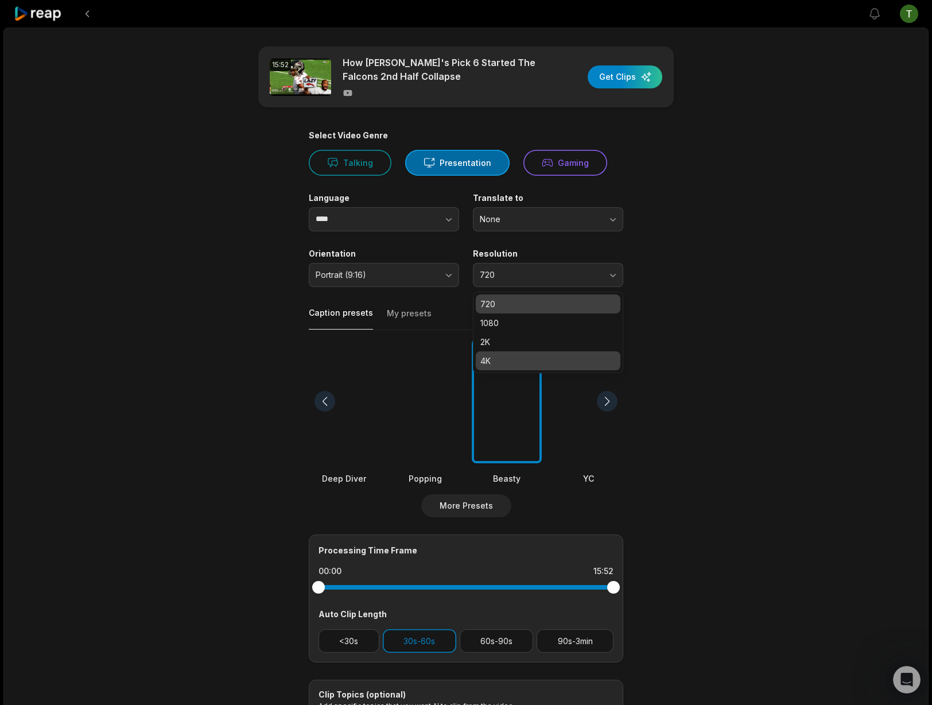
click at [521, 356] on p "4K" at bounding box center [547, 361] width 135 height 12
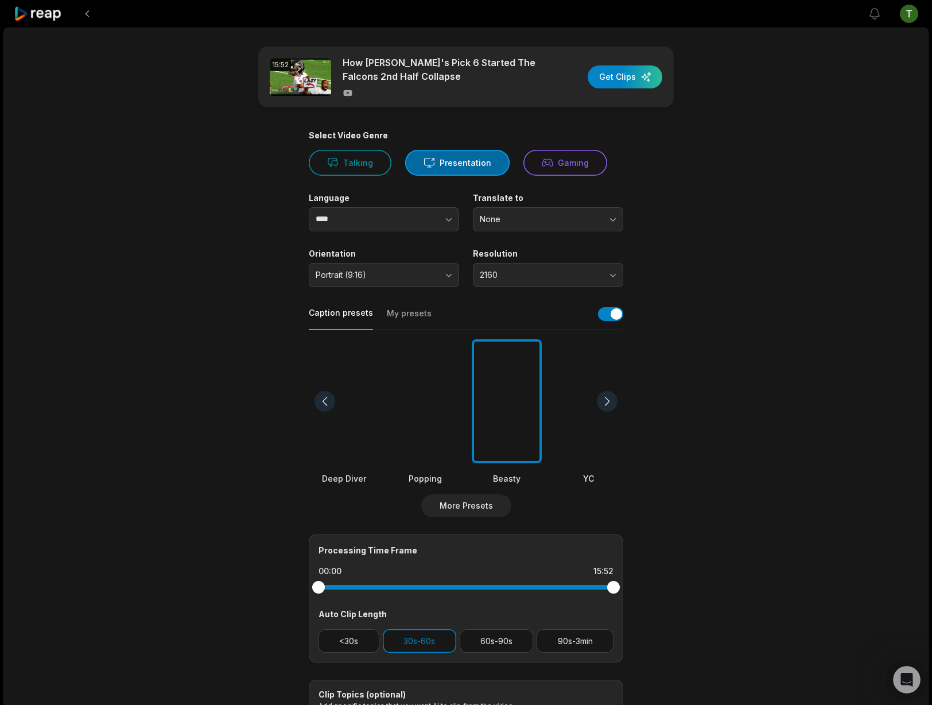
click at [704, 338] on main "15:52 How Michael Penix Jr's Pick 6 Started The Falcons 2nd Half Collapse Get C…" at bounding box center [466, 397] width 556 height 703
click at [336, 646] on button "<30s" at bounding box center [349, 641] width 61 height 24
click at [628, 76] on div "button" at bounding box center [625, 76] width 75 height 23
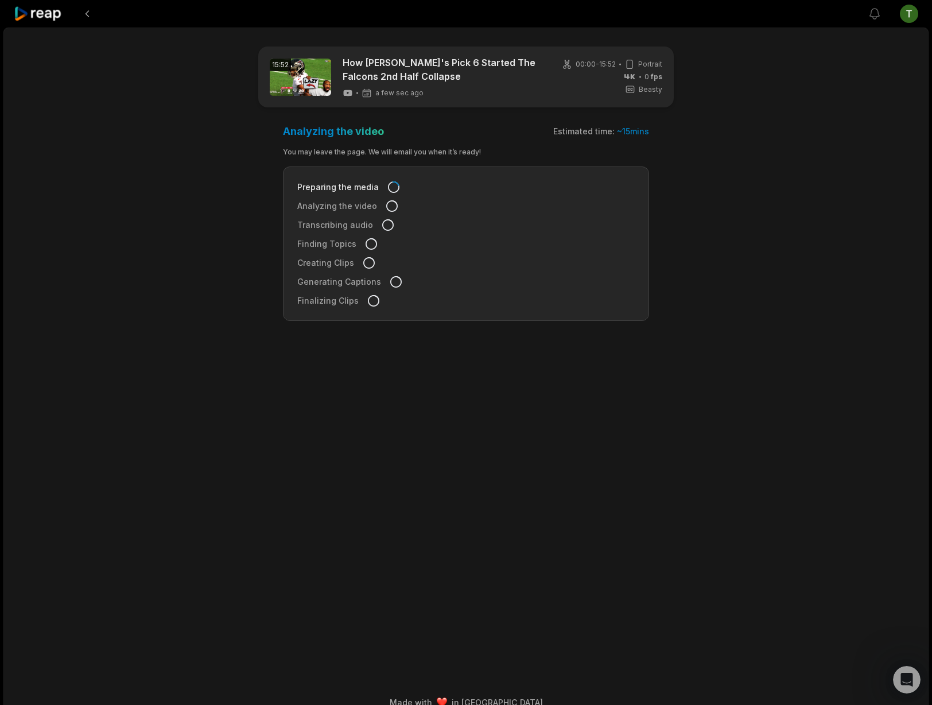
click at [41, 17] on icon at bounding box center [38, 13] width 49 height 15
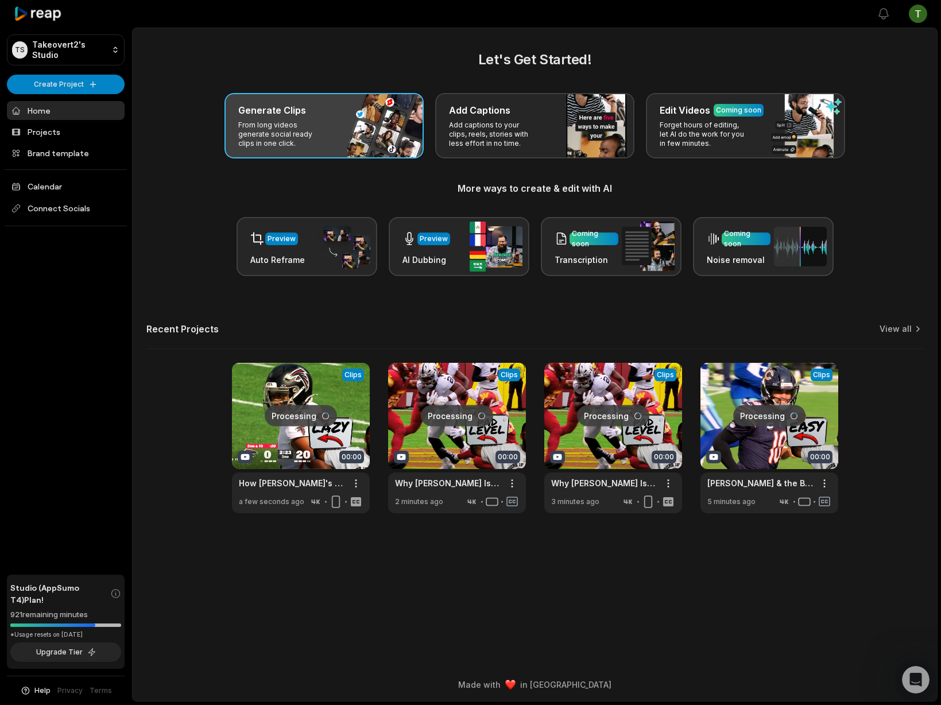
click at [334, 111] on div "Generate Clips" at bounding box center [324, 110] width 172 height 14
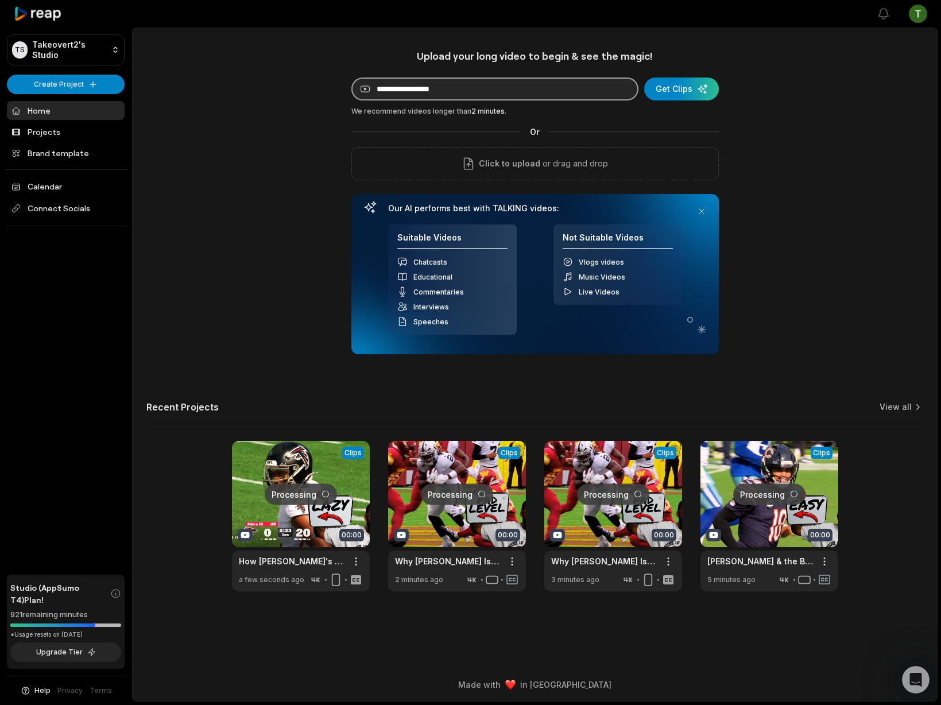
drag, startPoint x: 481, startPoint y: 100, endPoint x: 485, endPoint y: 95, distance: 6.5
click at [482, 98] on input at bounding box center [494, 88] width 287 height 23
paste input "**********"
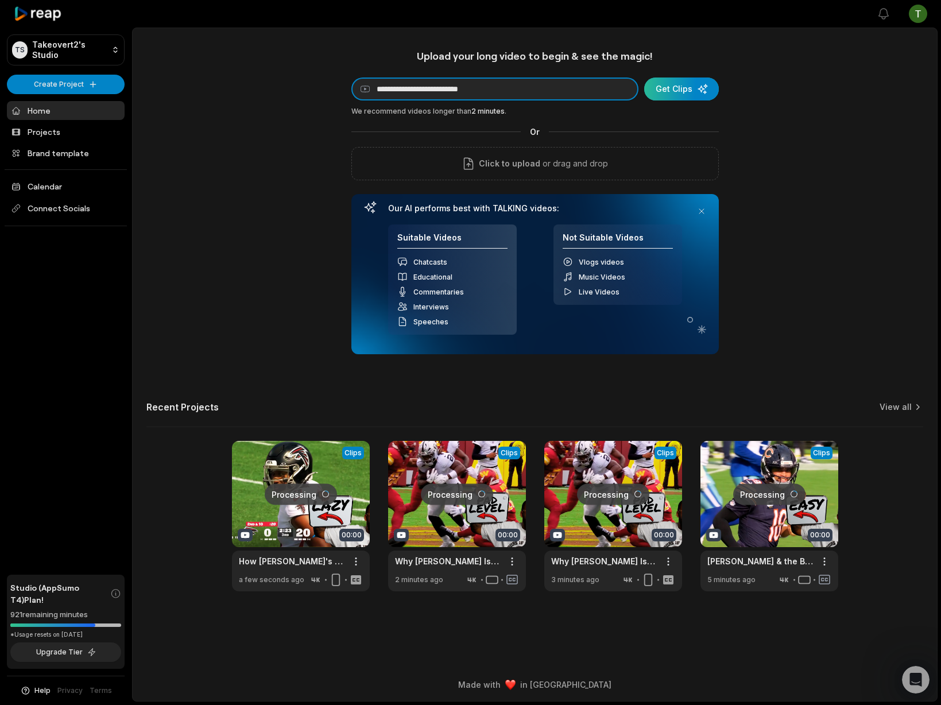
type input "**********"
click at [699, 79] on div "submit" at bounding box center [681, 88] width 75 height 23
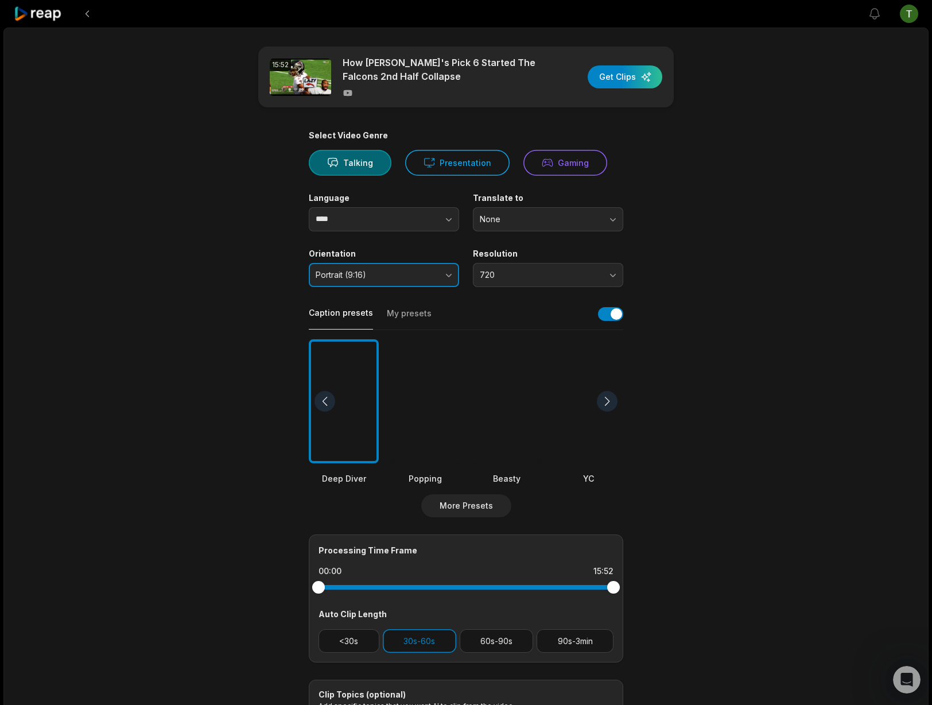
click at [416, 278] on span "Portrait (9:16)" at bounding box center [376, 275] width 121 height 10
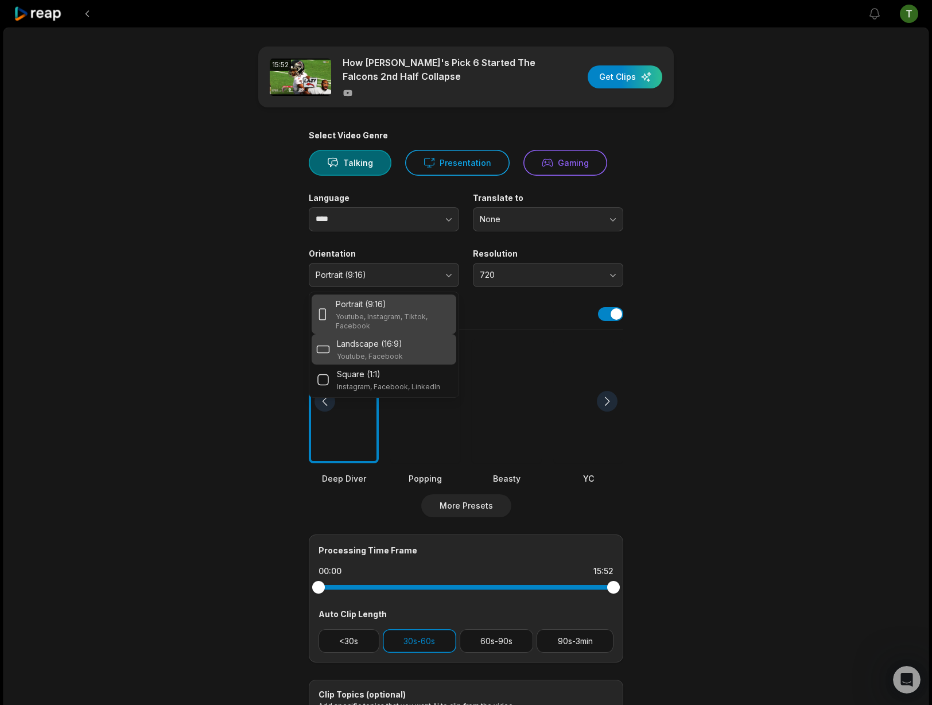
click at [381, 345] on p "Landscape (16:9)" at bounding box center [369, 344] width 65 height 12
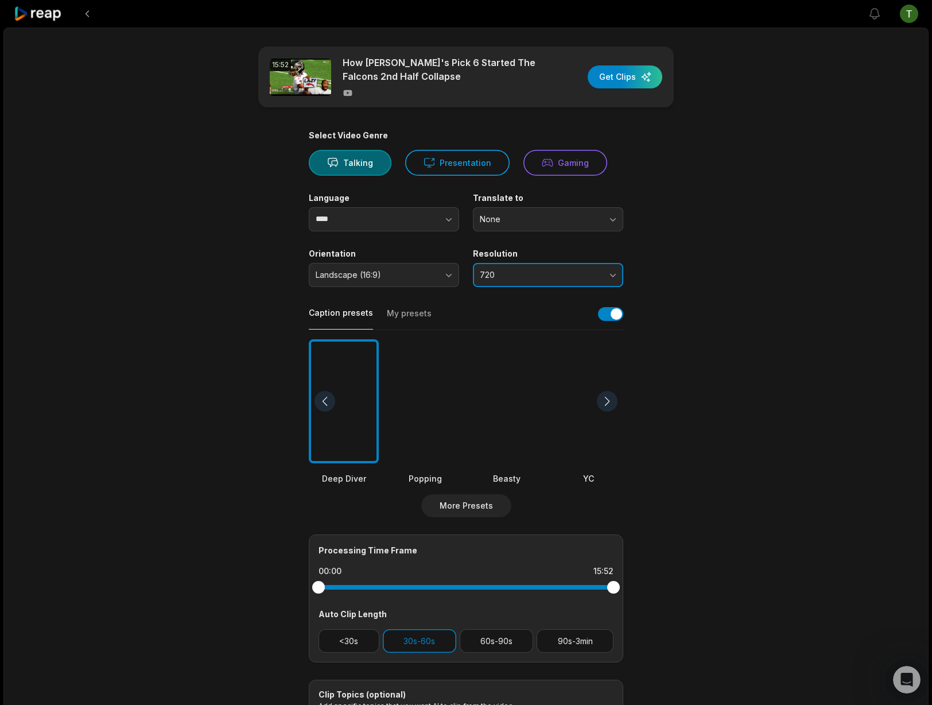
click at [548, 281] on button "720" at bounding box center [548, 275] width 150 height 24
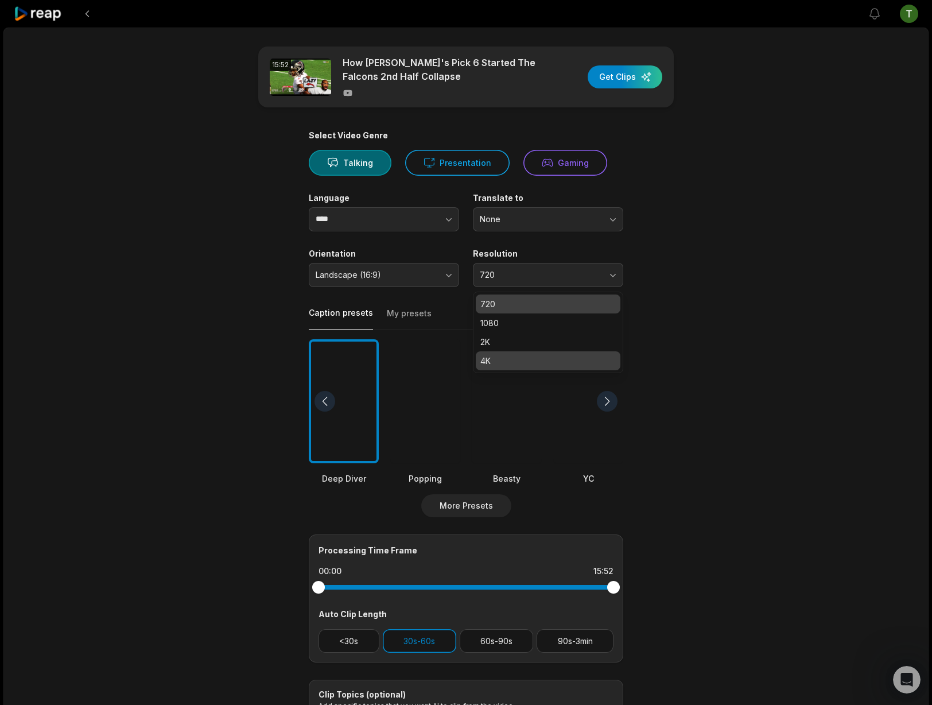
click at [501, 363] on p "4K" at bounding box center [547, 361] width 135 height 12
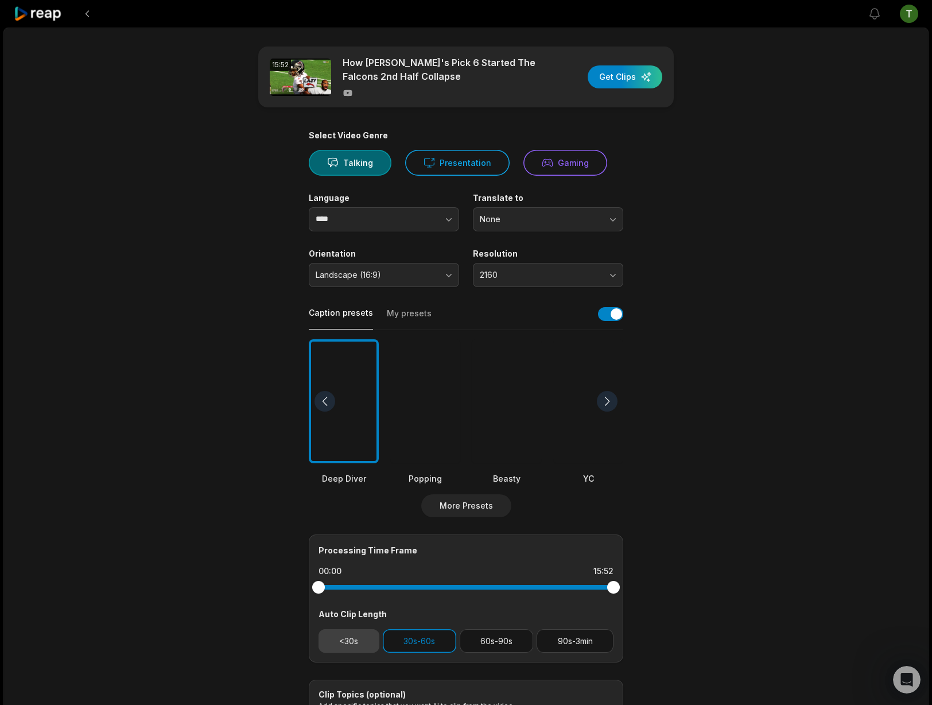
click at [360, 635] on button "<30s" at bounding box center [349, 641] width 61 height 24
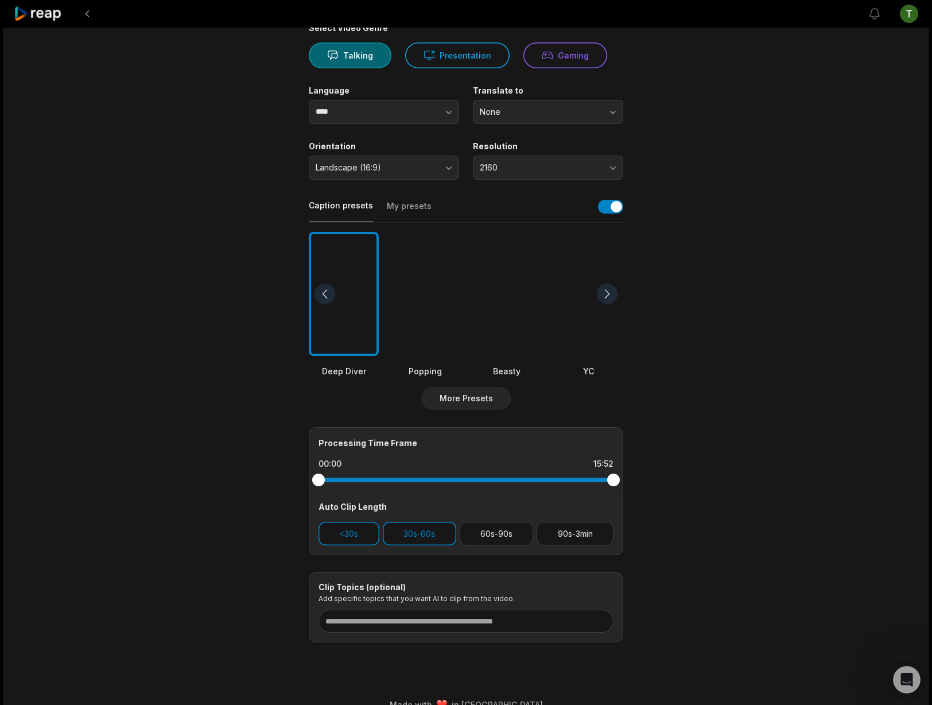
scroll to position [127, 0]
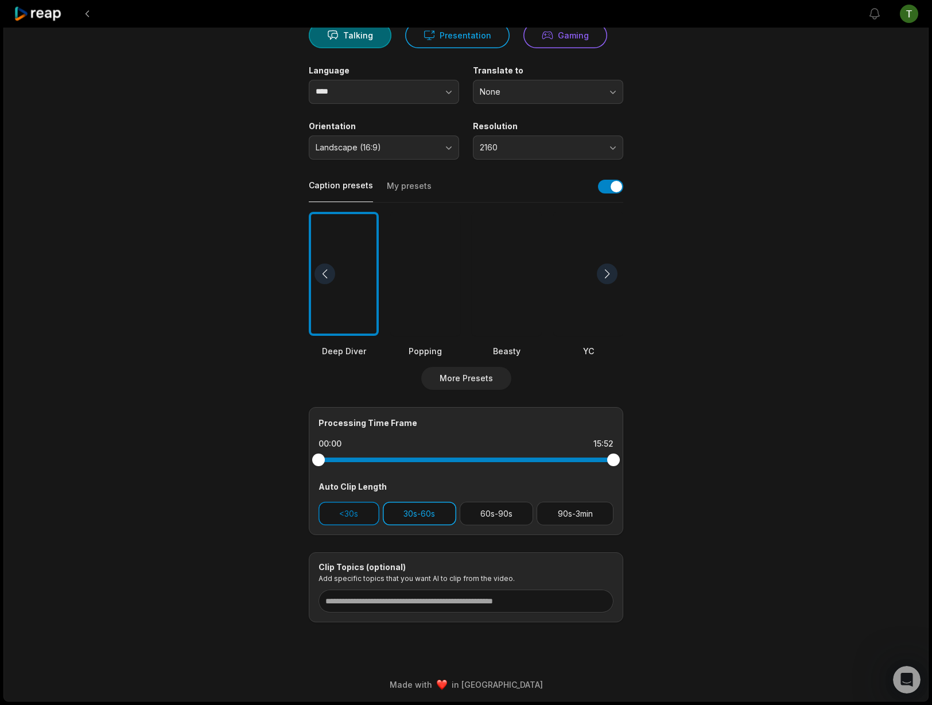
drag, startPoint x: 419, startPoint y: 520, endPoint x: 392, endPoint y: 516, distance: 27.2
click at [422, 518] on button "30s-60s" at bounding box center [419, 514] width 73 height 24
click at [348, 514] on button "<30s" at bounding box center [349, 514] width 61 height 24
click at [477, 513] on button "60s-90s" at bounding box center [497, 514] width 74 height 24
click at [617, 185] on button "button" at bounding box center [610, 187] width 25 height 14
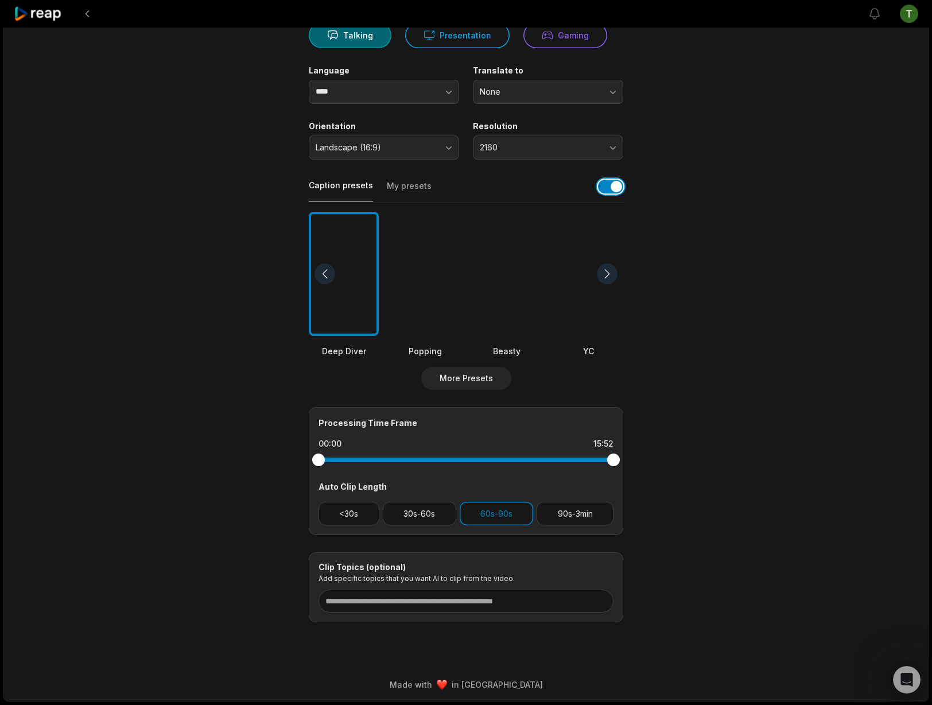
scroll to position [0, 0]
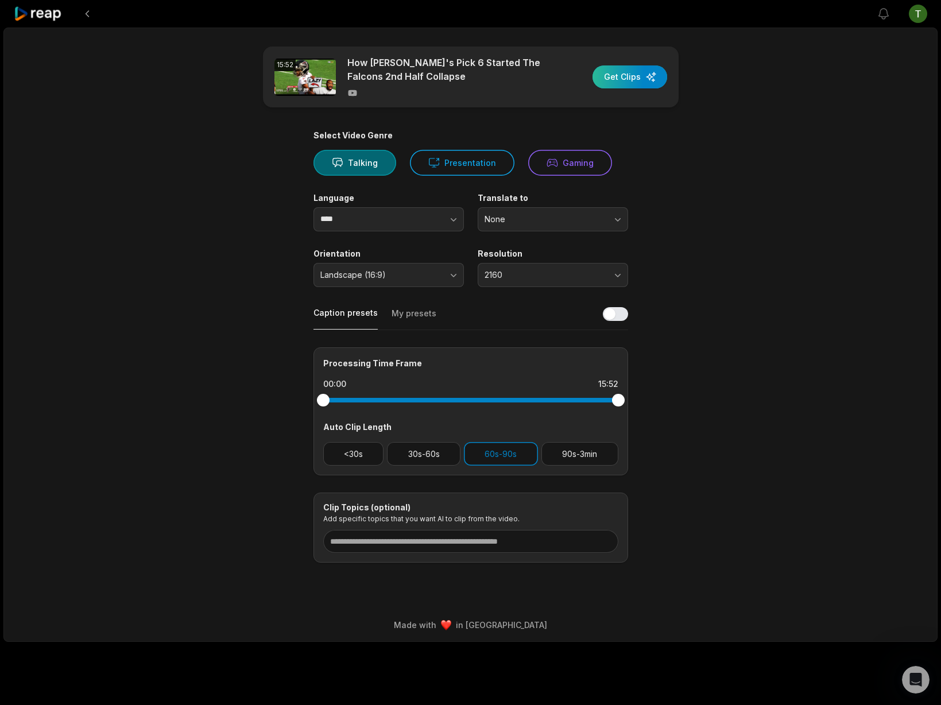
click at [633, 69] on div "button" at bounding box center [629, 76] width 75 height 23
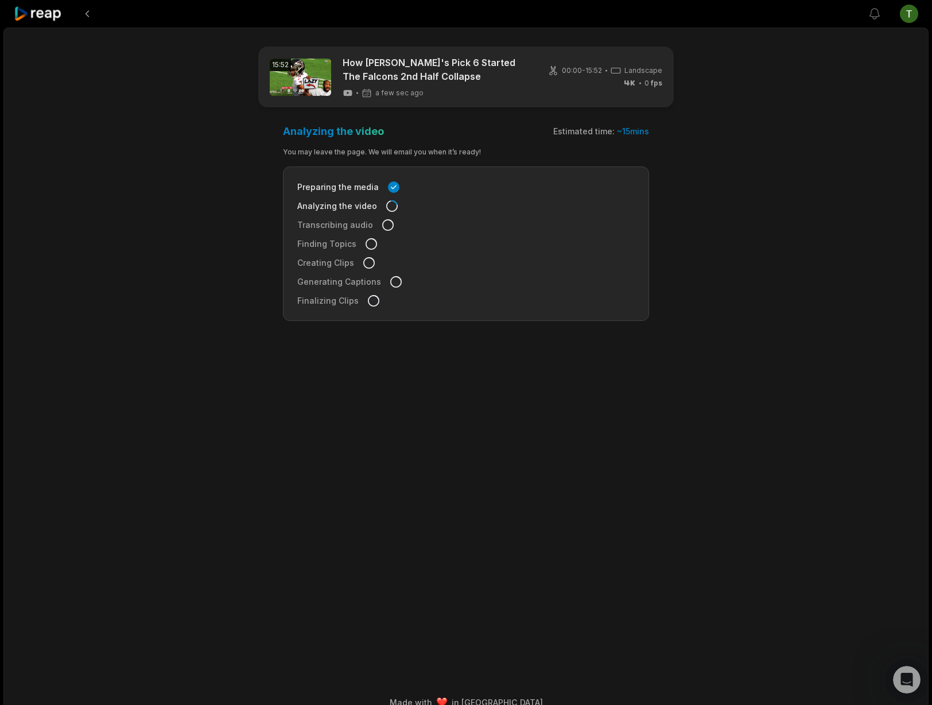
click at [53, 10] on icon at bounding box center [38, 13] width 49 height 15
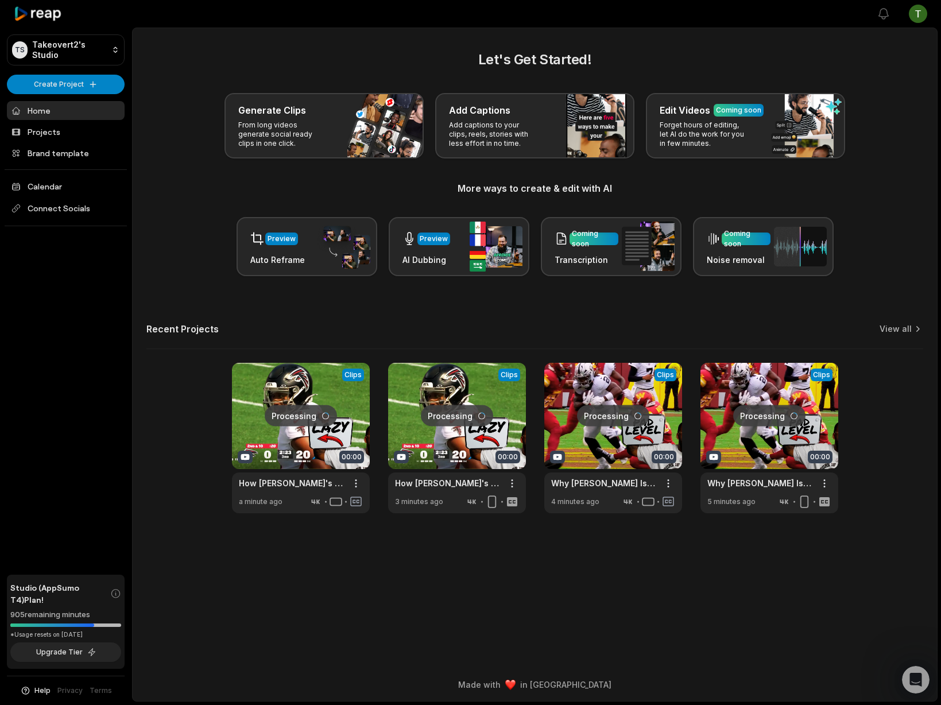
click at [914, 337] on div "Recent Projects View all" at bounding box center [534, 336] width 777 height 26
click at [909, 331] on link "View all" at bounding box center [895, 328] width 32 height 11
